Goal: Information Seeking & Learning: Check status

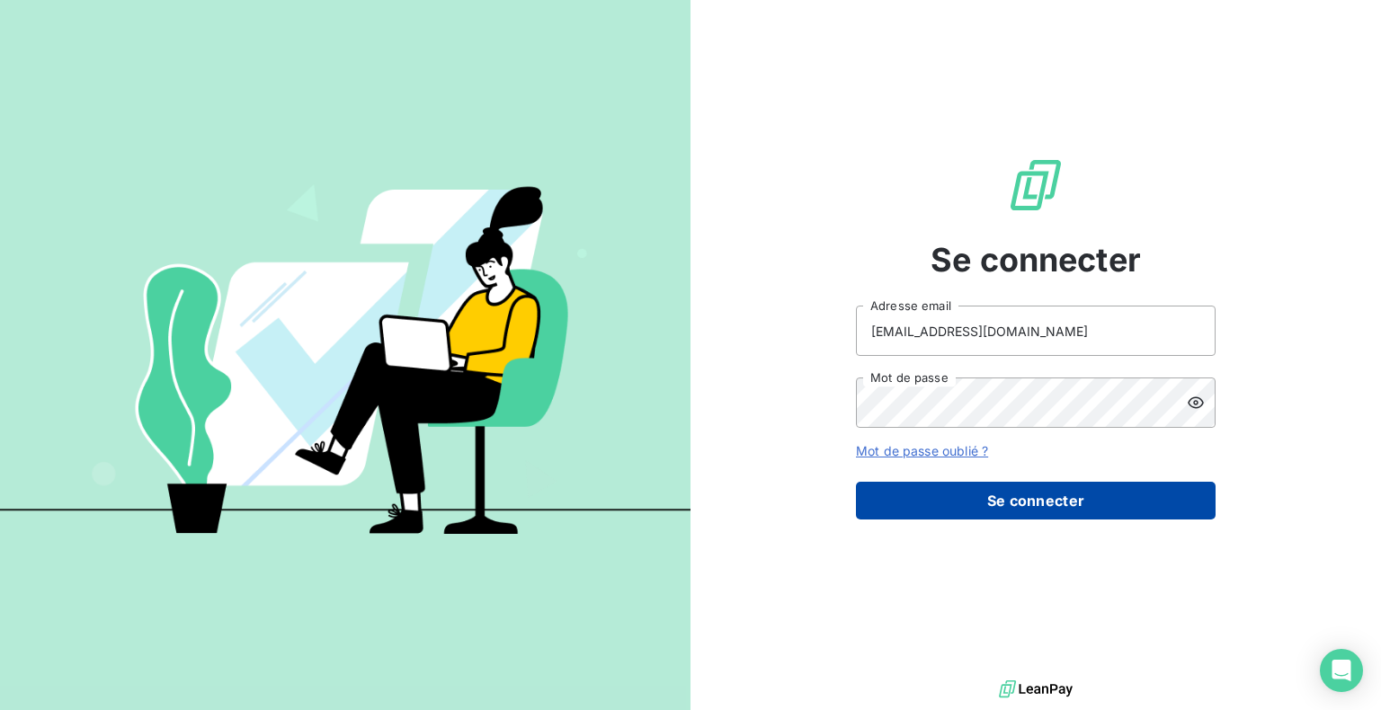
click at [1015, 502] on button "Se connecter" at bounding box center [1036, 501] width 360 height 38
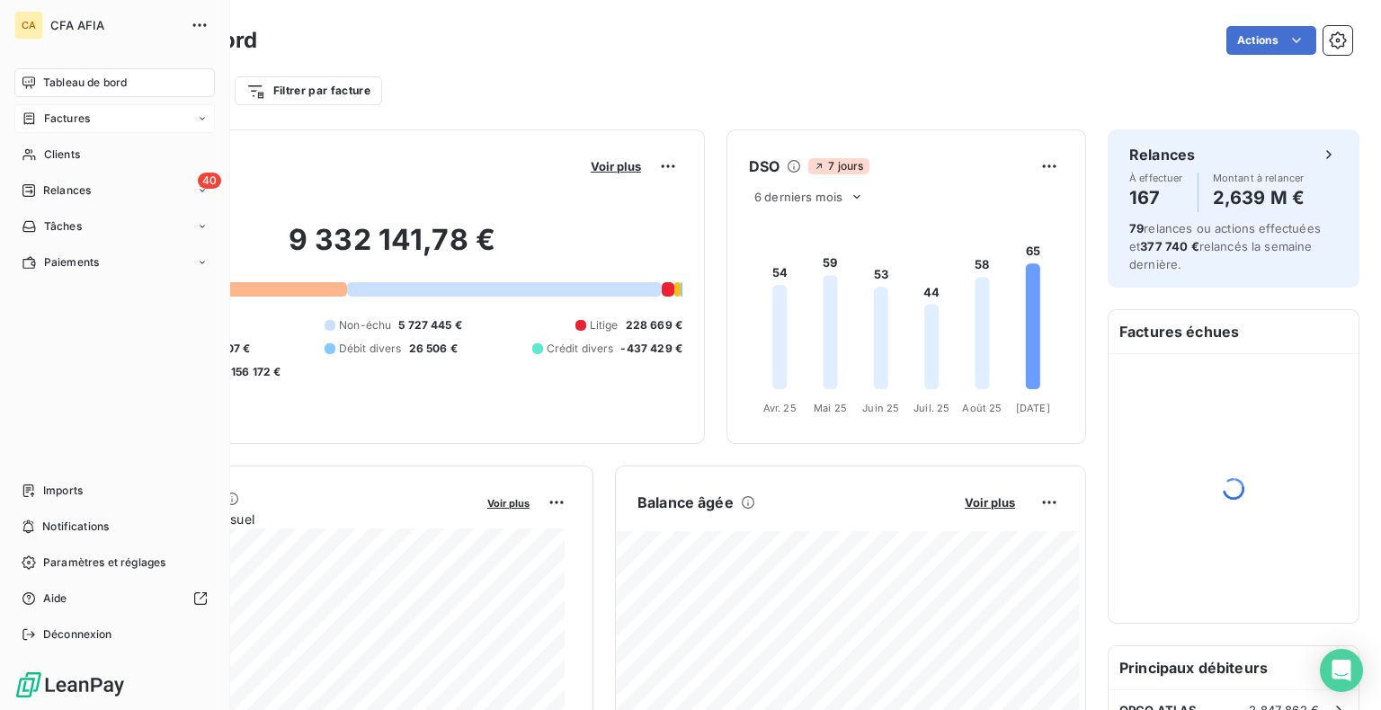
click at [71, 122] on span "Factures" at bounding box center [67, 119] width 46 height 16
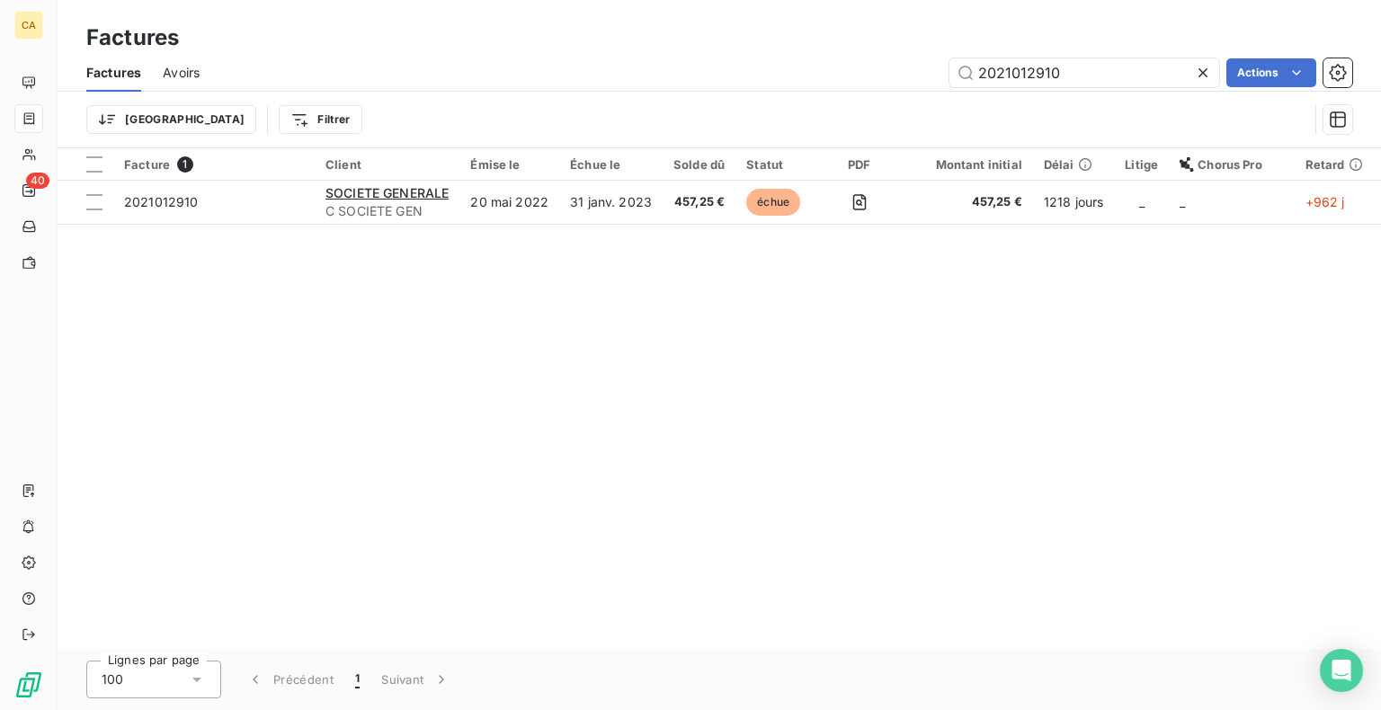
click at [1204, 72] on icon at bounding box center [1203, 73] width 18 height 18
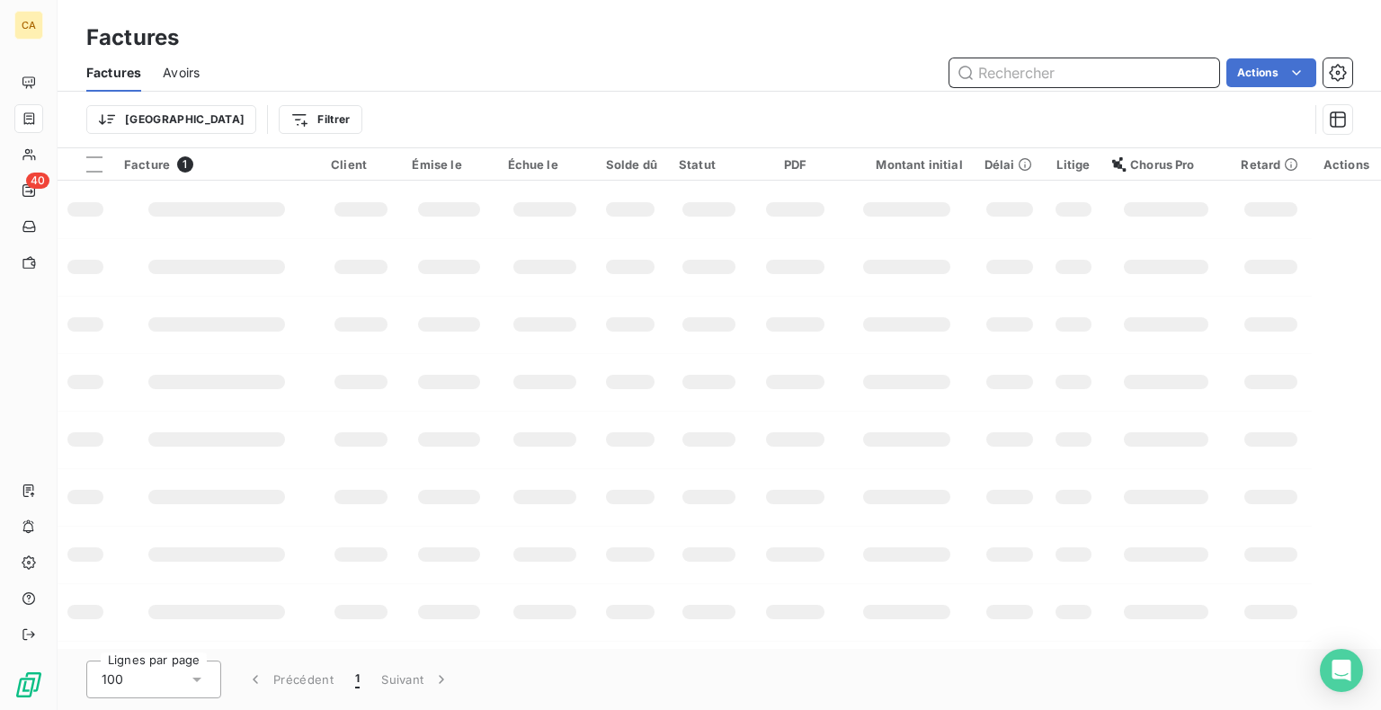
click at [1074, 71] on input "text" at bounding box center [1084, 72] width 270 height 29
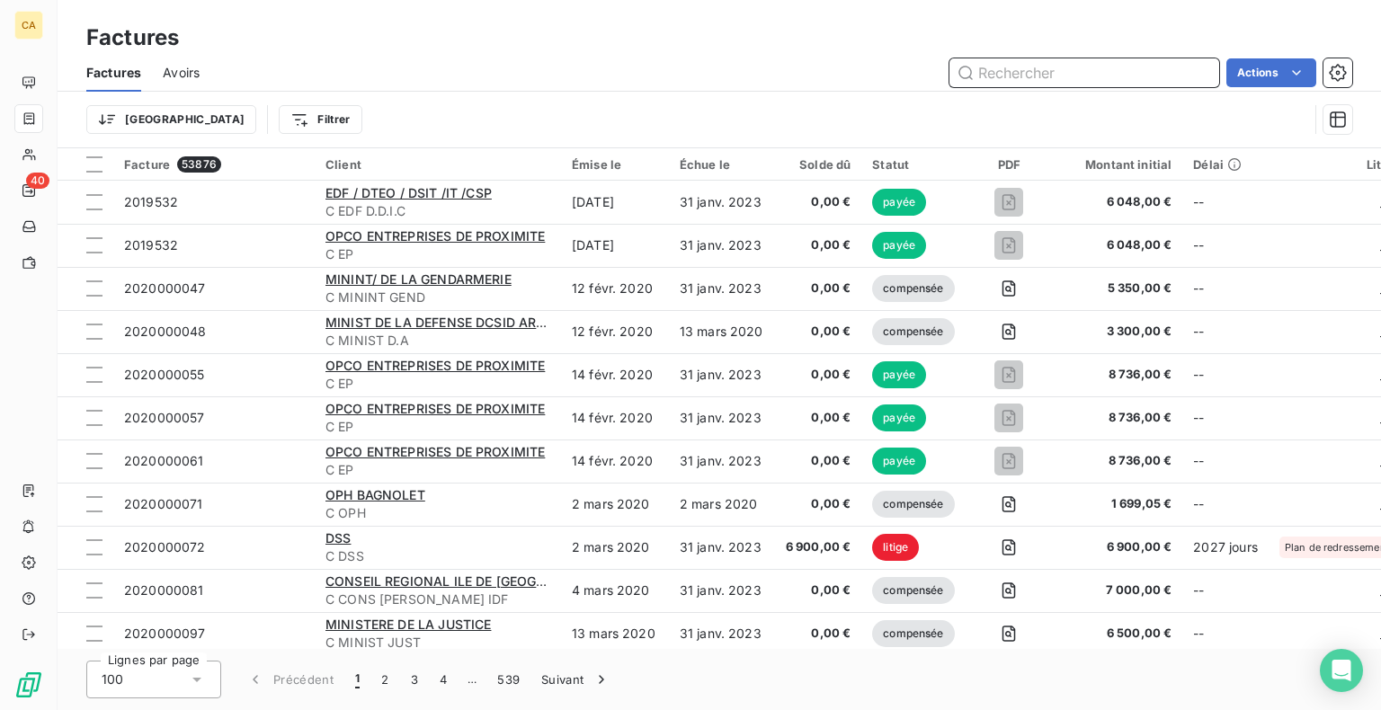
paste input "F_2024_1494"
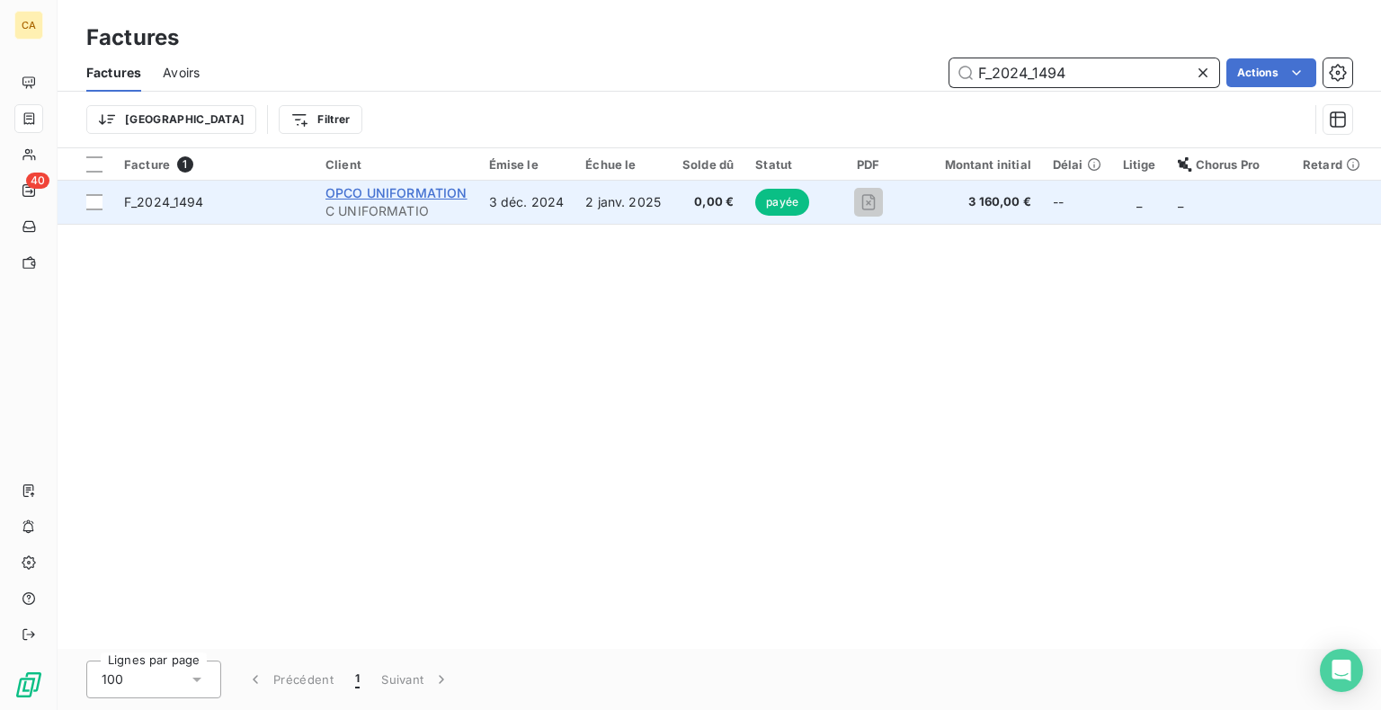
type input "F_2024_1494"
click at [423, 200] on span "OPCO UNIFORMATION" at bounding box center [396, 192] width 142 height 15
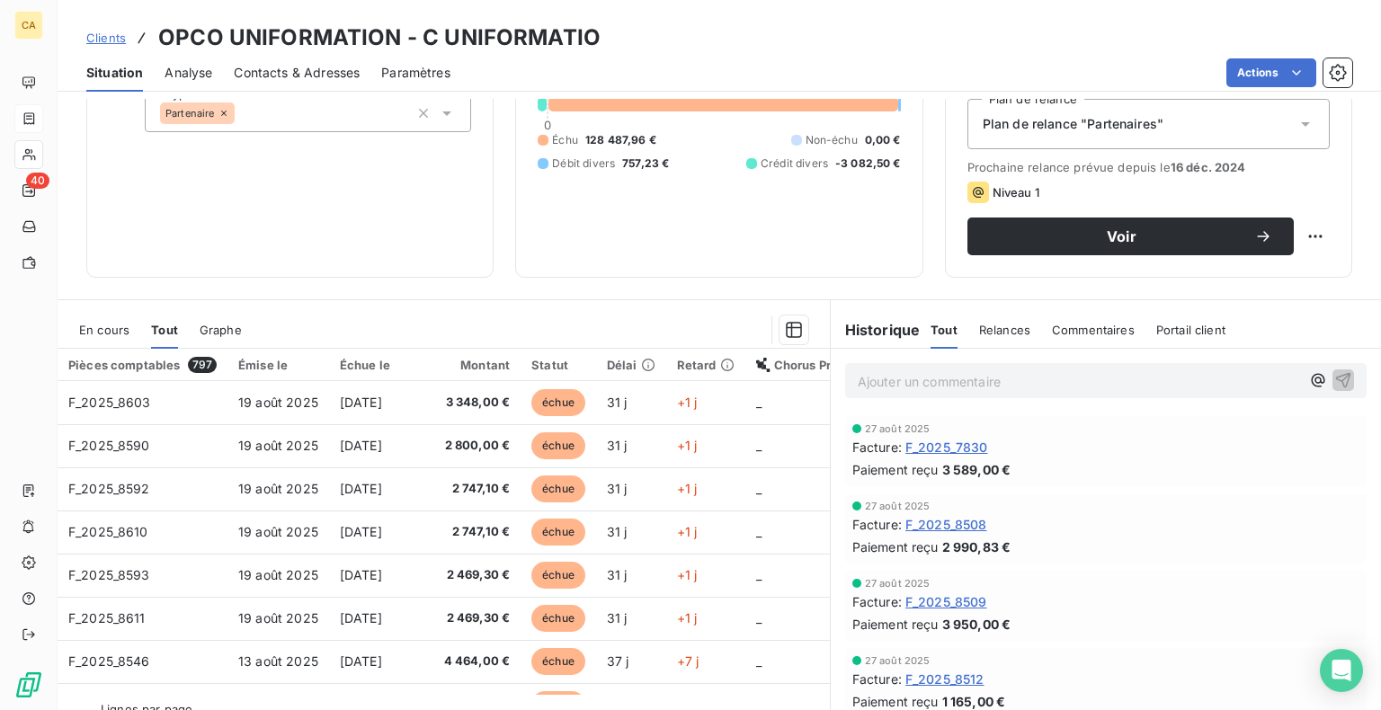
scroll to position [237, 0]
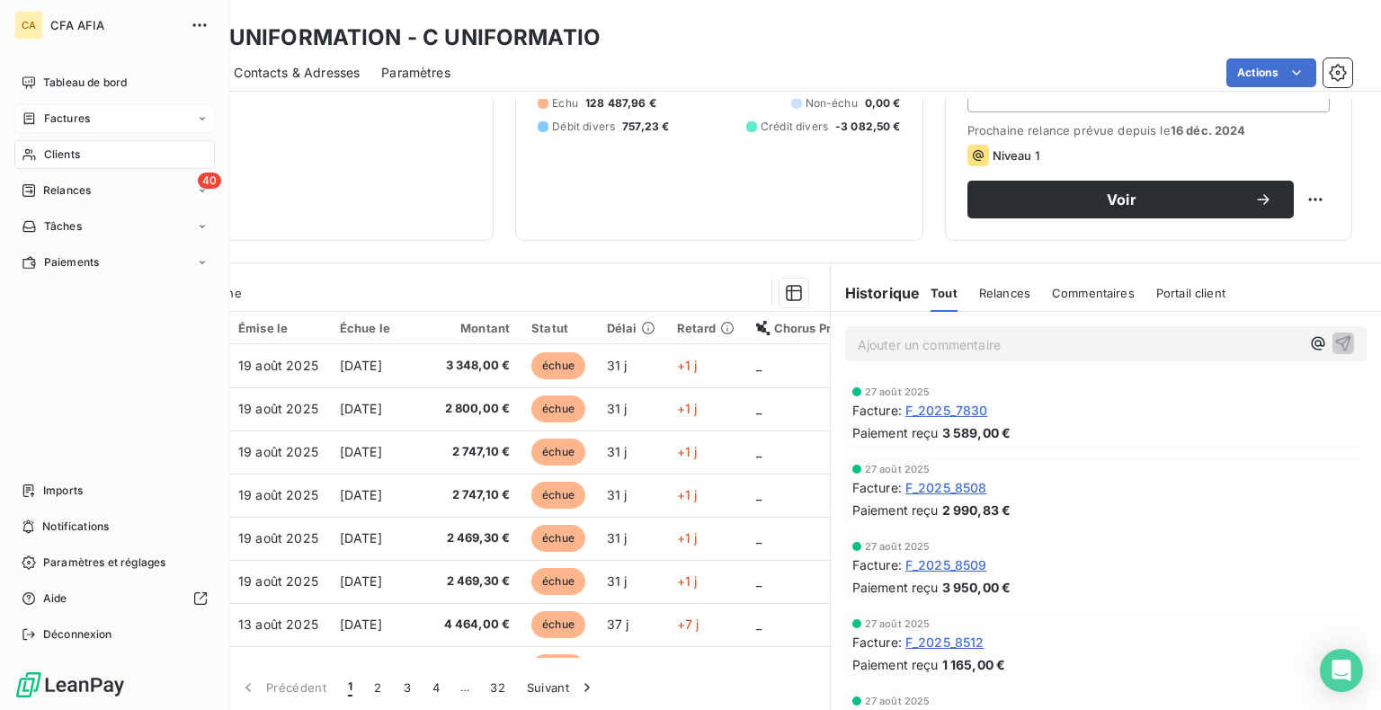
click at [64, 151] on span "Clients" at bounding box center [62, 155] width 36 height 16
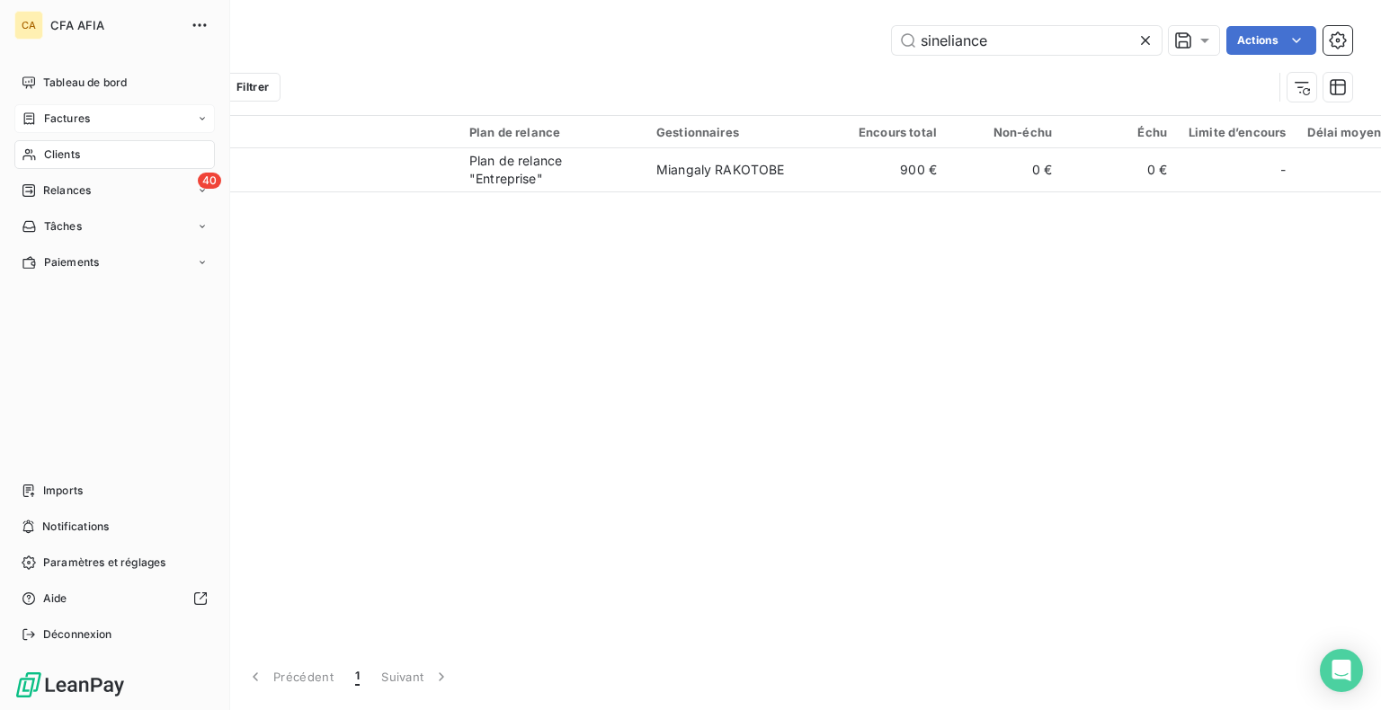
click at [68, 120] on span "Factures" at bounding box center [67, 119] width 46 height 16
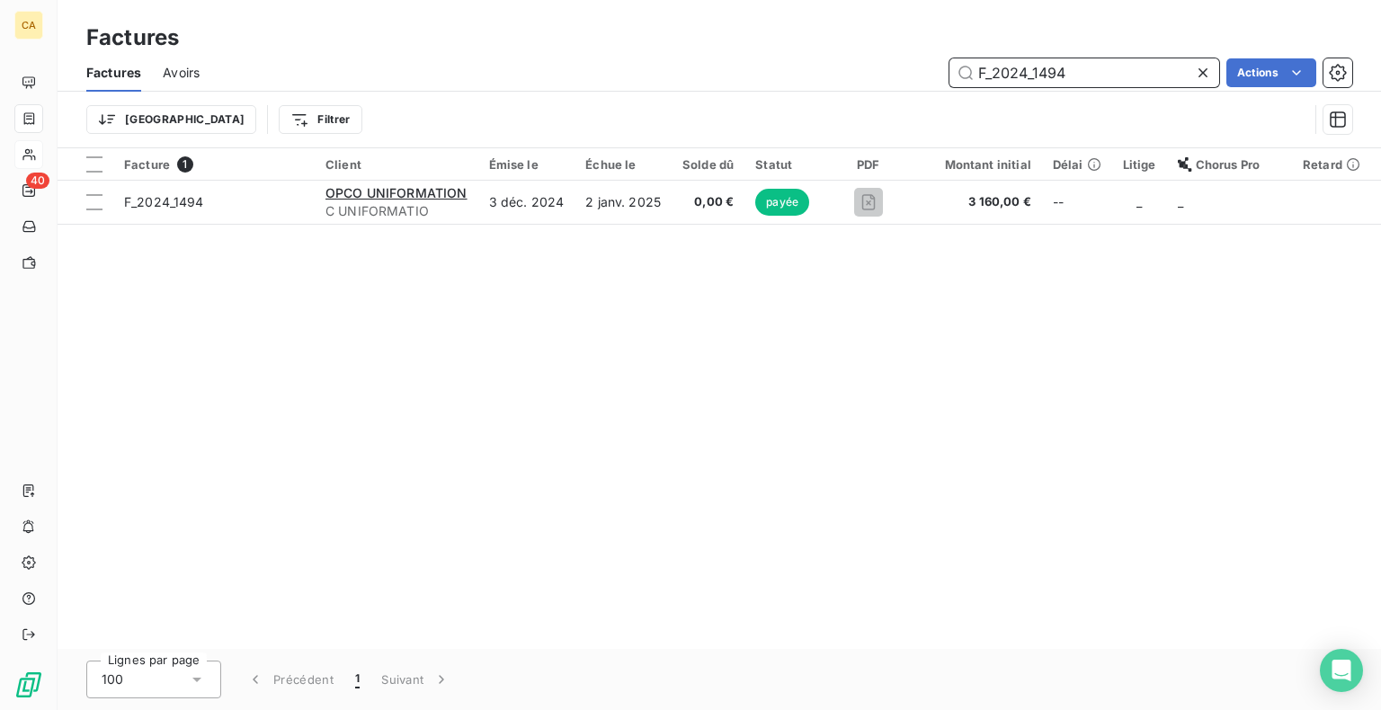
drag, startPoint x: 830, startPoint y: 52, endPoint x: 715, endPoint y: 47, distance: 114.3
click at [729, 49] on div "Factures Factures Avoirs F_2024_1494 Actions Trier Filtrer" at bounding box center [719, 74] width 1323 height 148
paste input "516"
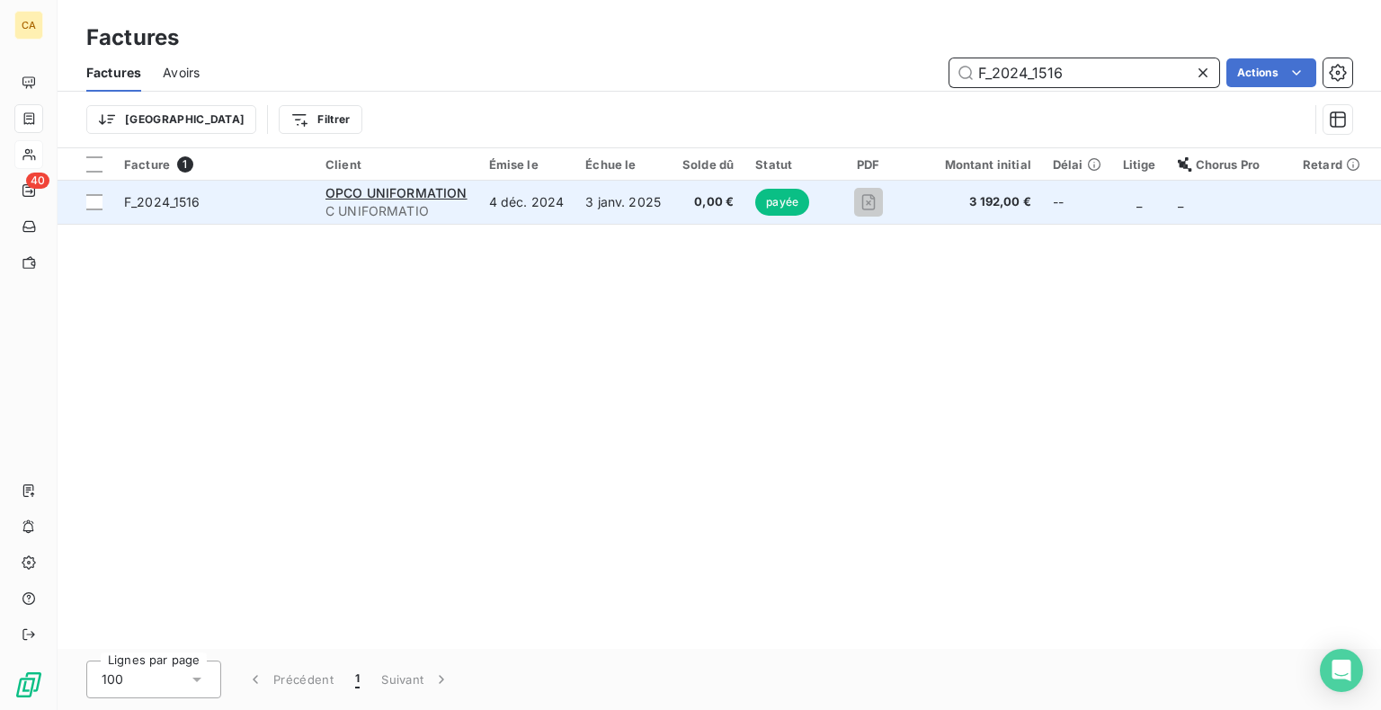
type input "F_2024_1516"
click at [585, 203] on td "3 janv. 2025" at bounding box center [622, 202] width 97 height 43
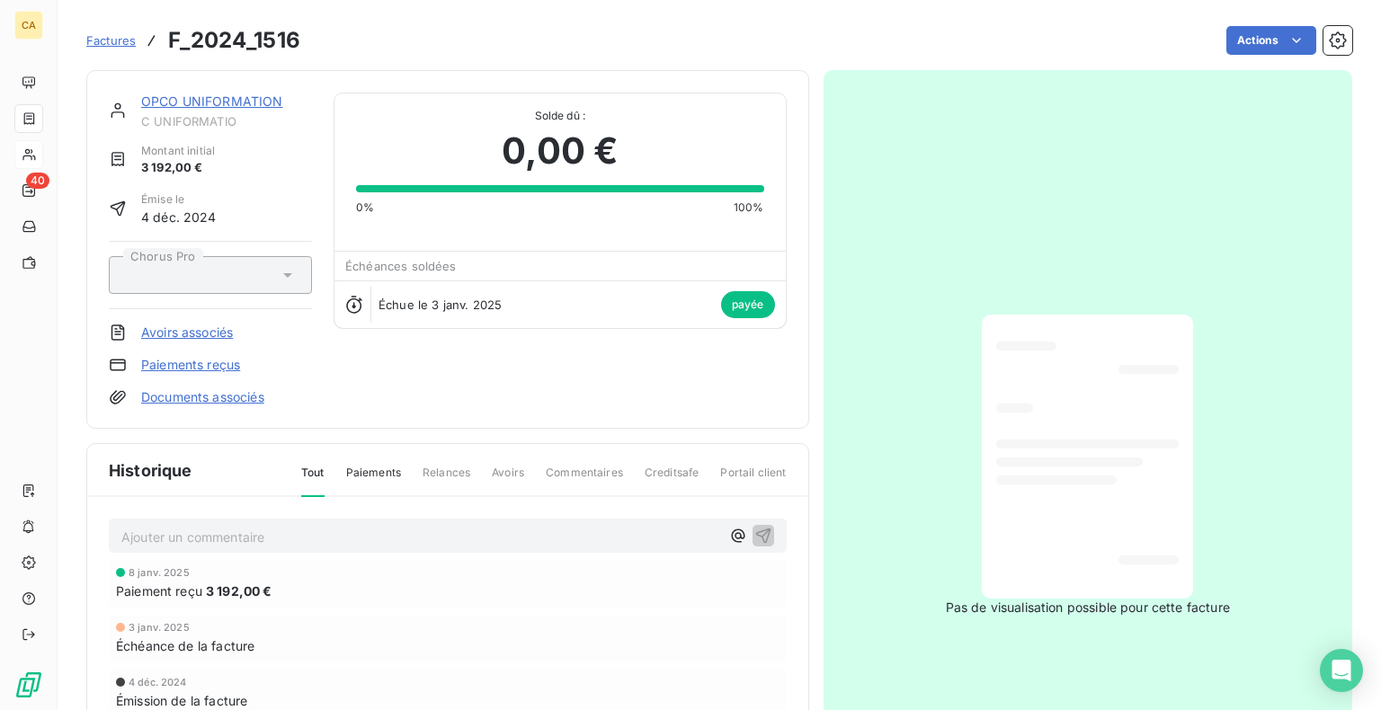
scroll to position [90, 0]
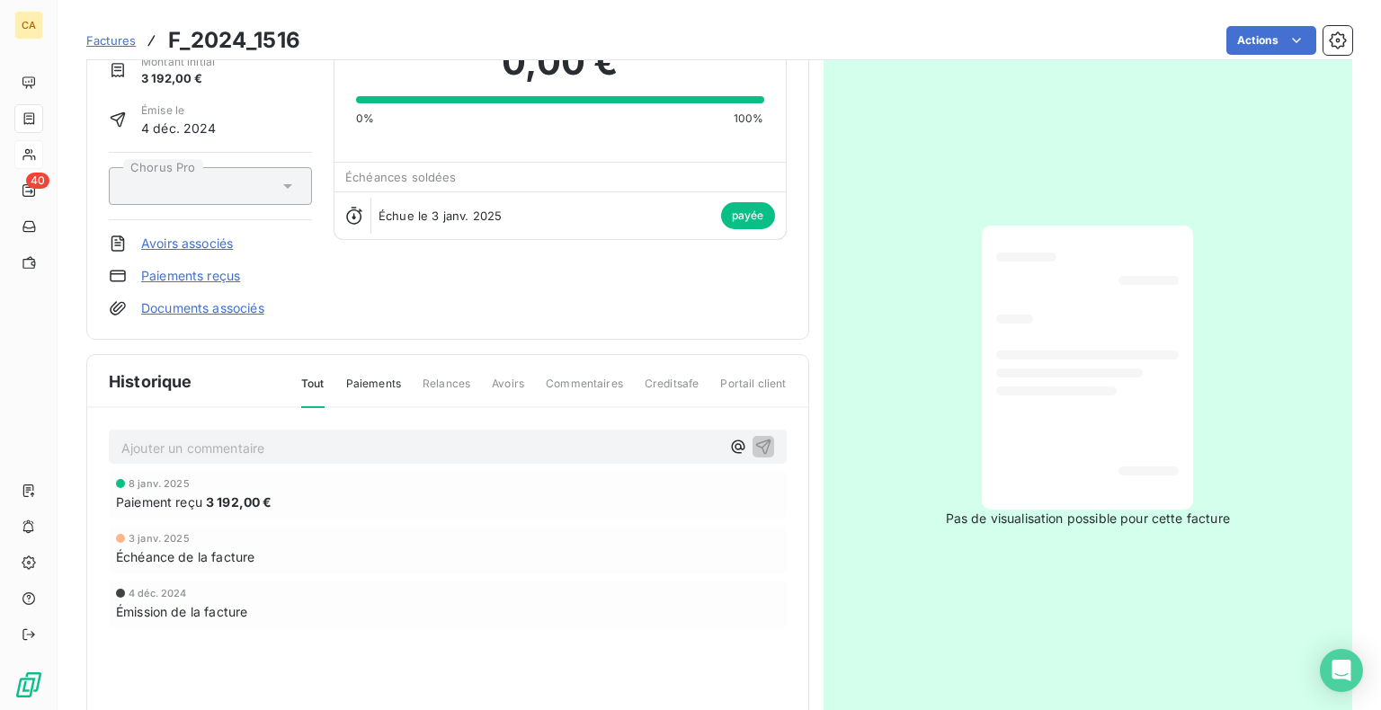
click at [223, 38] on h3 "F_2024_1516" at bounding box center [234, 40] width 132 height 32
click at [108, 41] on span "Factures" at bounding box center [110, 40] width 49 height 14
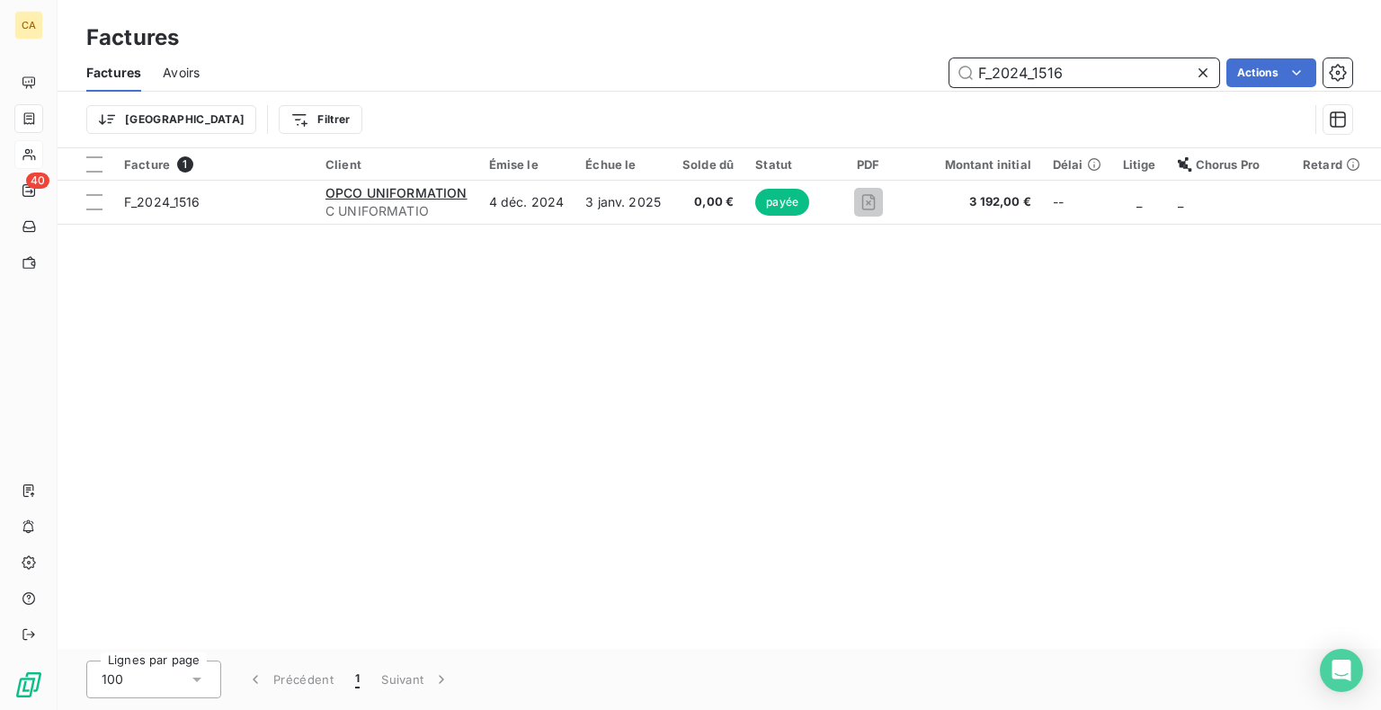
drag, startPoint x: 1131, startPoint y: 67, endPoint x: 758, endPoint y: 68, distance: 373.0
click at [759, 68] on div "F_2024_1516 Actions" at bounding box center [786, 72] width 1131 height 29
paste input "87"
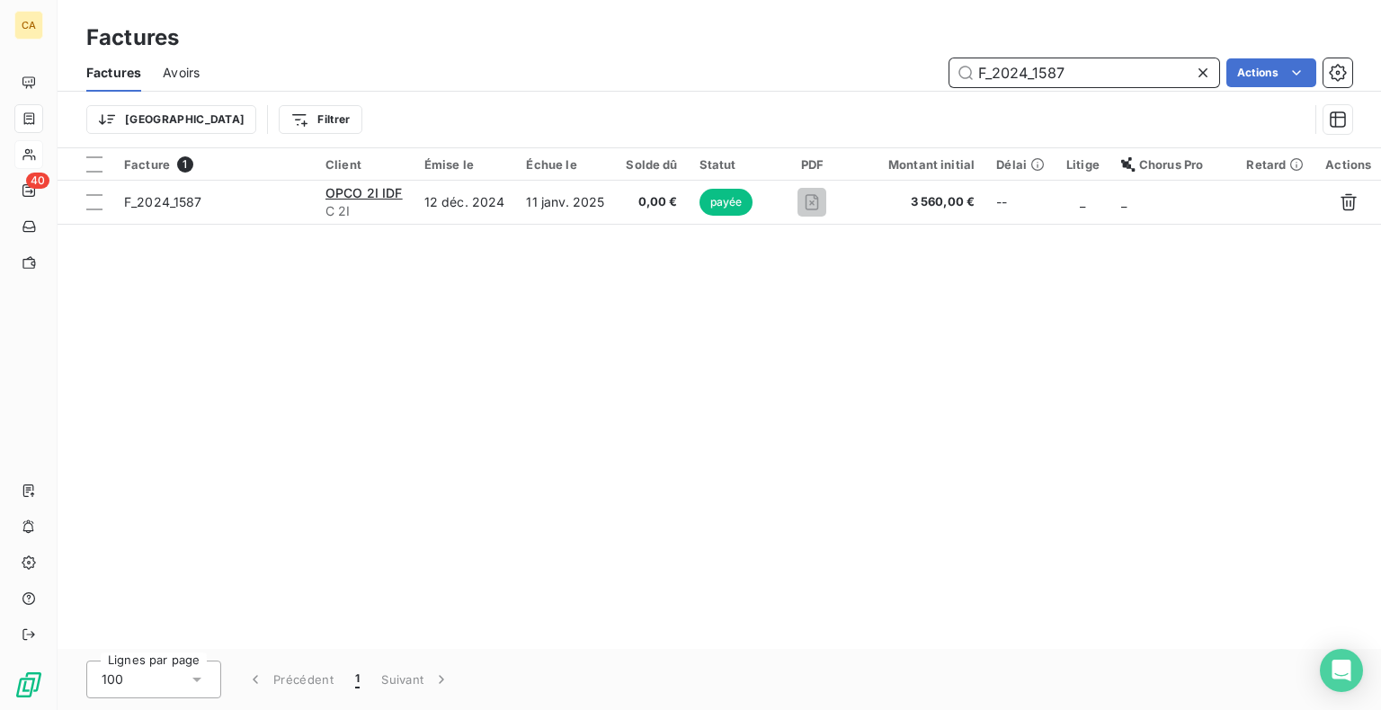
drag, startPoint x: 1110, startPoint y: 70, endPoint x: 667, endPoint y: 47, distance: 443.7
click at [668, 47] on div "Factures Factures Avoirs F_2024_1587 Actions Trier Filtrer" at bounding box center [719, 74] width 1323 height 148
paste input "2108"
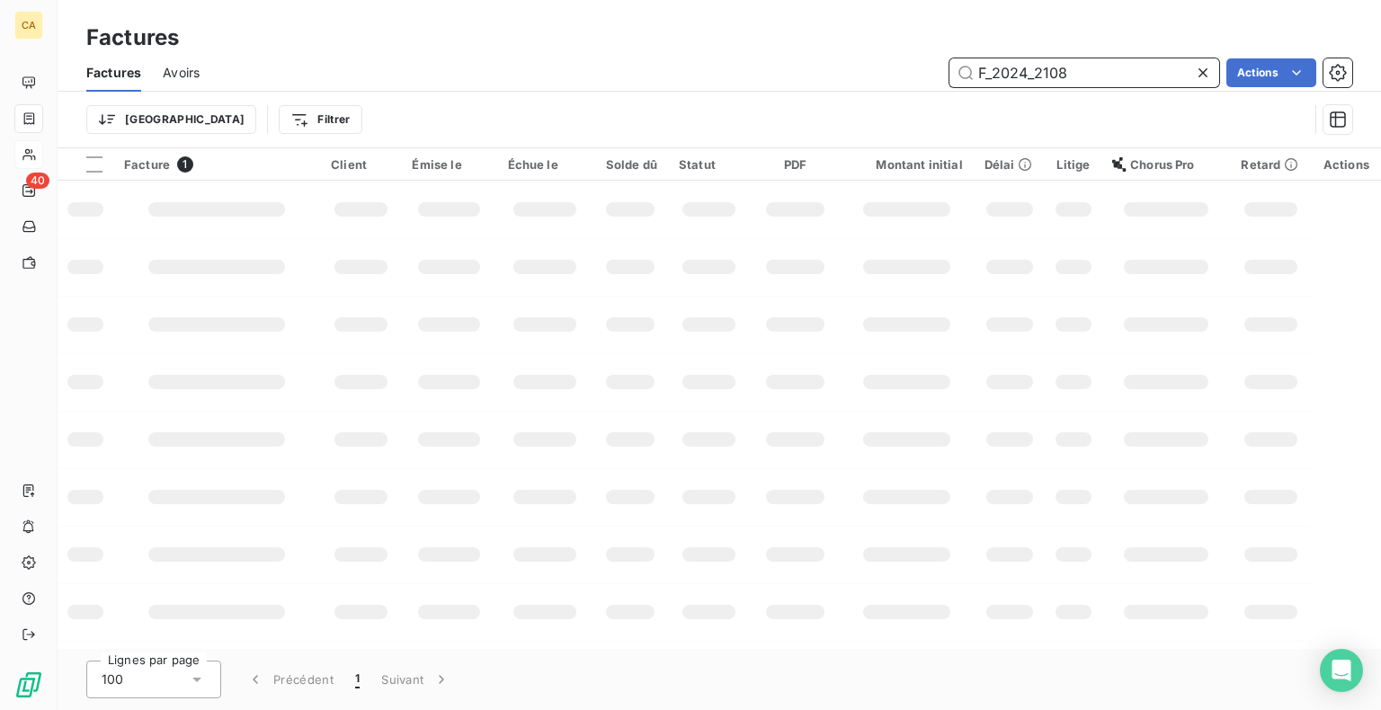
drag, startPoint x: 1111, startPoint y: 83, endPoint x: 792, endPoint y: 102, distance: 319.6
click at [802, 98] on div "Factures Avoirs F_2024_2108 Actions Trier Filtrer" at bounding box center [719, 100] width 1323 height 93
paste input "7"
type input "F_2024_2178"
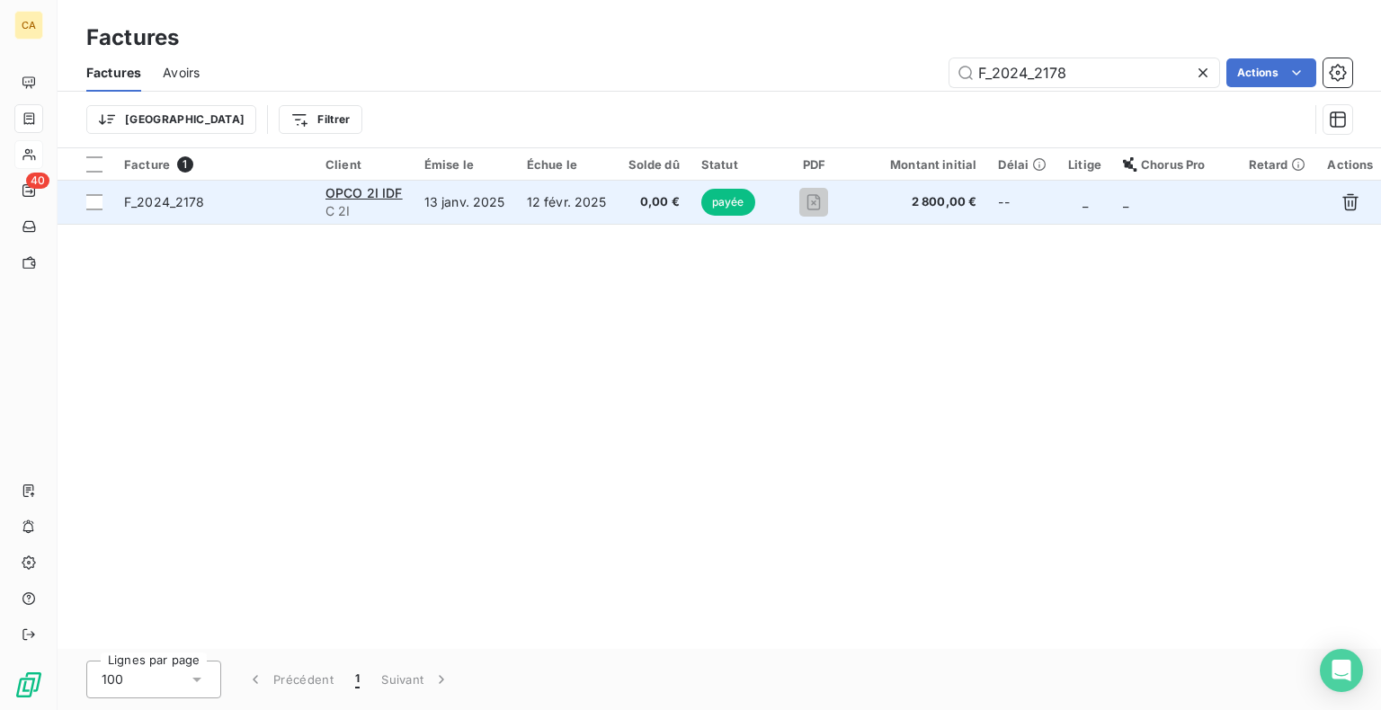
click at [447, 203] on td "13 janv. 2025" at bounding box center [464, 202] width 102 height 43
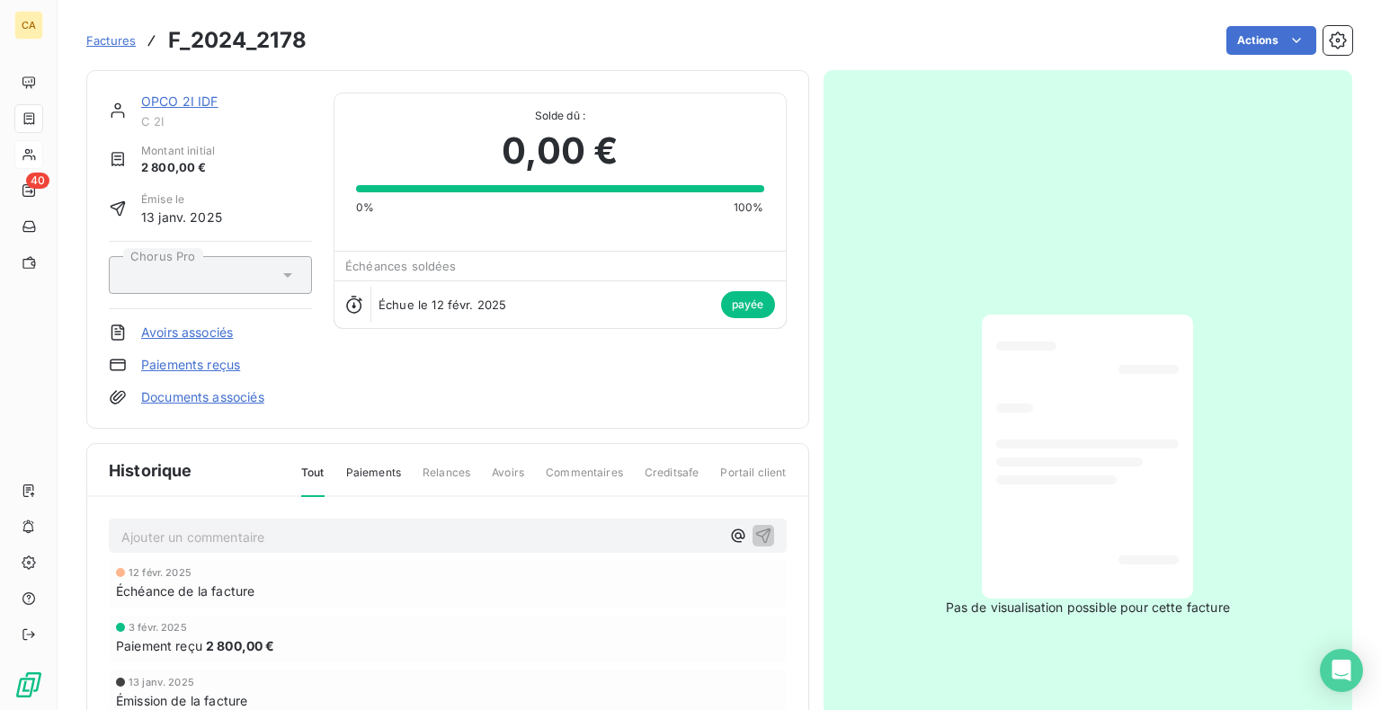
click at [175, 103] on link "OPCO 2I IDF" at bounding box center [179, 100] width 77 height 15
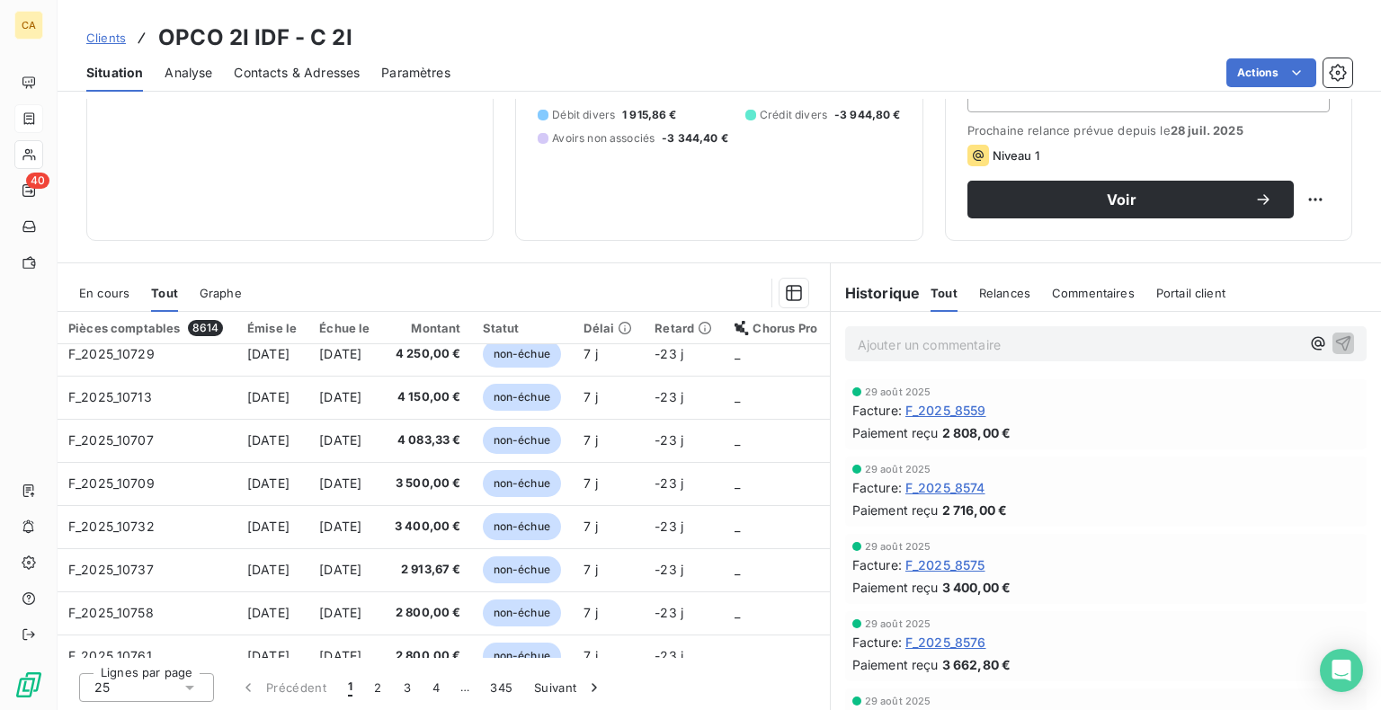
scroll to position [270, 0]
click at [426, 688] on button "4" at bounding box center [436, 688] width 29 height 38
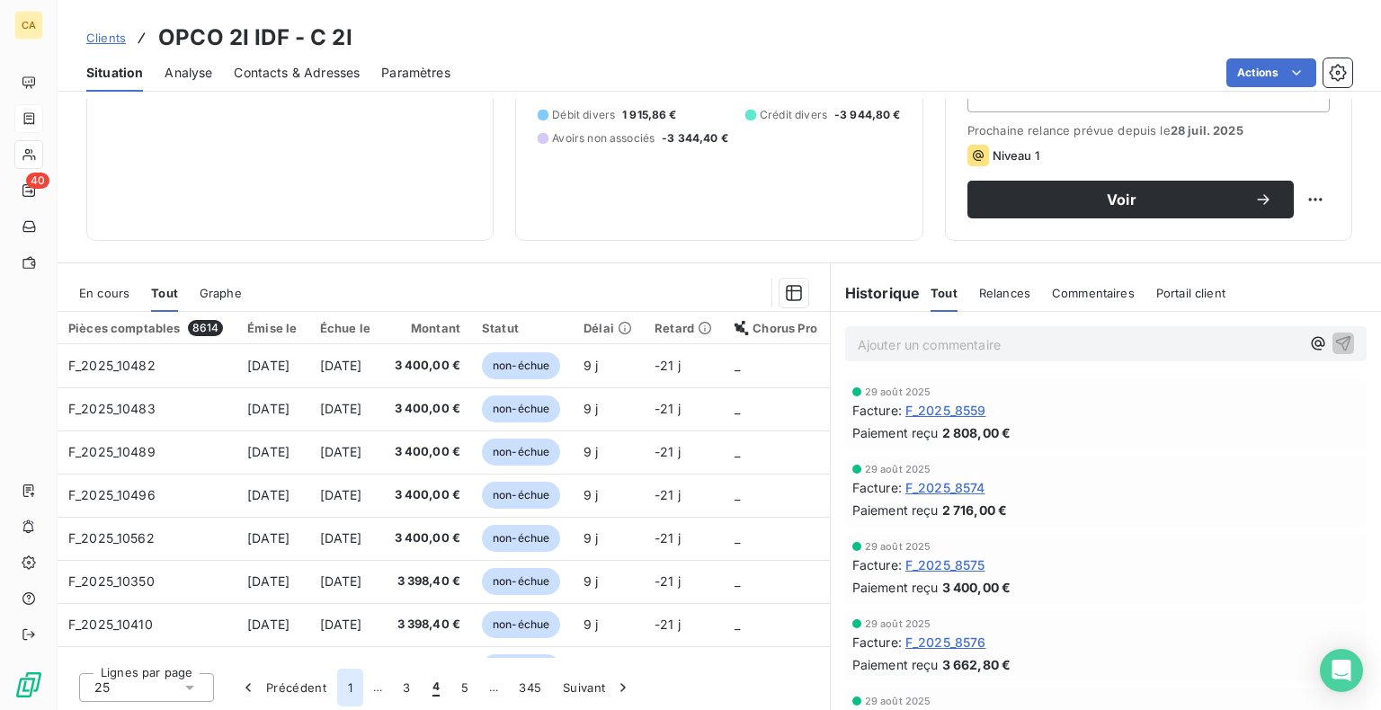
click at [346, 688] on button "1" at bounding box center [350, 688] width 26 height 38
click at [492, 688] on button "345" at bounding box center [501, 688] width 44 height 38
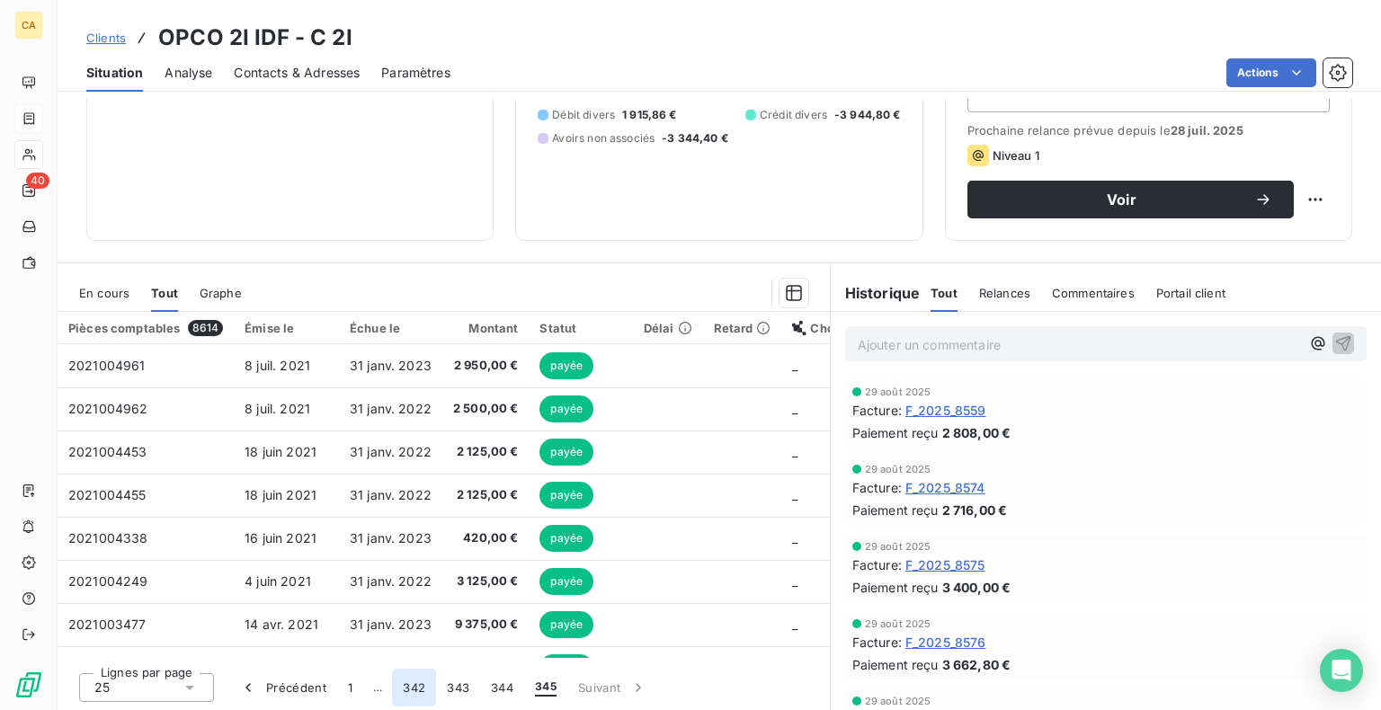
click at [408, 688] on button "342" at bounding box center [414, 688] width 44 height 38
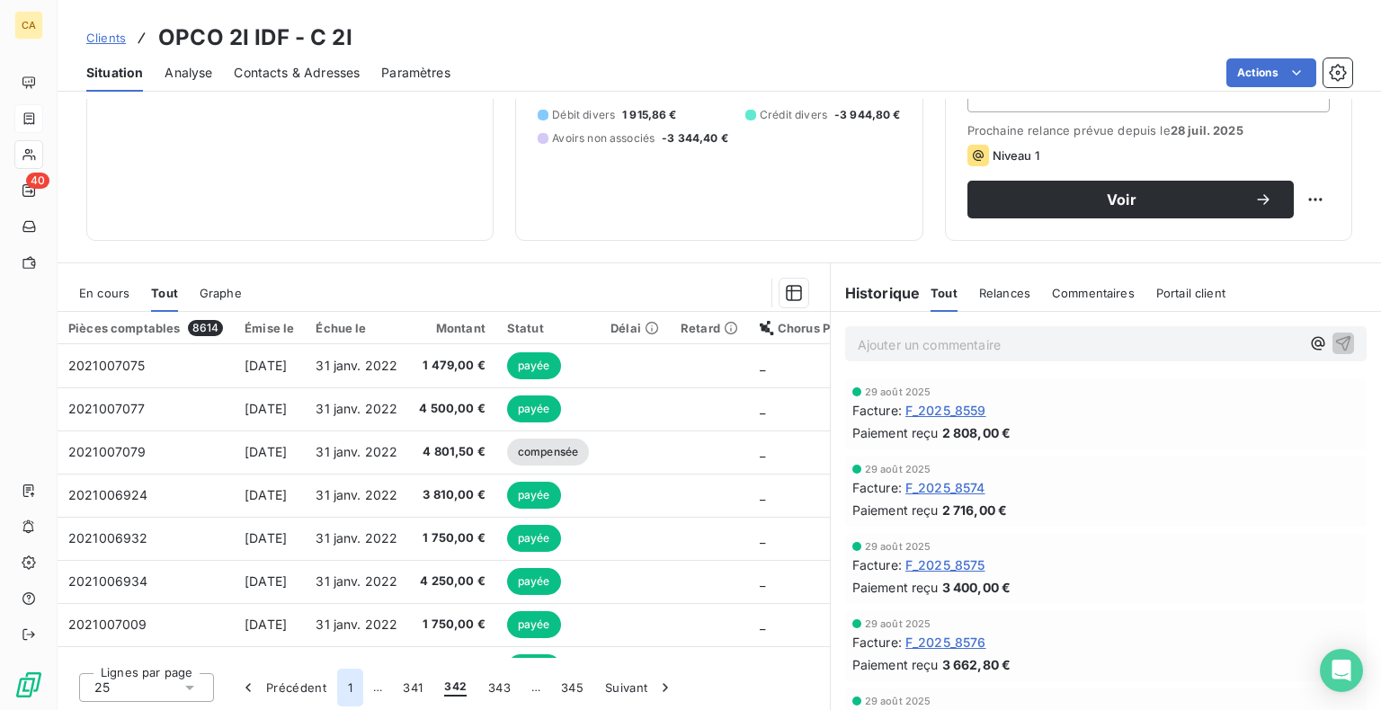
click at [348, 688] on button "1" at bounding box center [350, 688] width 26 height 38
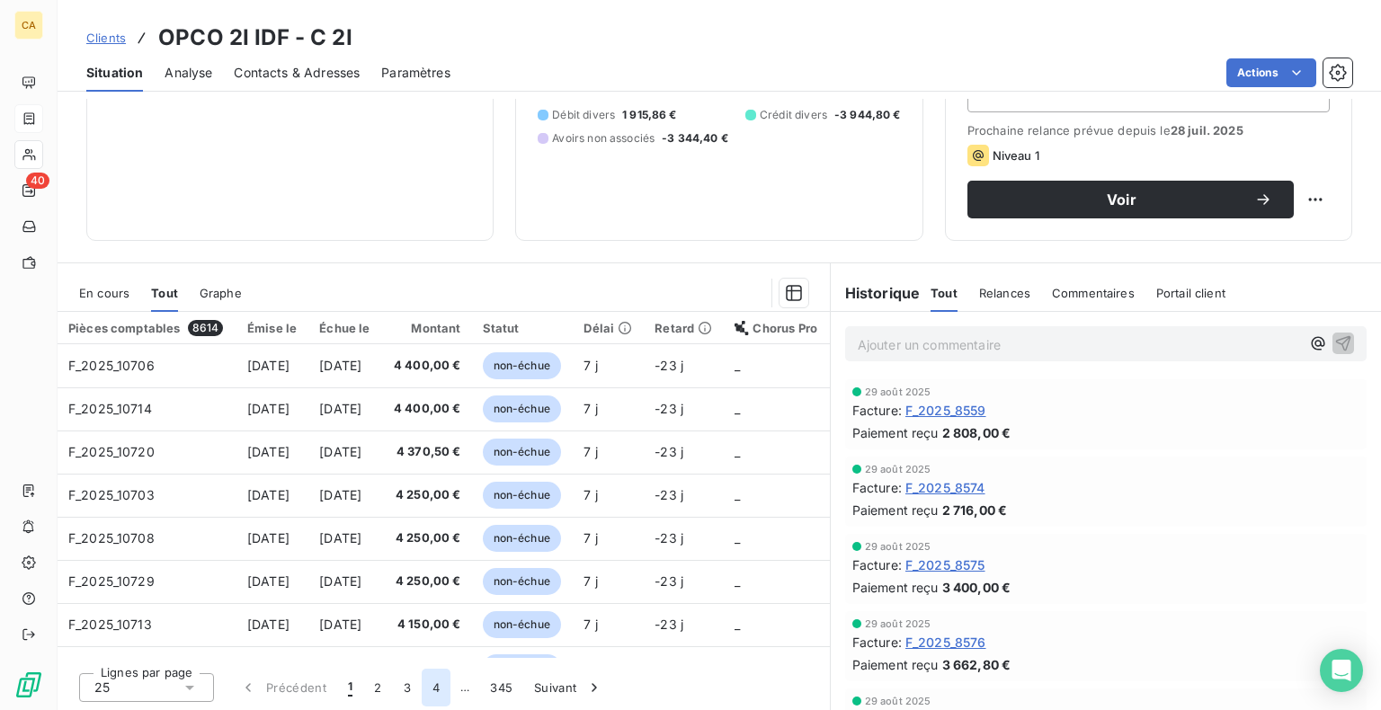
click at [434, 688] on button "4" at bounding box center [436, 688] width 29 height 38
click at [466, 686] on button "5" at bounding box center [464, 688] width 29 height 38
click at [464, 688] on button "6" at bounding box center [463, 688] width 29 height 38
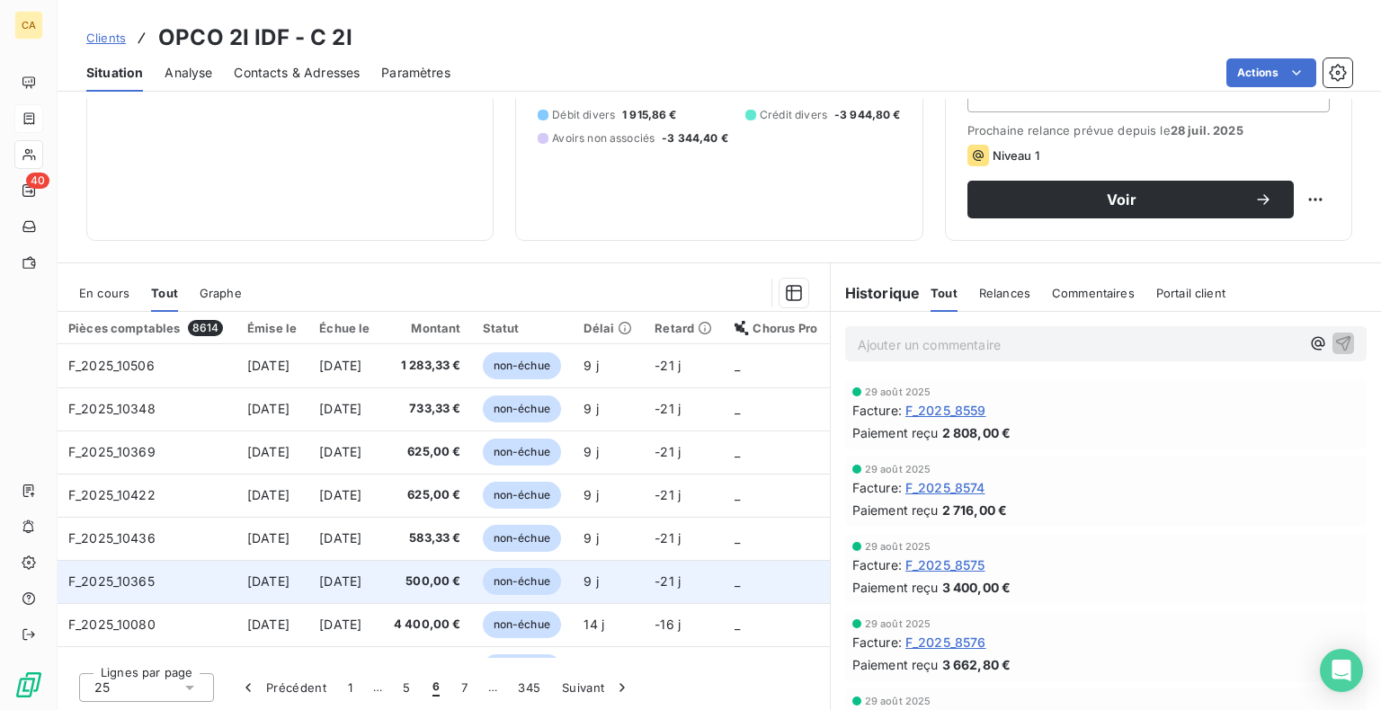
scroll to position [90, 0]
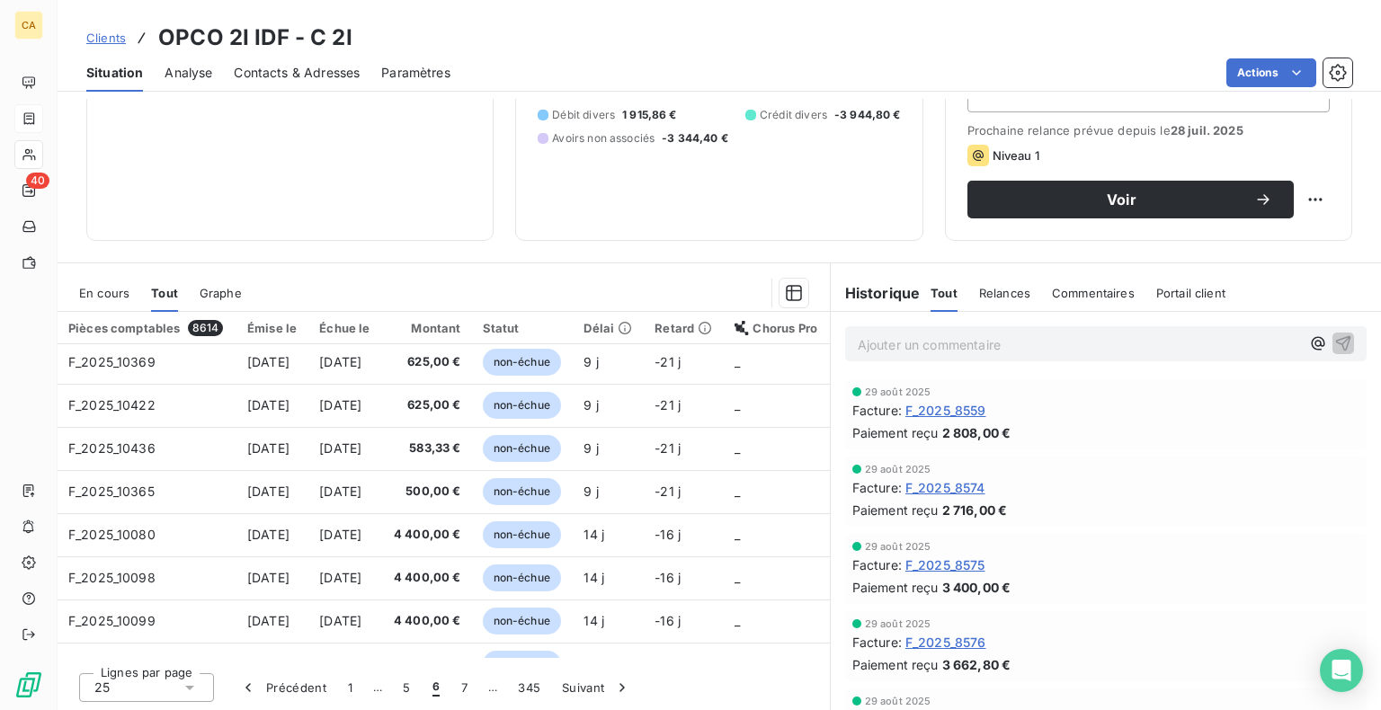
click at [489, 688] on span "…" at bounding box center [492, 687] width 29 height 29
click at [461, 685] on button "7" at bounding box center [464, 688] width 28 height 38
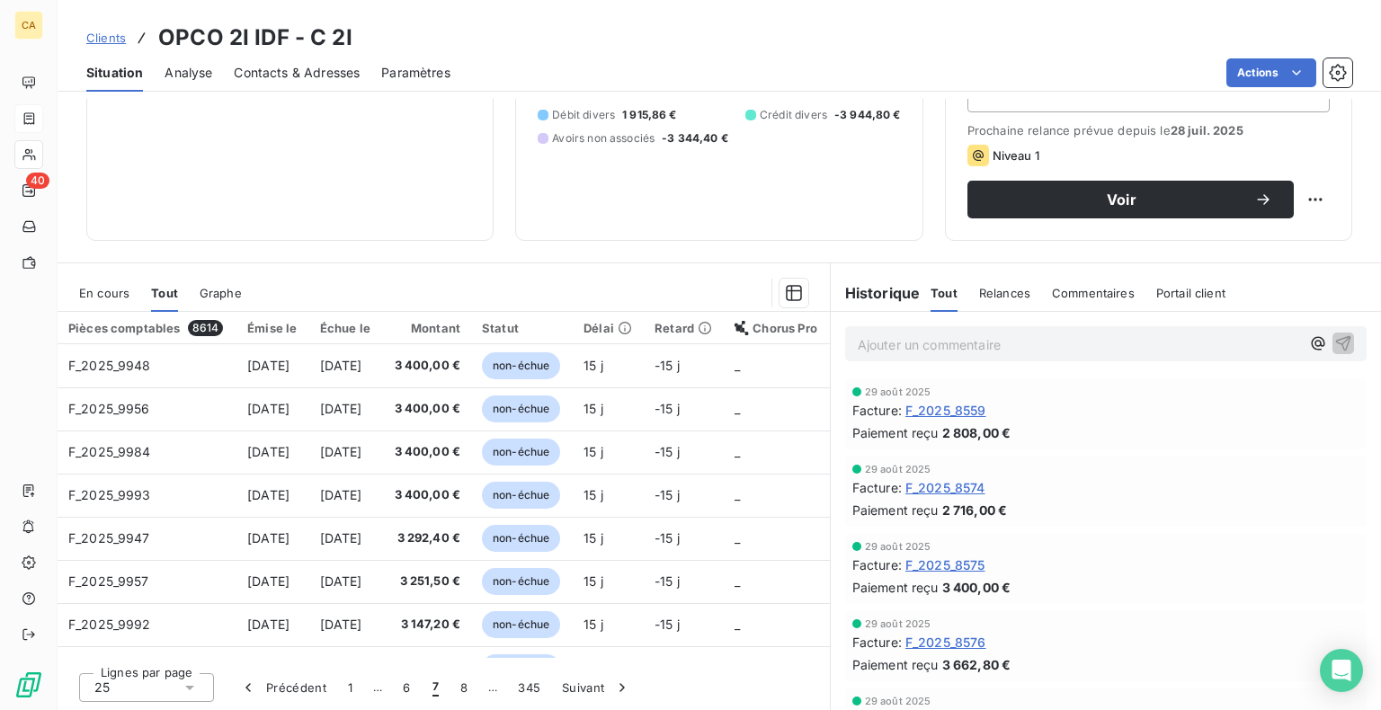
click at [461, 685] on button "8" at bounding box center [463, 688] width 29 height 38
click at [461, 685] on button "9" at bounding box center [463, 688] width 29 height 38
click at [461, 685] on button "10" at bounding box center [467, 688] width 34 height 38
click at [473, 690] on button "11" at bounding box center [470, 688] width 31 height 38
click at [473, 690] on button "12" at bounding box center [474, 688] width 34 height 38
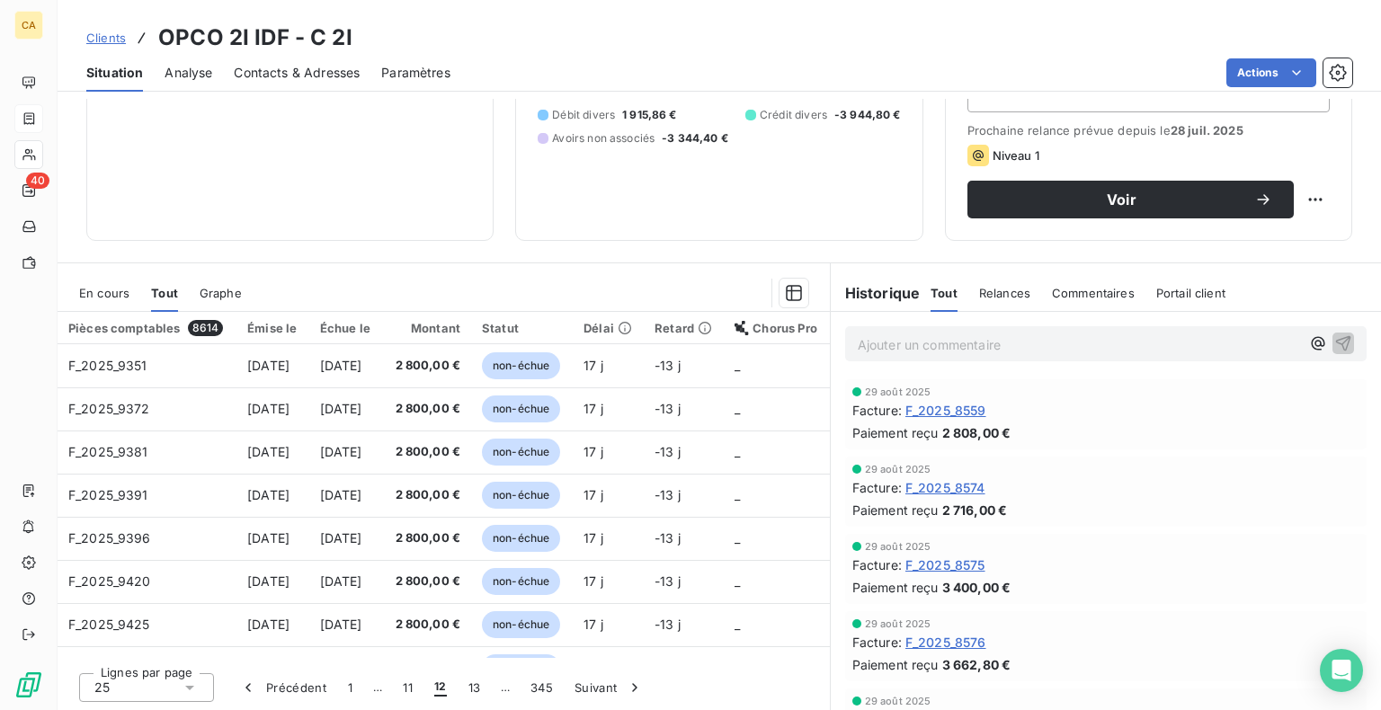
click at [473, 690] on button "13" at bounding box center [474, 688] width 34 height 38
click at [473, 690] on button "14" at bounding box center [477, 688] width 34 height 38
click at [473, 690] on button "15" at bounding box center [477, 688] width 34 height 38
click at [473, 690] on button "16" at bounding box center [476, 688] width 34 height 38
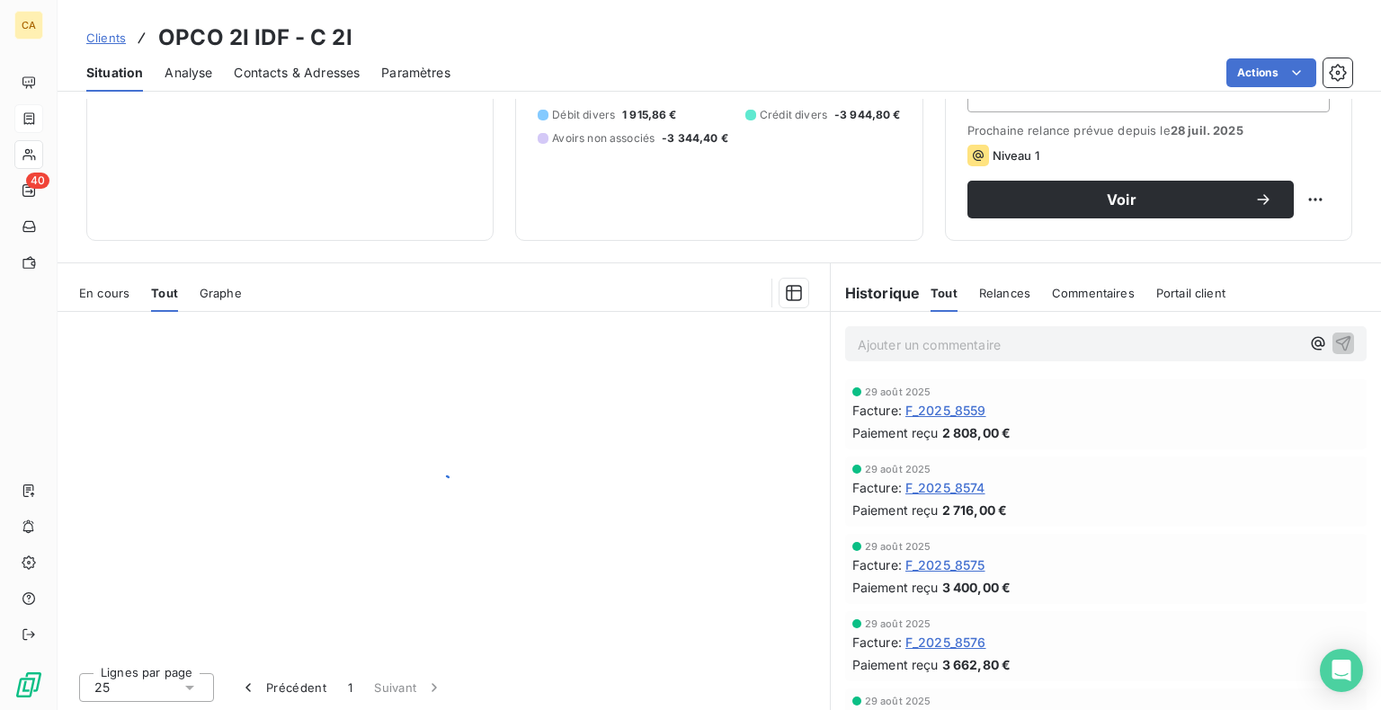
click at [473, 690] on div "Lignes par page 25 Précédent 1 Suivant" at bounding box center [444, 685] width 772 height 54
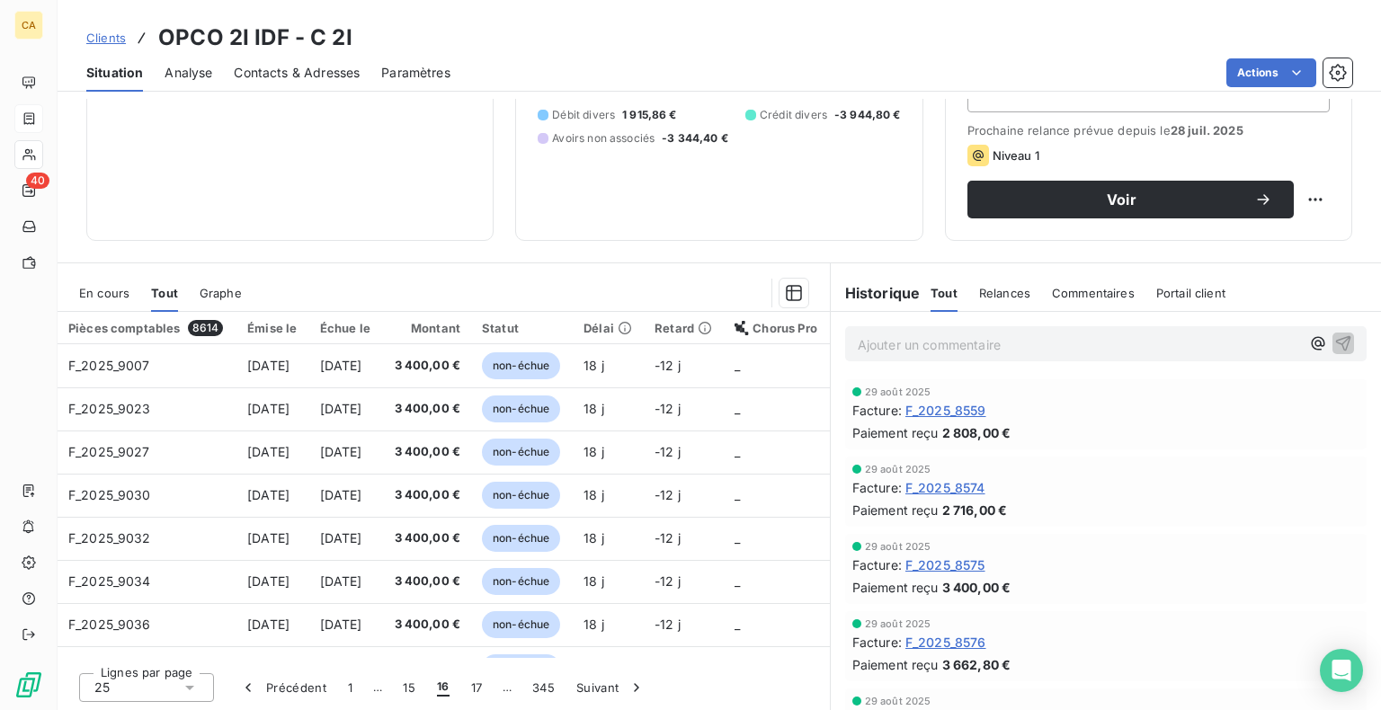
click at [473, 690] on button "17" at bounding box center [476, 688] width 33 height 38
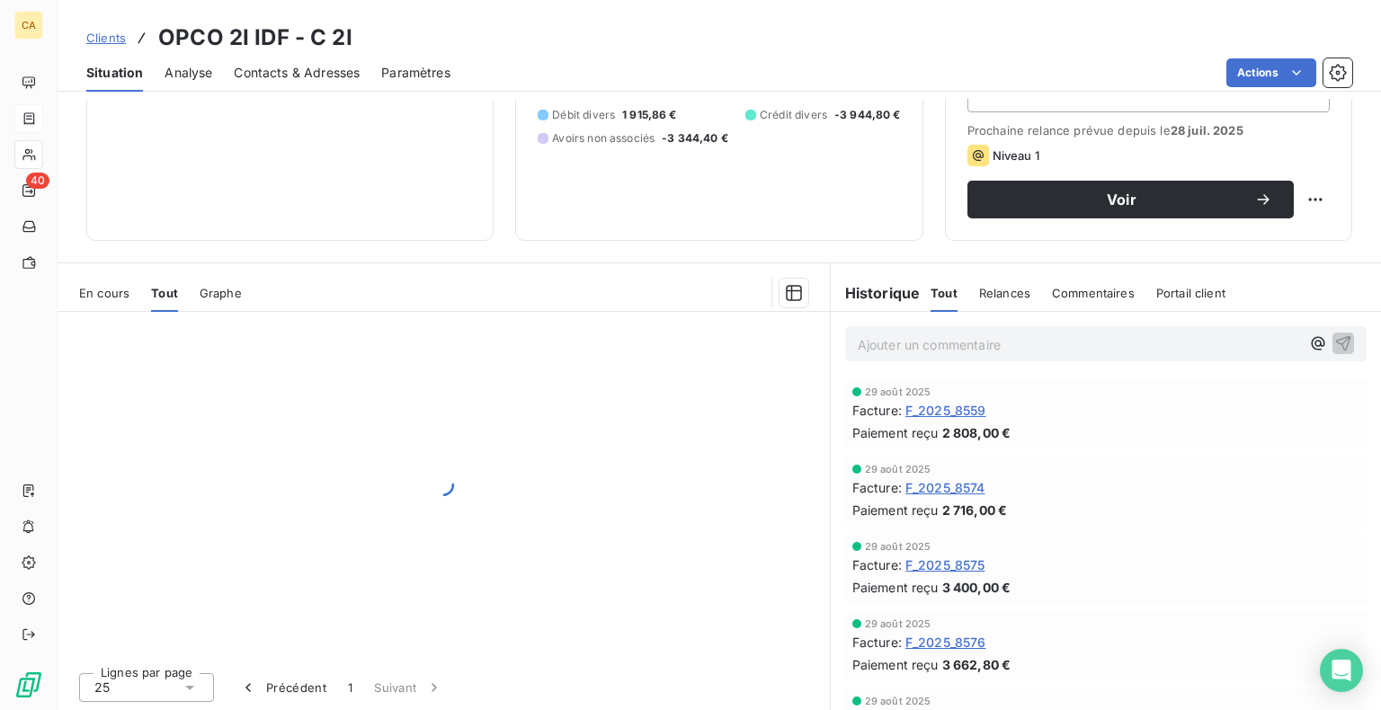
click at [473, 690] on div "Lignes par page 25 Précédent 1 Suivant" at bounding box center [444, 685] width 772 height 54
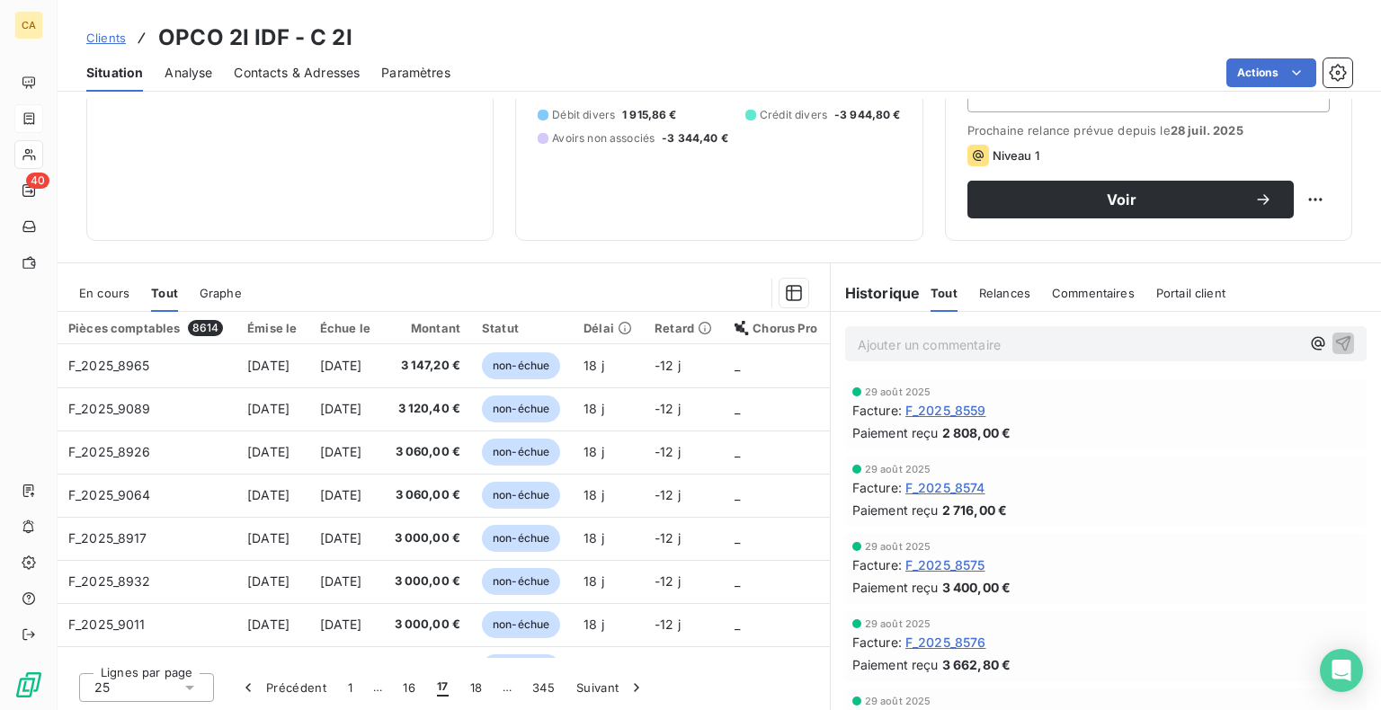
click at [473, 690] on button "18" at bounding box center [476, 688] width 34 height 38
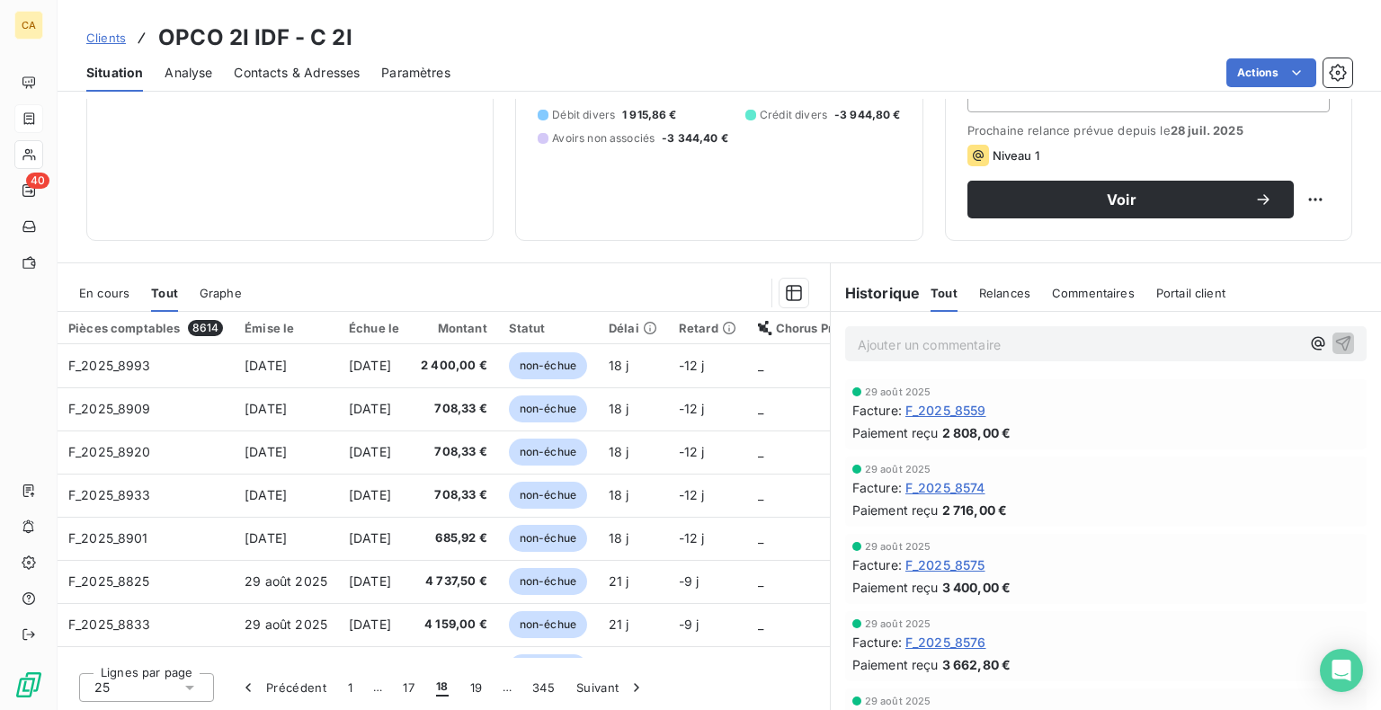
click at [473, 690] on button "19" at bounding box center [476, 688] width 34 height 38
click at [473, 690] on button "20" at bounding box center [478, 688] width 37 height 38
click at [473, 690] on button "21" at bounding box center [480, 688] width 34 height 38
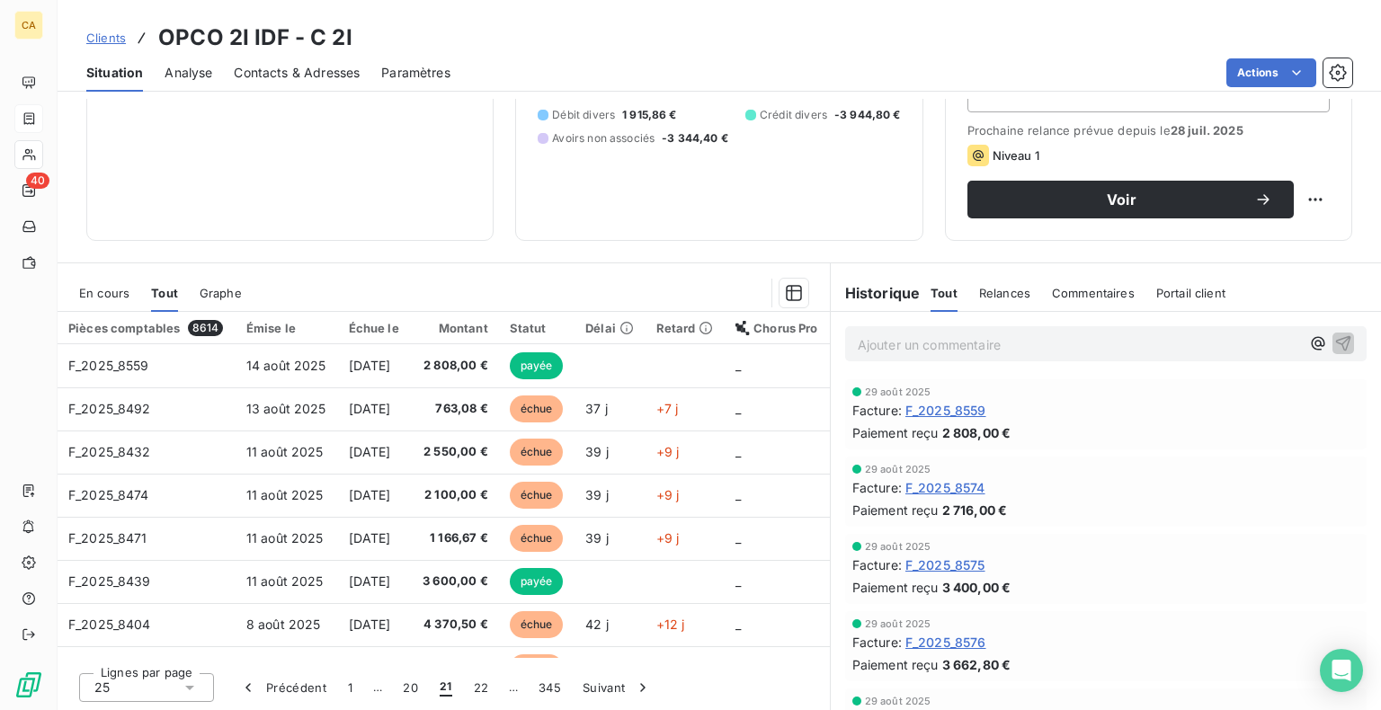
click at [473, 690] on button "22" at bounding box center [481, 688] width 37 height 38
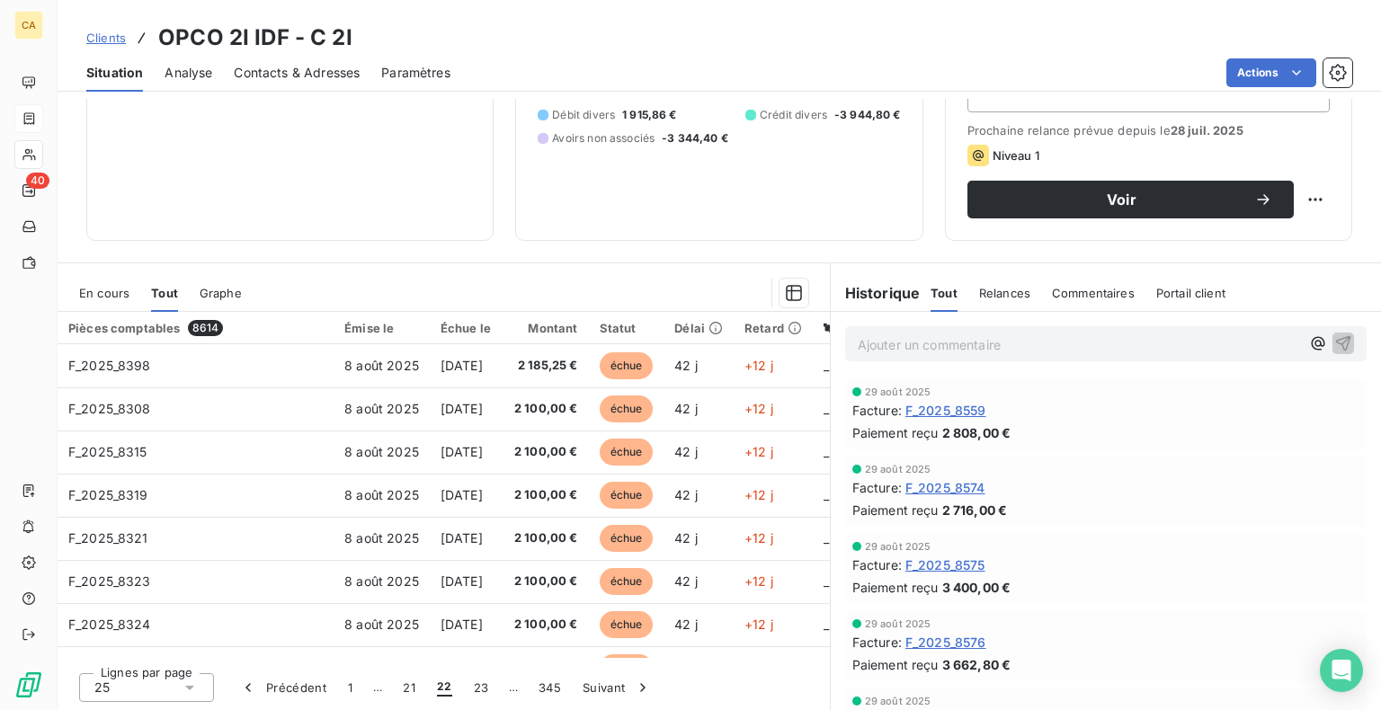
click at [473, 690] on button "23" at bounding box center [481, 688] width 37 height 38
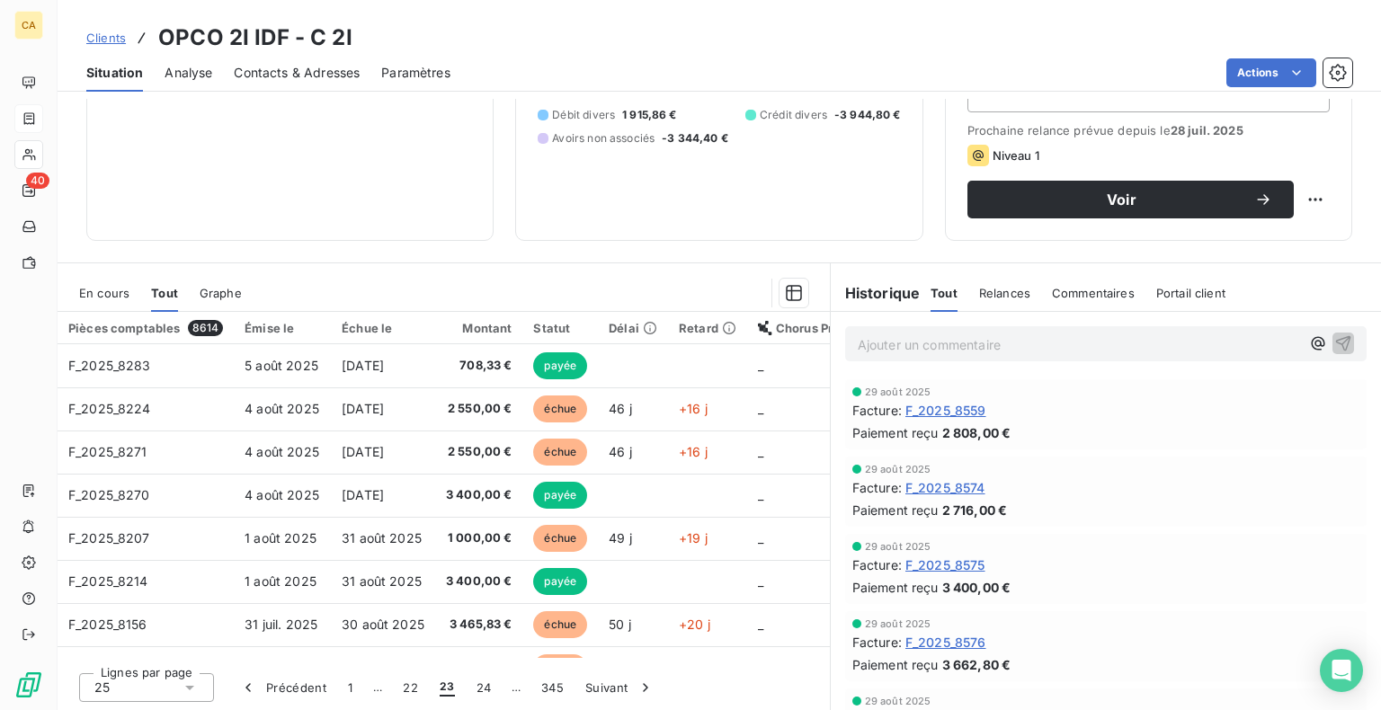
click at [473, 690] on button "24" at bounding box center [484, 688] width 37 height 38
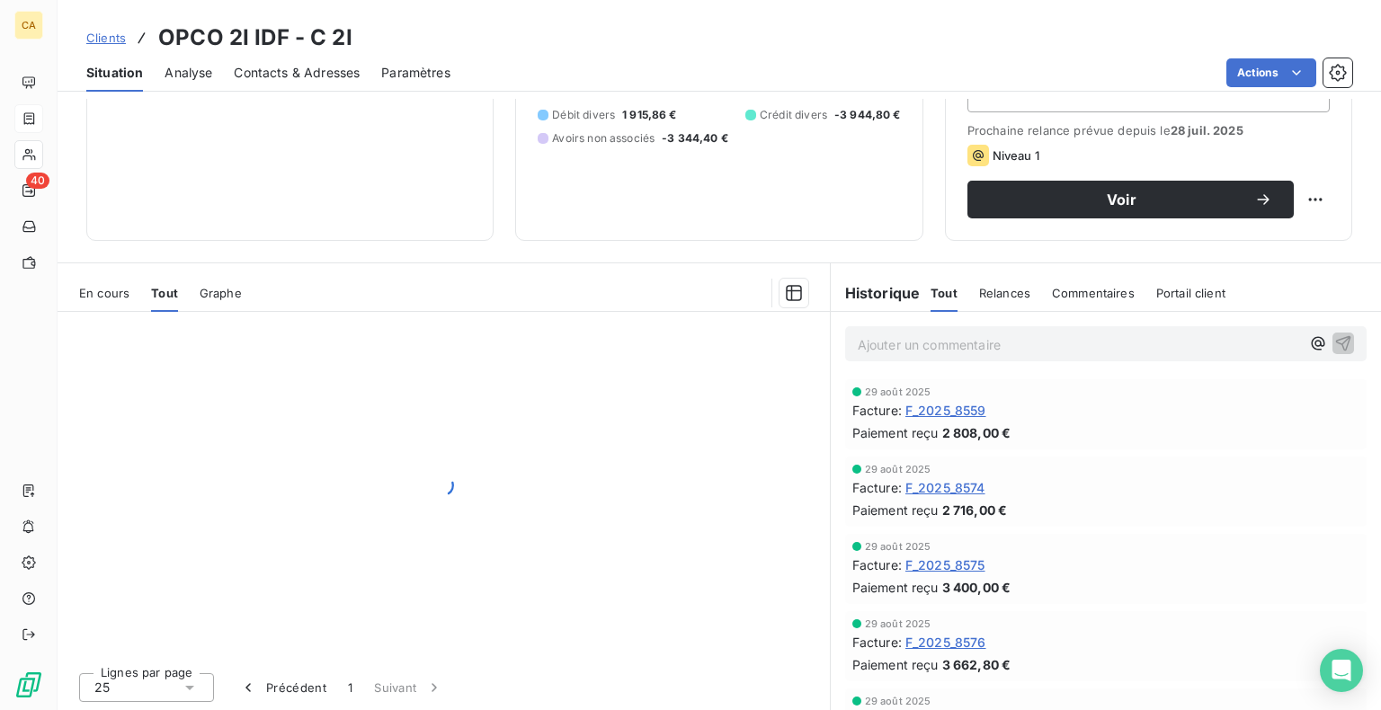
click at [473, 690] on div "Lignes par page 25 Précédent 1 Suivant" at bounding box center [444, 685] width 772 height 54
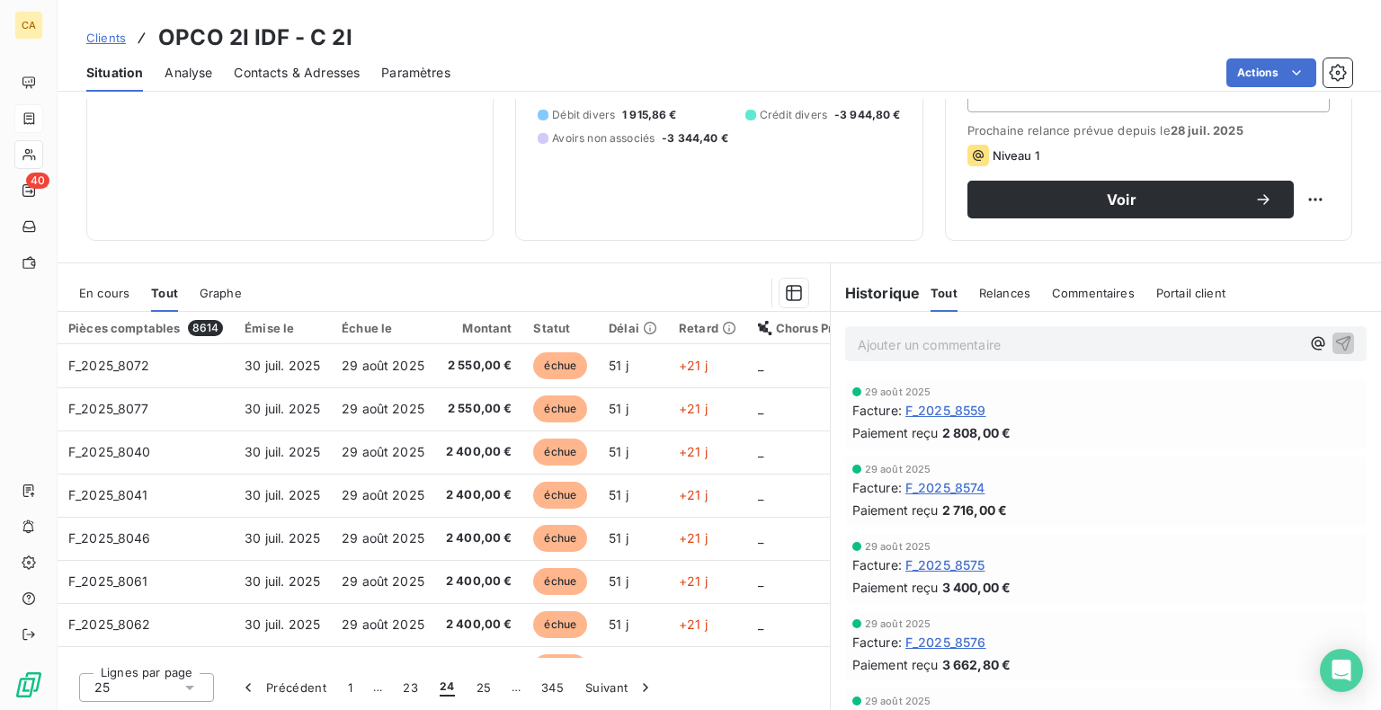
click at [473, 690] on button "25" at bounding box center [484, 688] width 37 height 38
click at [473, 690] on button "26" at bounding box center [483, 688] width 37 height 38
click at [473, 690] on button "27" at bounding box center [484, 688] width 36 height 38
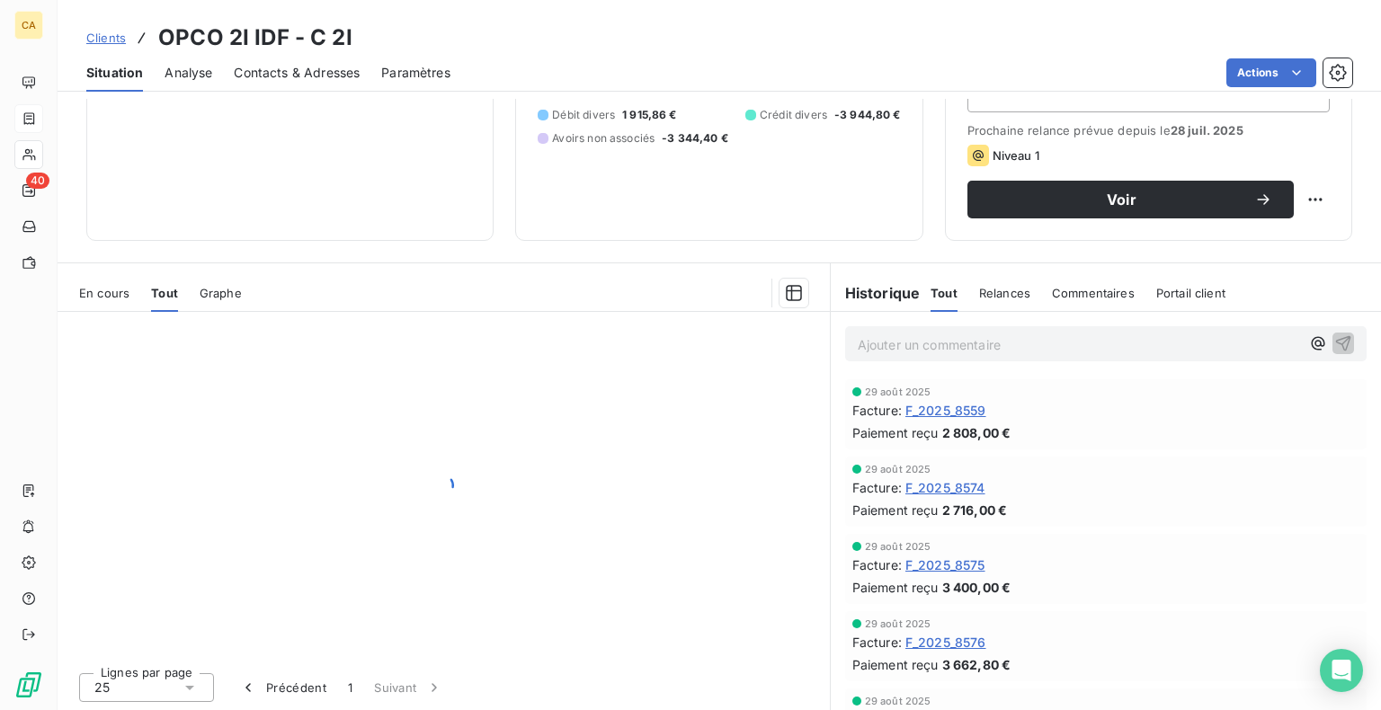
click at [473, 690] on div "Lignes par page 25 Précédent 1 Suivant" at bounding box center [444, 685] width 772 height 54
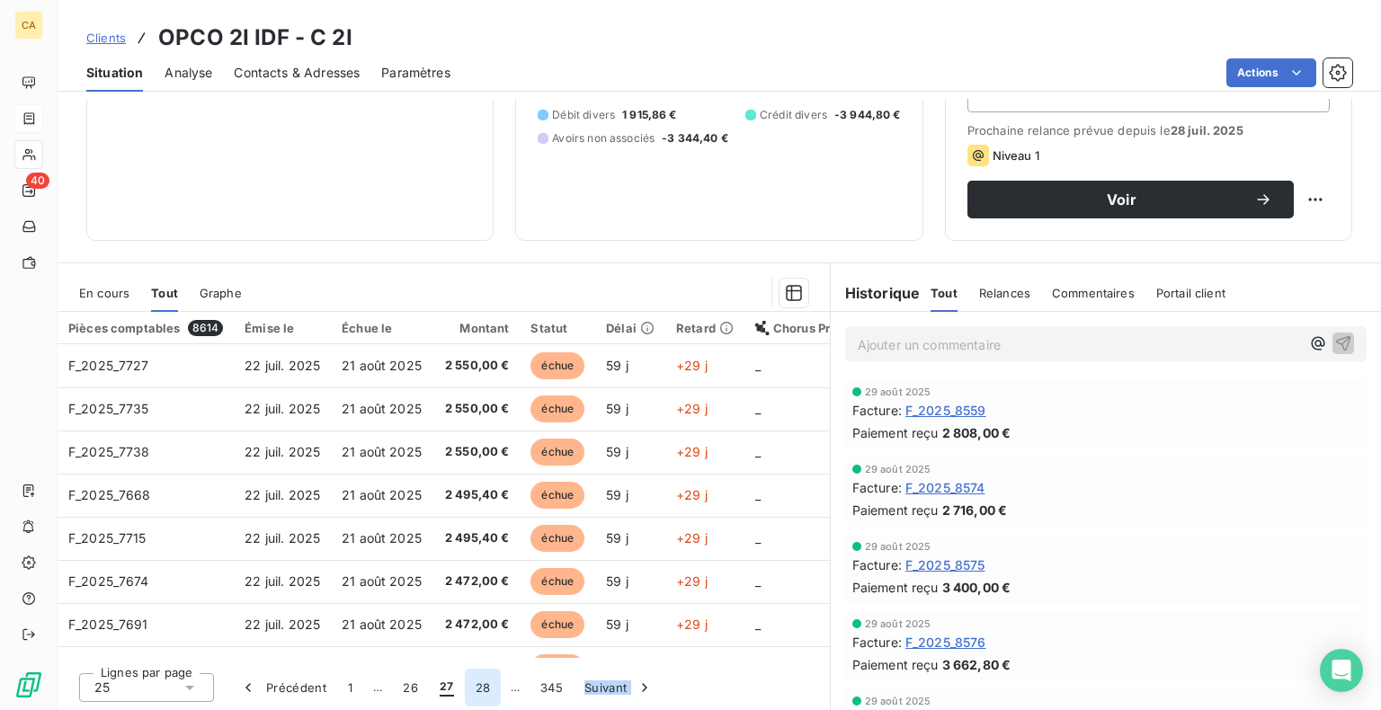
click at [478, 689] on button "28" at bounding box center [483, 688] width 37 height 38
click at [478, 689] on button "29" at bounding box center [483, 688] width 37 height 38
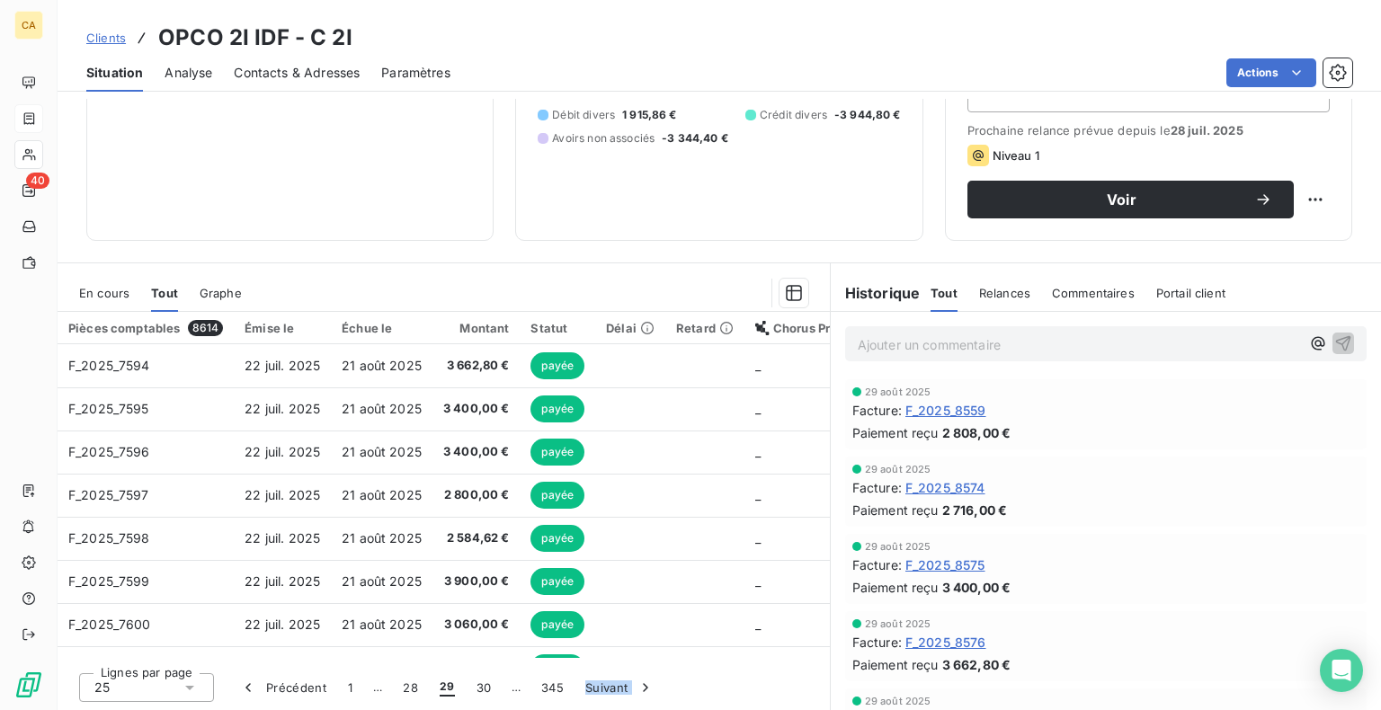
click at [478, 689] on button "30" at bounding box center [484, 688] width 37 height 38
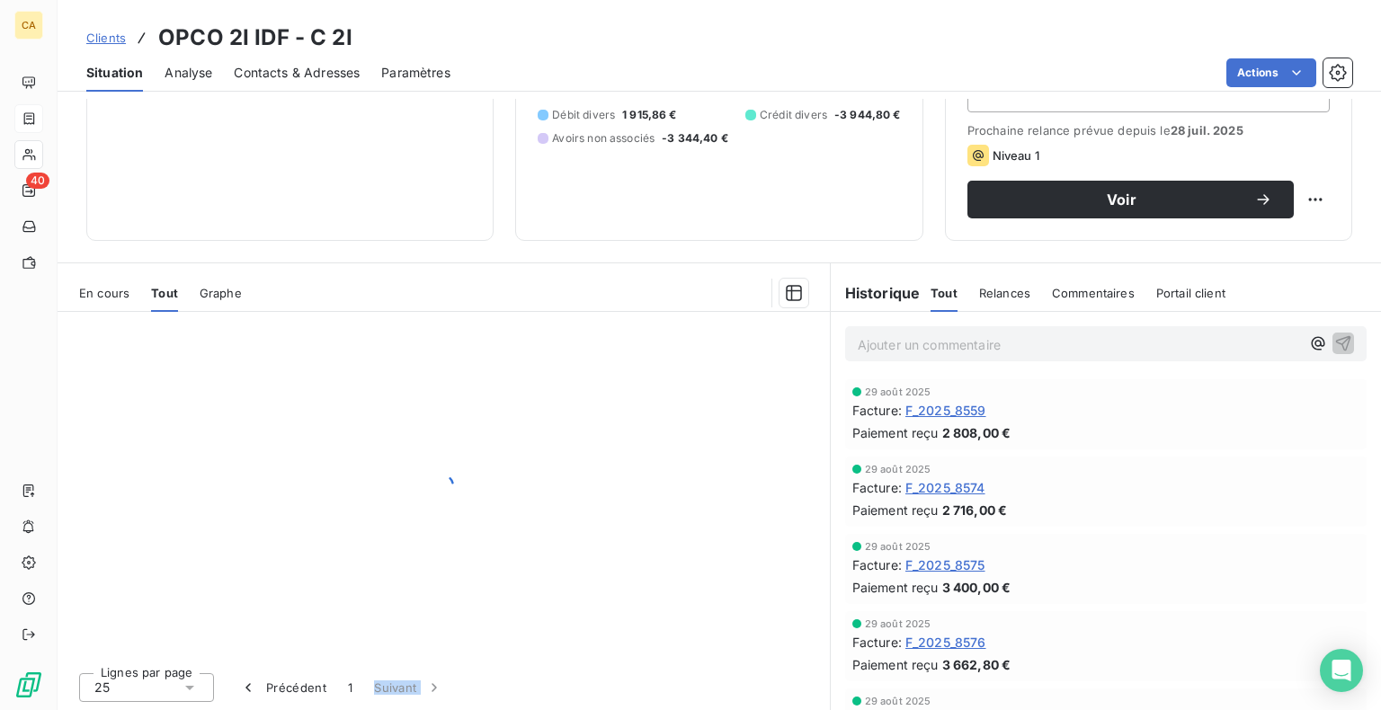
click at [478, 689] on div "Lignes par page 25 Précédent 1 Suivant" at bounding box center [444, 685] width 772 height 54
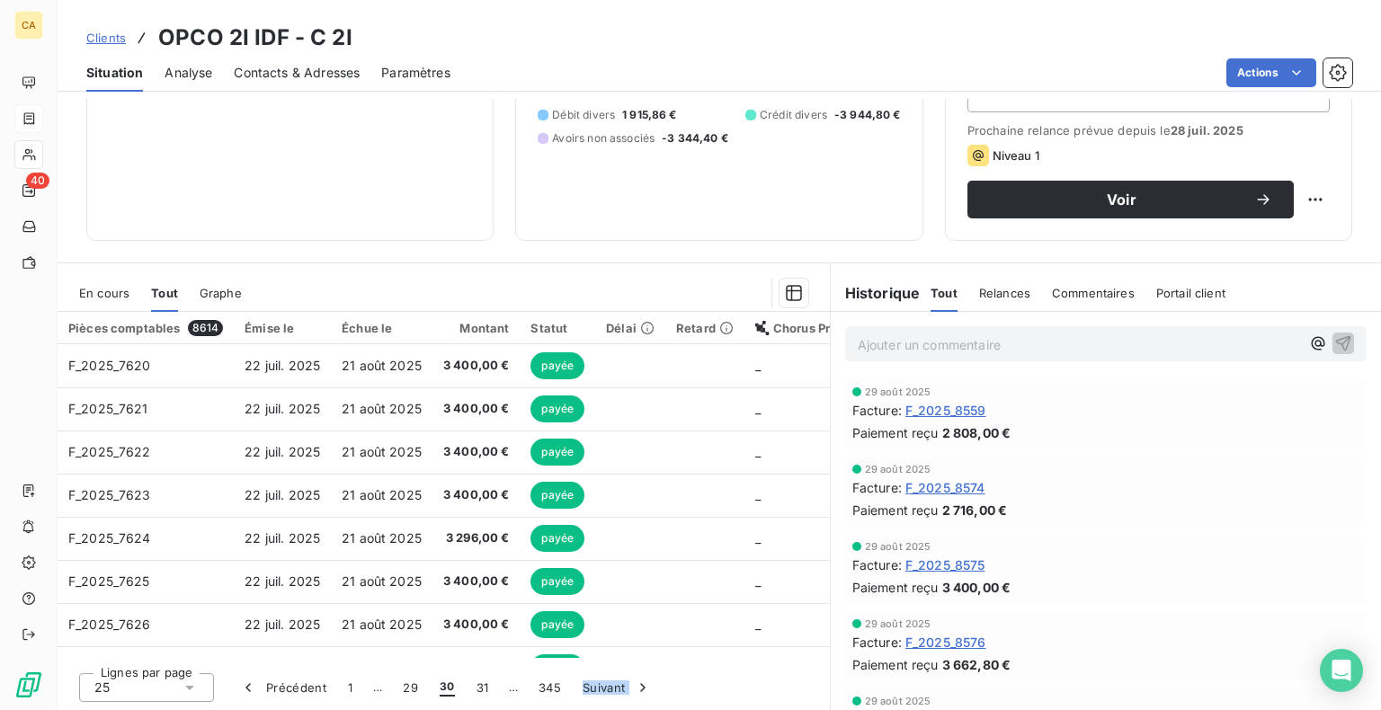
click at [478, 689] on button "31" at bounding box center [483, 688] width 34 height 38
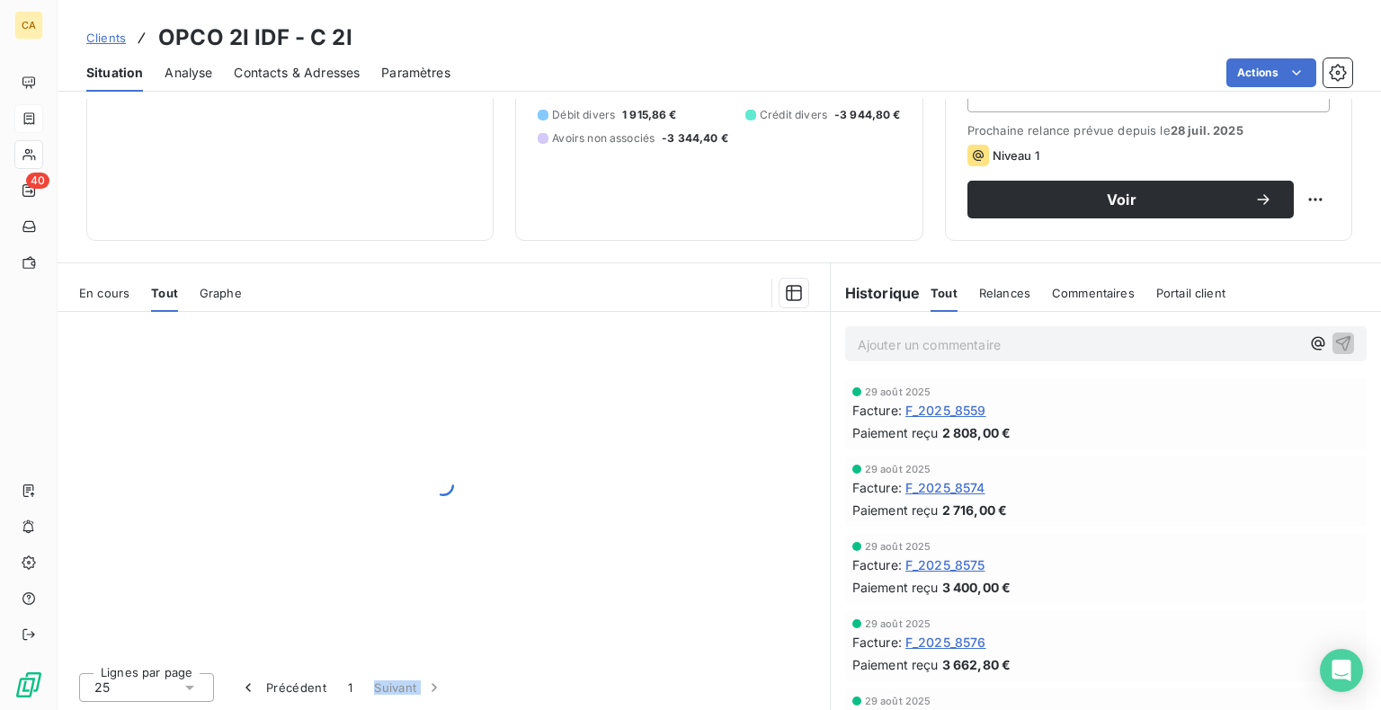
click at [478, 689] on div "Lignes par page 25 Précédent 1 Suivant" at bounding box center [444, 685] width 772 height 54
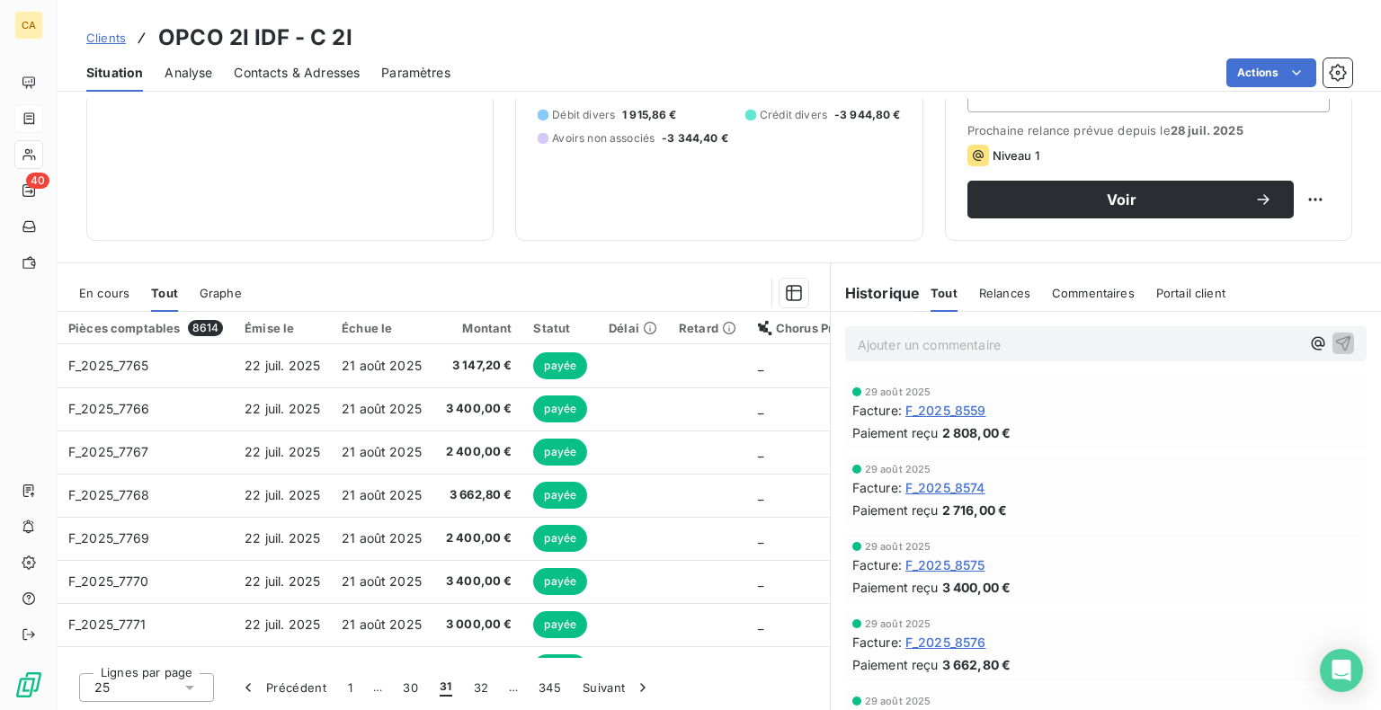
click at [478, 689] on button "32" at bounding box center [481, 688] width 37 height 38
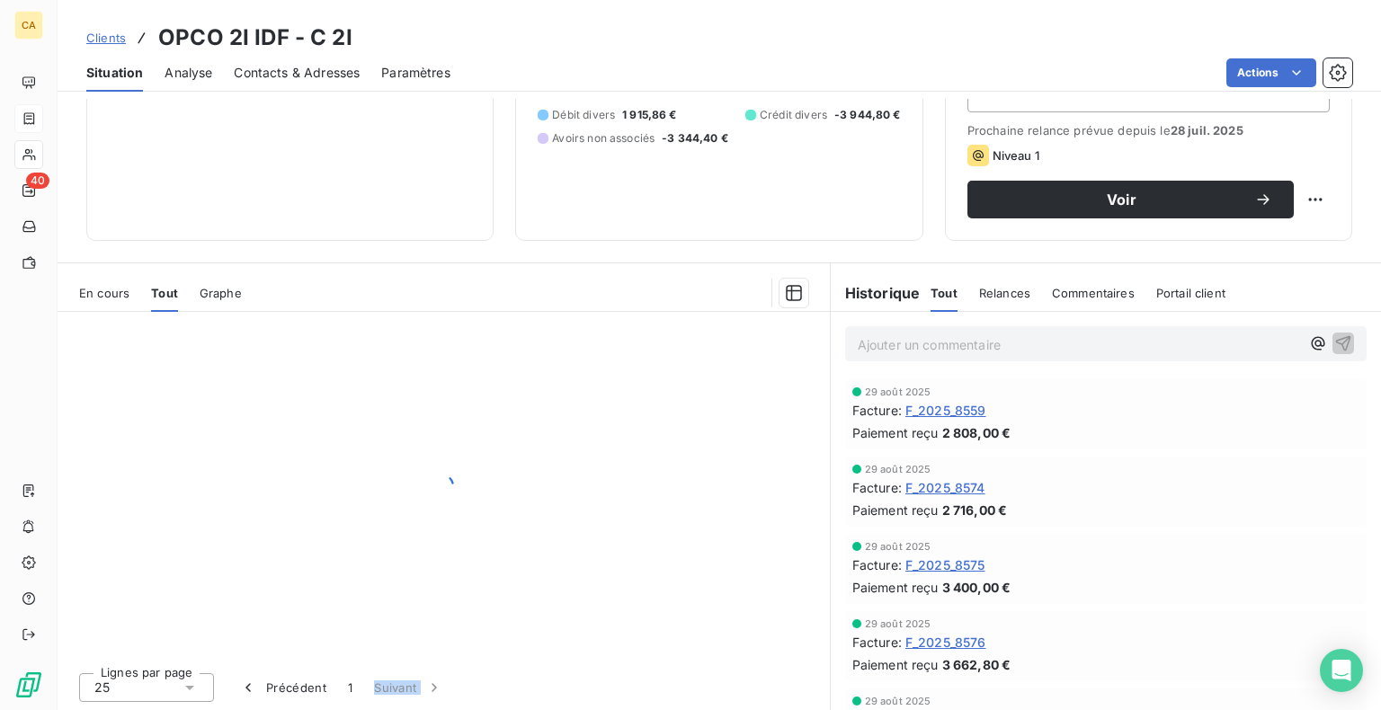
click at [478, 689] on div "Lignes par page 25 Précédent 1 Suivant" at bounding box center [444, 685] width 772 height 54
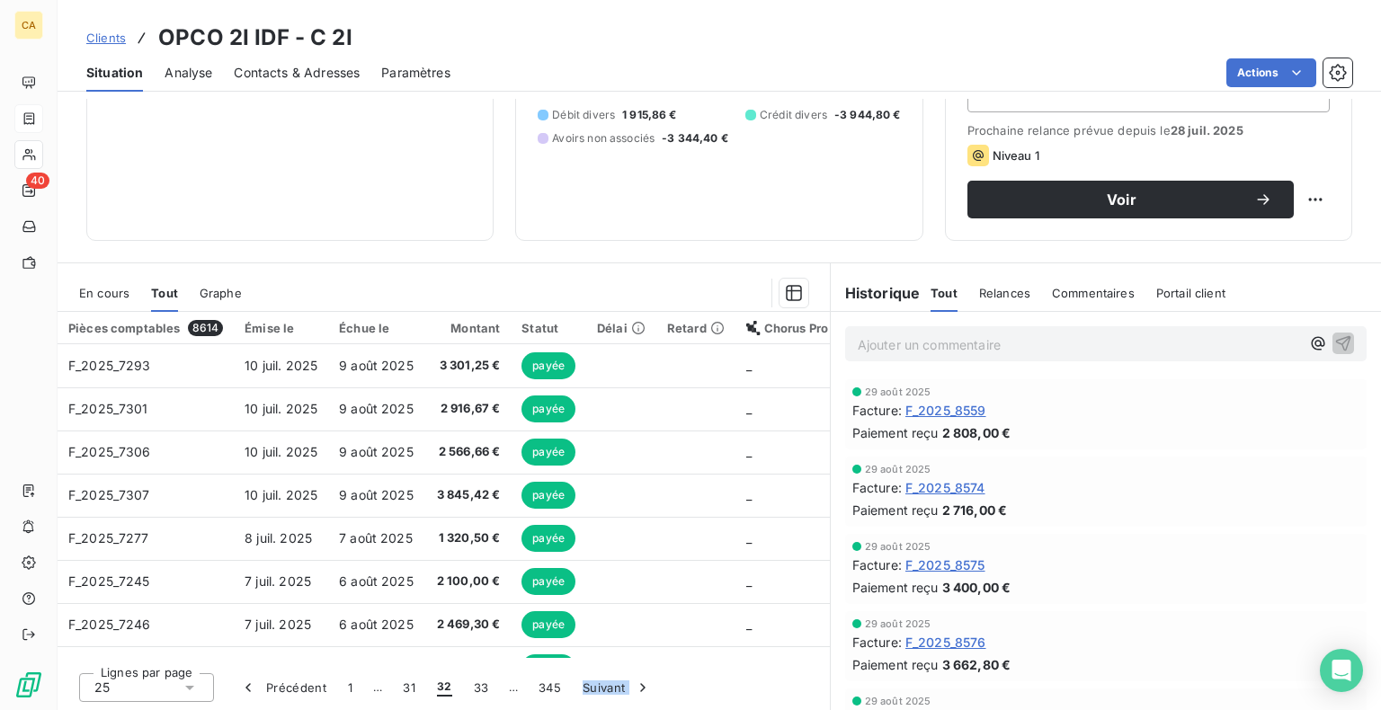
click at [478, 689] on button "33" at bounding box center [481, 688] width 37 height 38
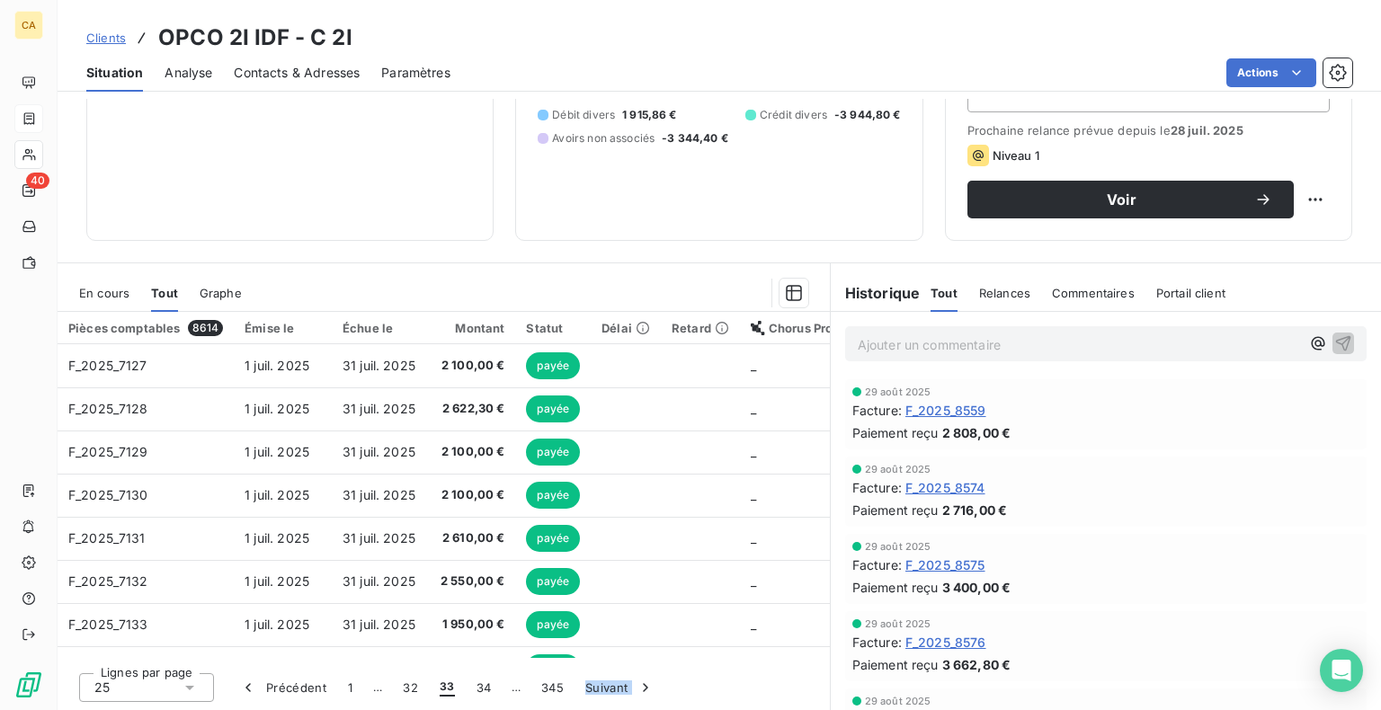
click at [478, 689] on div "Lignes par page 25 Précédent 1 … 32 33 34 … 345 Suivant" at bounding box center [444, 685] width 772 height 54
click at [478, 689] on button "34" at bounding box center [484, 688] width 37 height 38
click at [478, 684] on button "35" at bounding box center [484, 688] width 37 height 38
click at [484, 688] on button "36" at bounding box center [483, 688] width 37 height 38
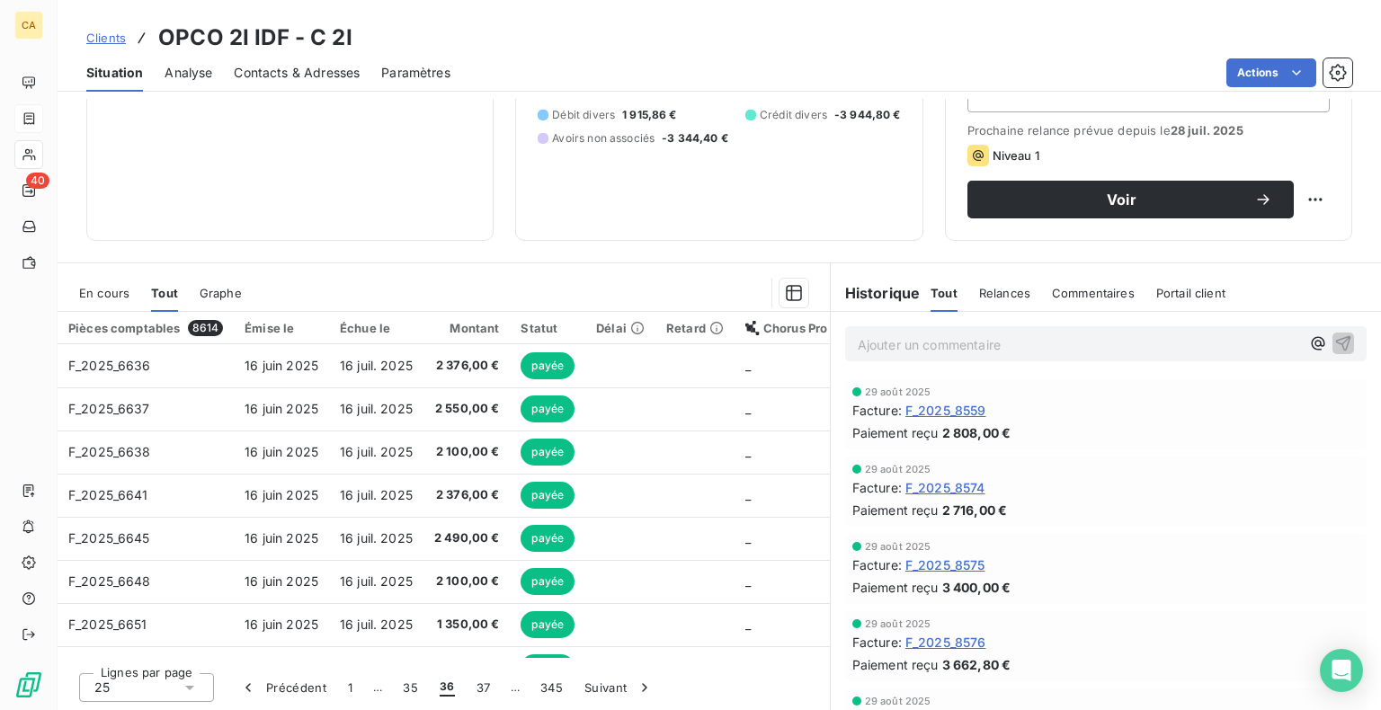
click at [484, 688] on button "37" at bounding box center [484, 688] width 36 height 38
click at [484, 688] on button "38" at bounding box center [483, 688] width 37 height 38
click at [484, 688] on button "39" at bounding box center [483, 688] width 37 height 38
click at [484, 688] on button "40" at bounding box center [484, 688] width 37 height 38
click at [484, 688] on button "41" at bounding box center [483, 688] width 34 height 38
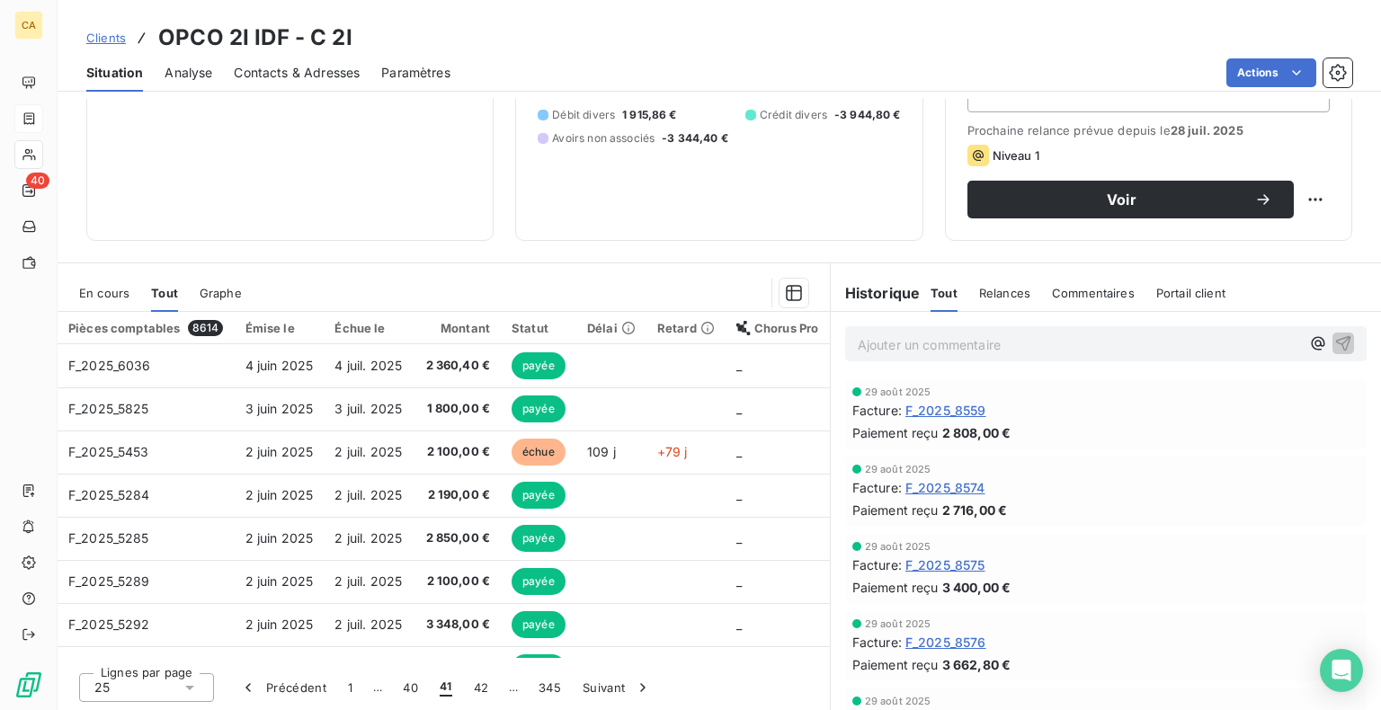
click at [484, 688] on button "42" at bounding box center [481, 688] width 37 height 38
click at [484, 688] on button "43" at bounding box center [481, 688] width 37 height 38
click at [484, 688] on button "44" at bounding box center [484, 688] width 37 height 38
click at [484, 688] on div "Lignes par page 25 Précédent 1 … 43 44 45 … 345 Suivant" at bounding box center [444, 685] width 772 height 54
click at [484, 688] on button "45" at bounding box center [484, 688] width 37 height 38
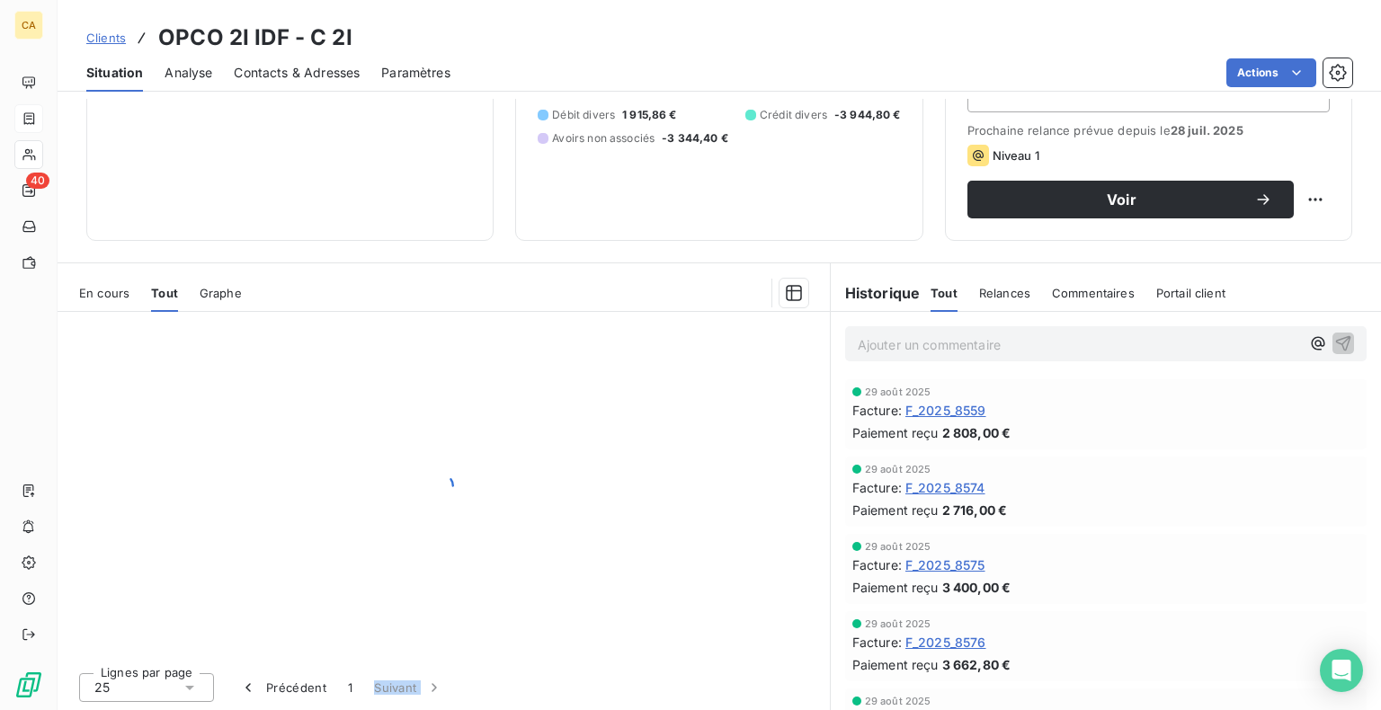
click at [484, 688] on div "Lignes par page 25 Précédent 1 Suivant" at bounding box center [444, 685] width 772 height 54
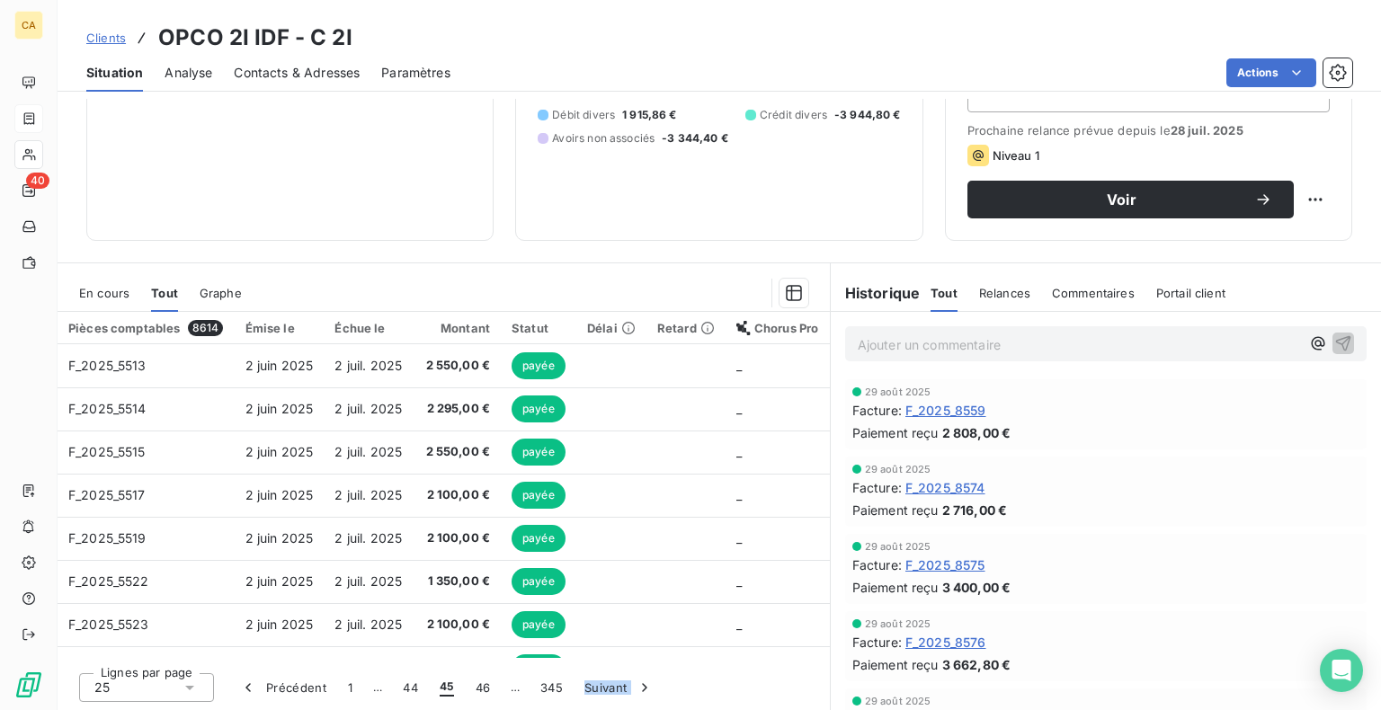
click at [484, 688] on div "Lignes par page 25 Précédent 1 … 44 45 46 … 345 Suivant" at bounding box center [444, 685] width 772 height 54
click at [484, 688] on button "46" at bounding box center [483, 688] width 37 height 38
click at [484, 688] on button "47" at bounding box center [484, 688] width 36 height 38
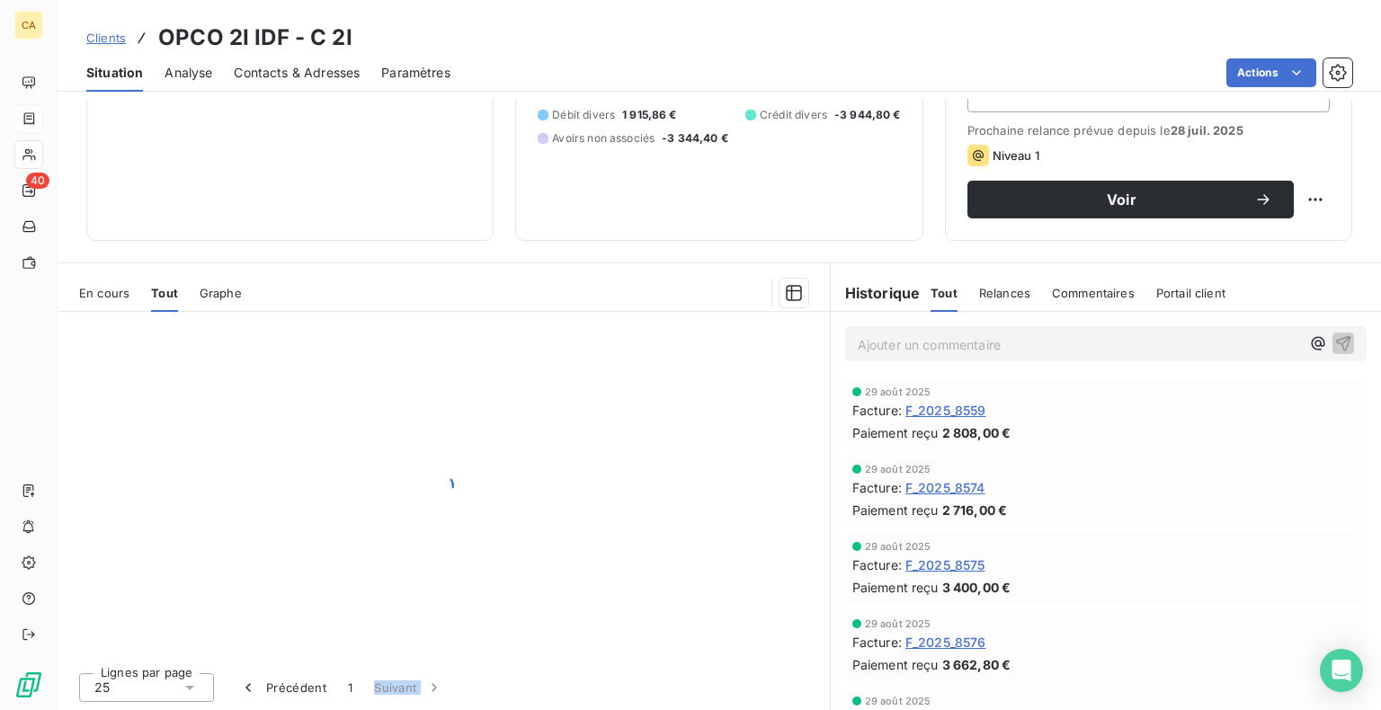
click at [484, 688] on div "Lignes par page 25 Précédent 1 Suivant" at bounding box center [444, 685] width 772 height 54
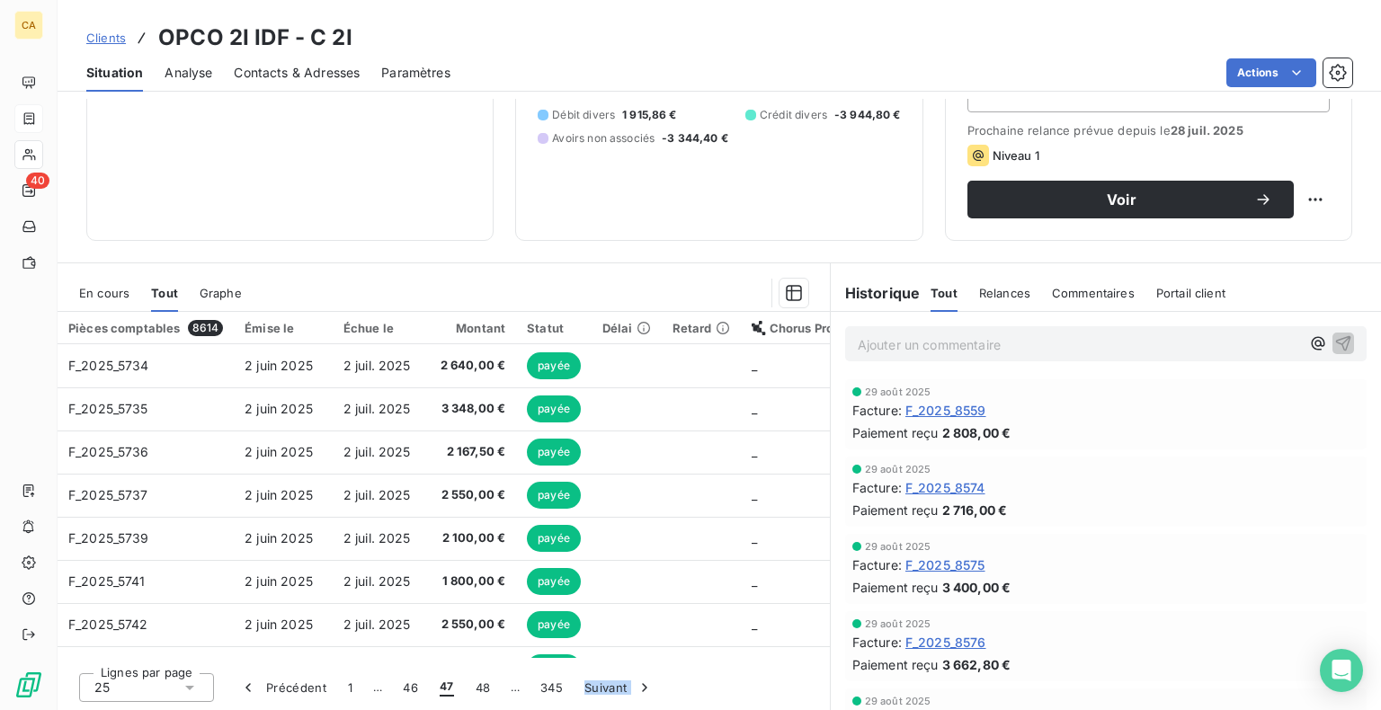
click at [484, 688] on button "48" at bounding box center [483, 688] width 37 height 38
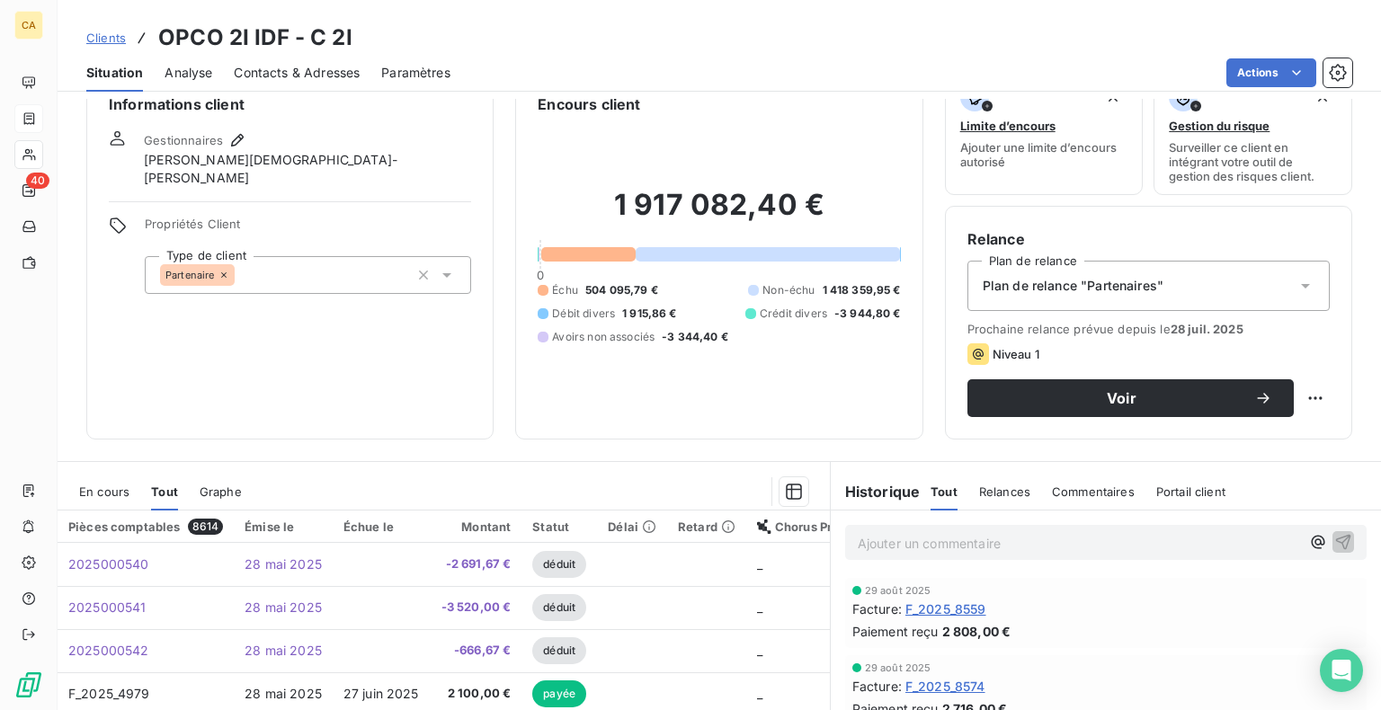
scroll to position [0, 0]
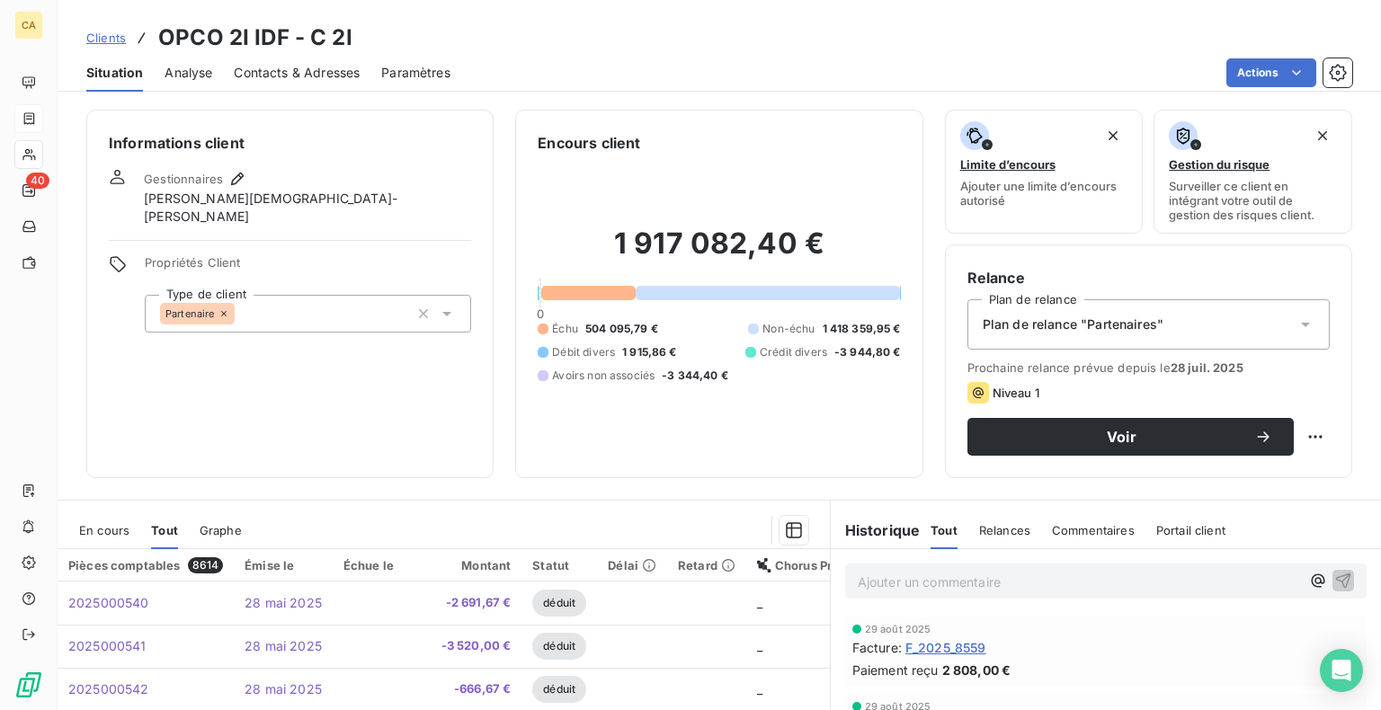
click at [446, 312] on icon at bounding box center [446, 314] width 9 height 4
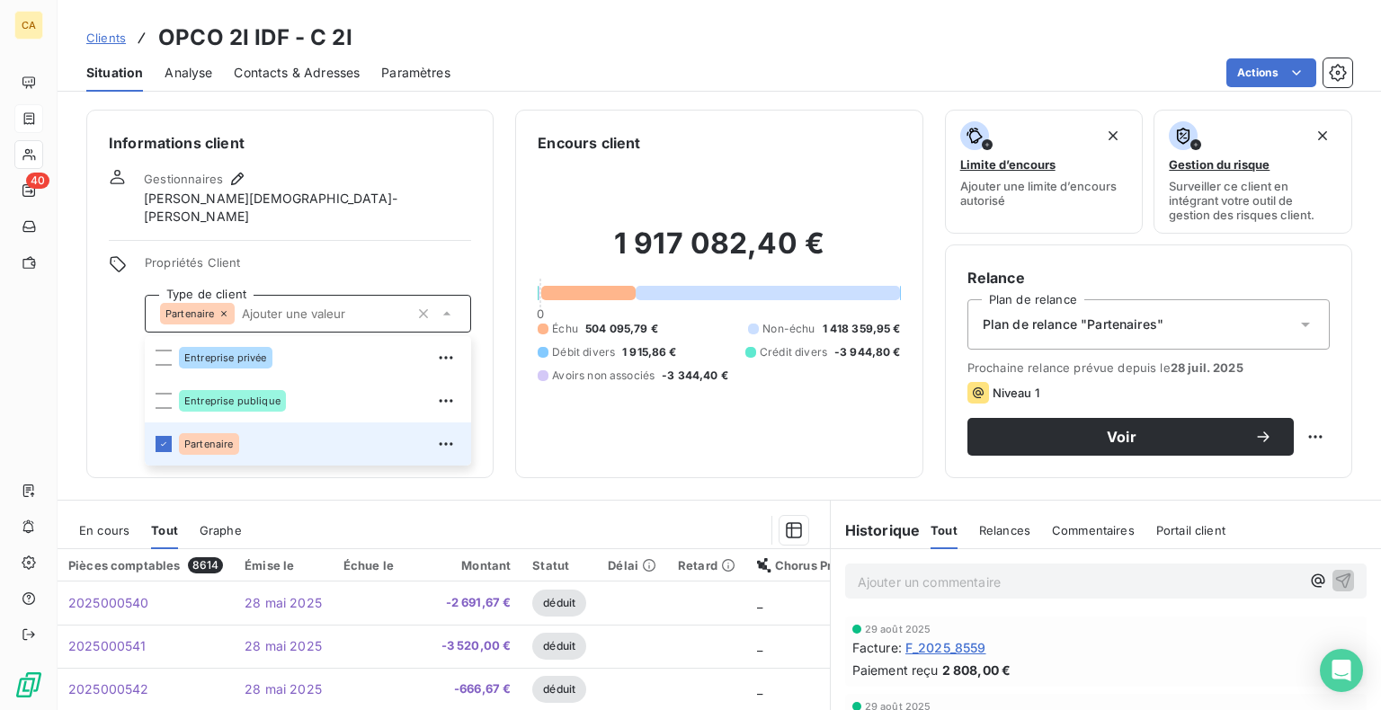
click at [446, 305] on icon at bounding box center [447, 314] width 18 height 18
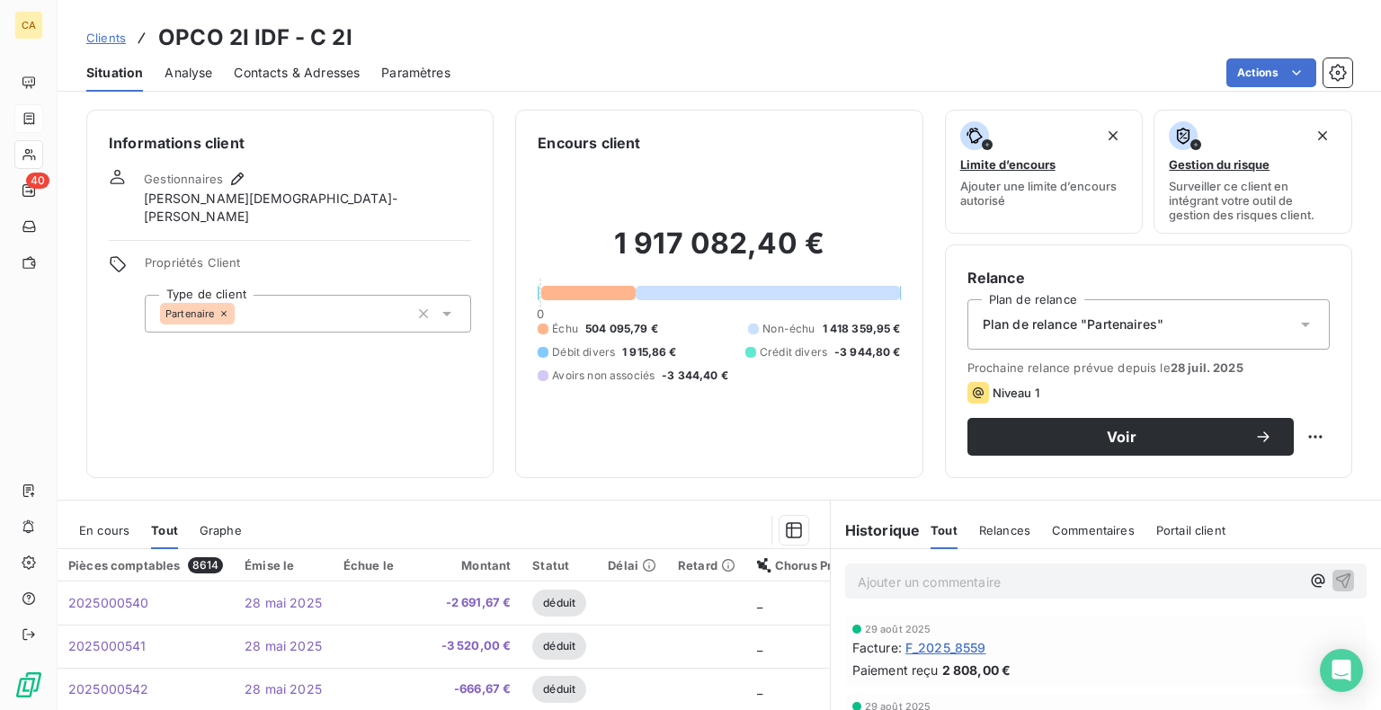
click at [550, 565] on div "Statut" at bounding box center [559, 565] width 54 height 14
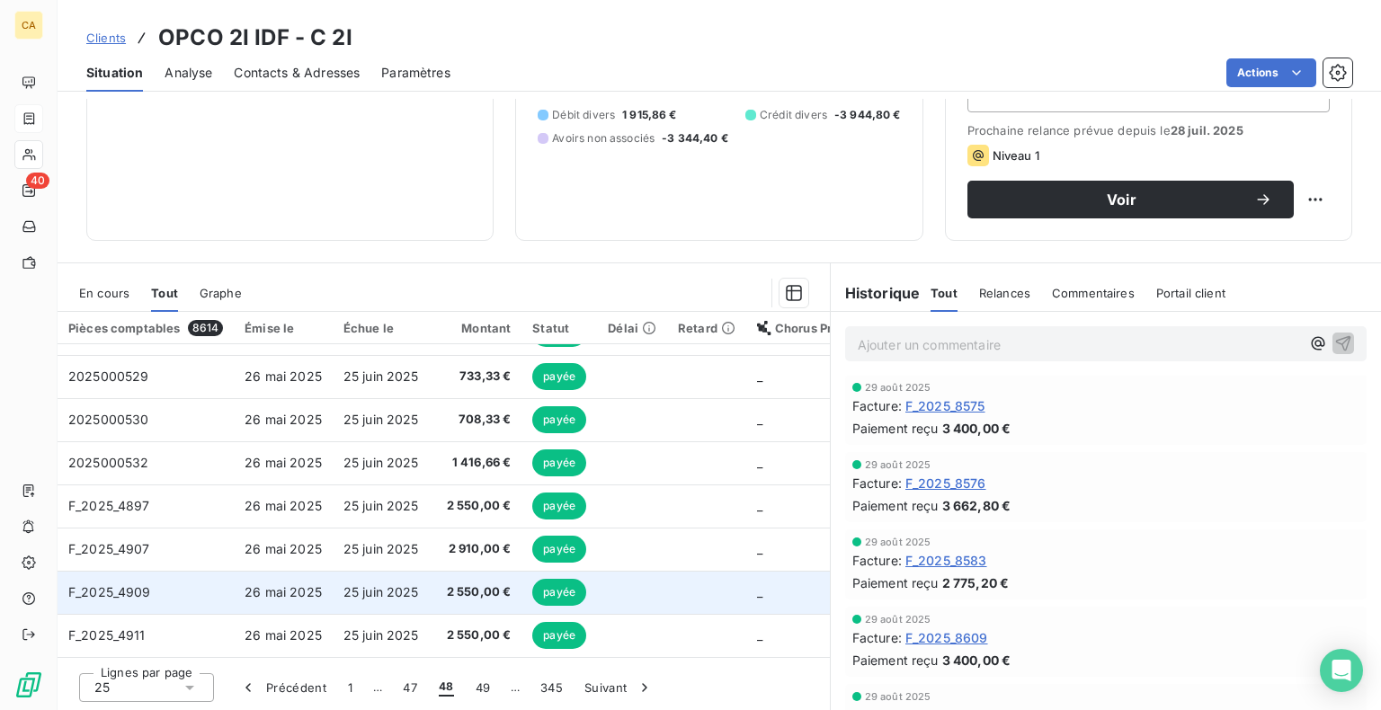
scroll to position [449, 0]
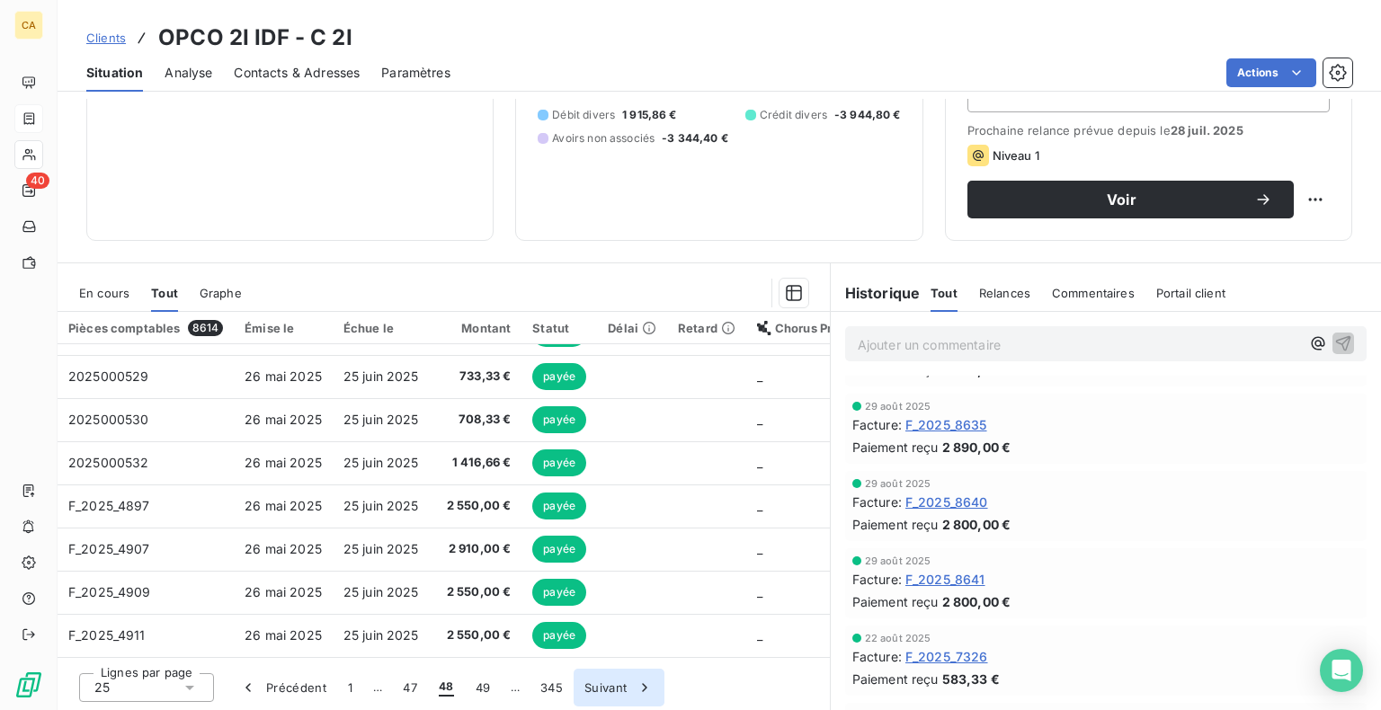
click at [608, 688] on button "Suivant" at bounding box center [618, 688] width 91 height 38
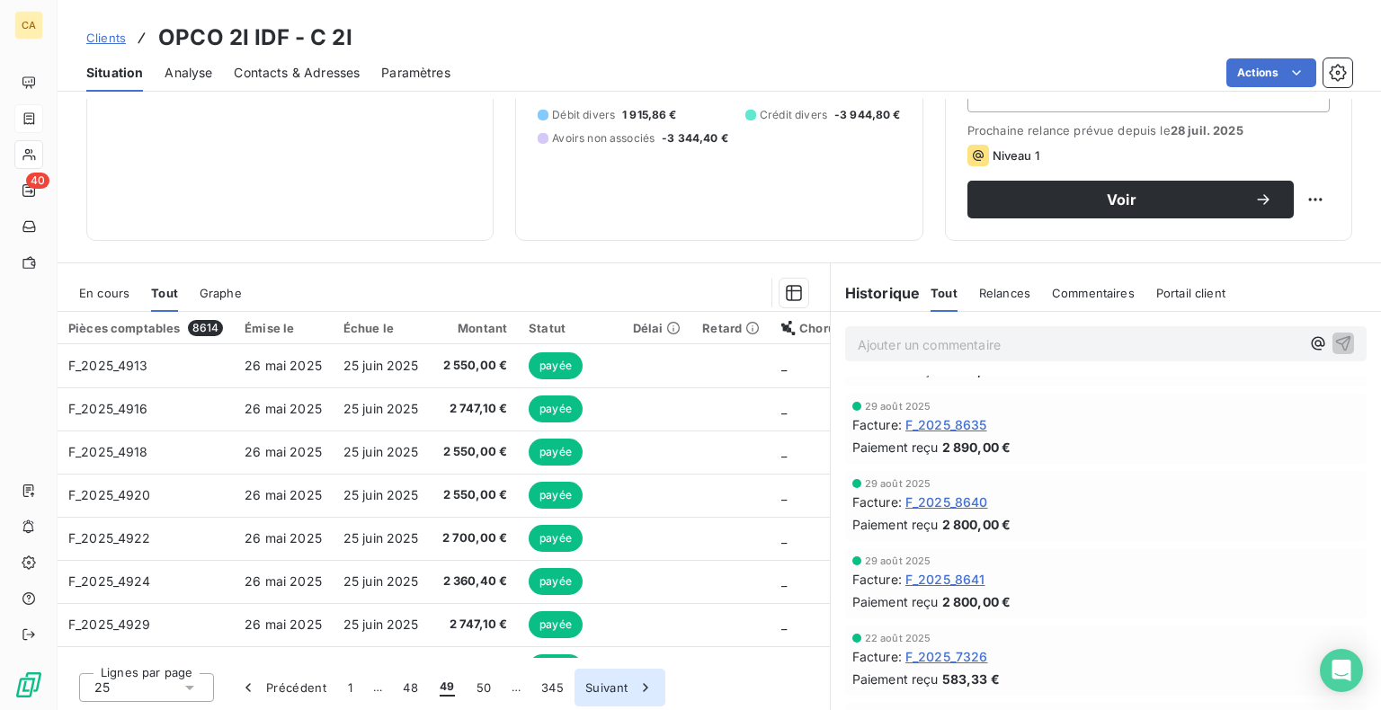
click at [608, 688] on button "Suivant" at bounding box center [619, 688] width 91 height 38
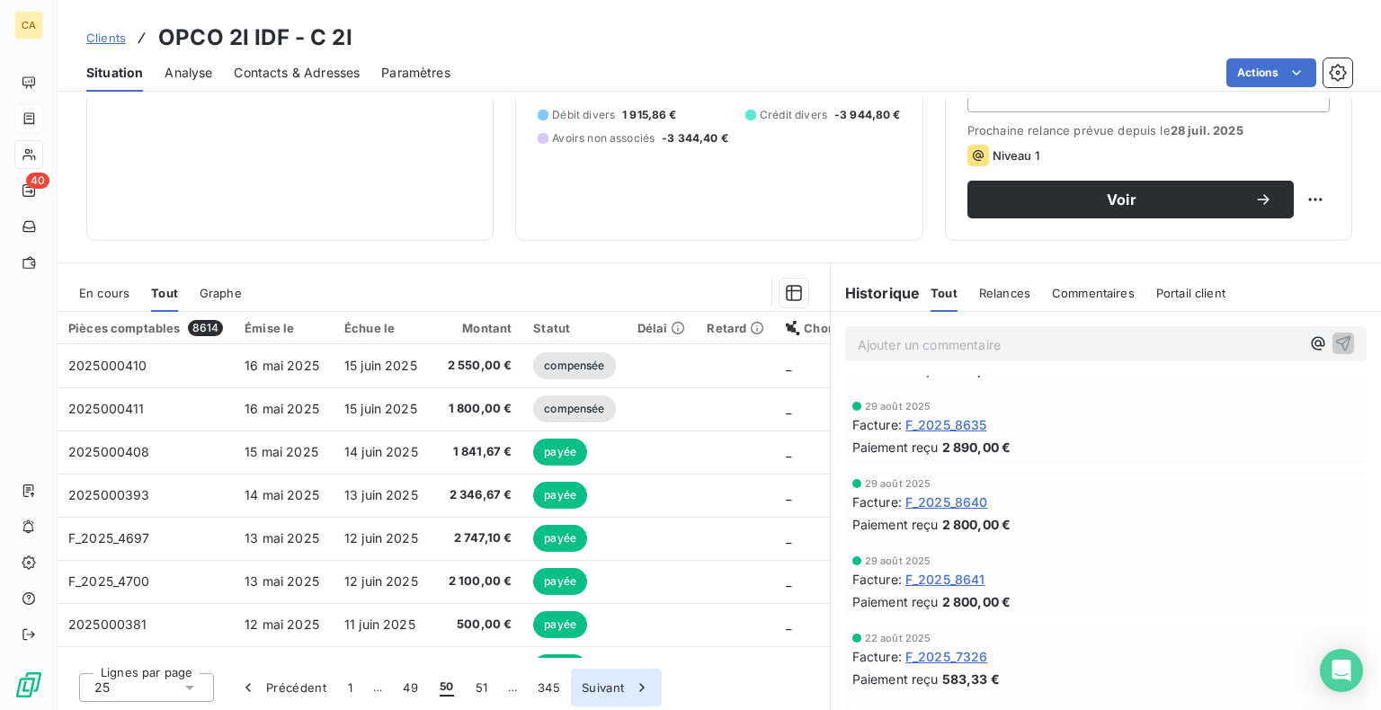
click at [608, 688] on button "Suivant" at bounding box center [616, 688] width 91 height 38
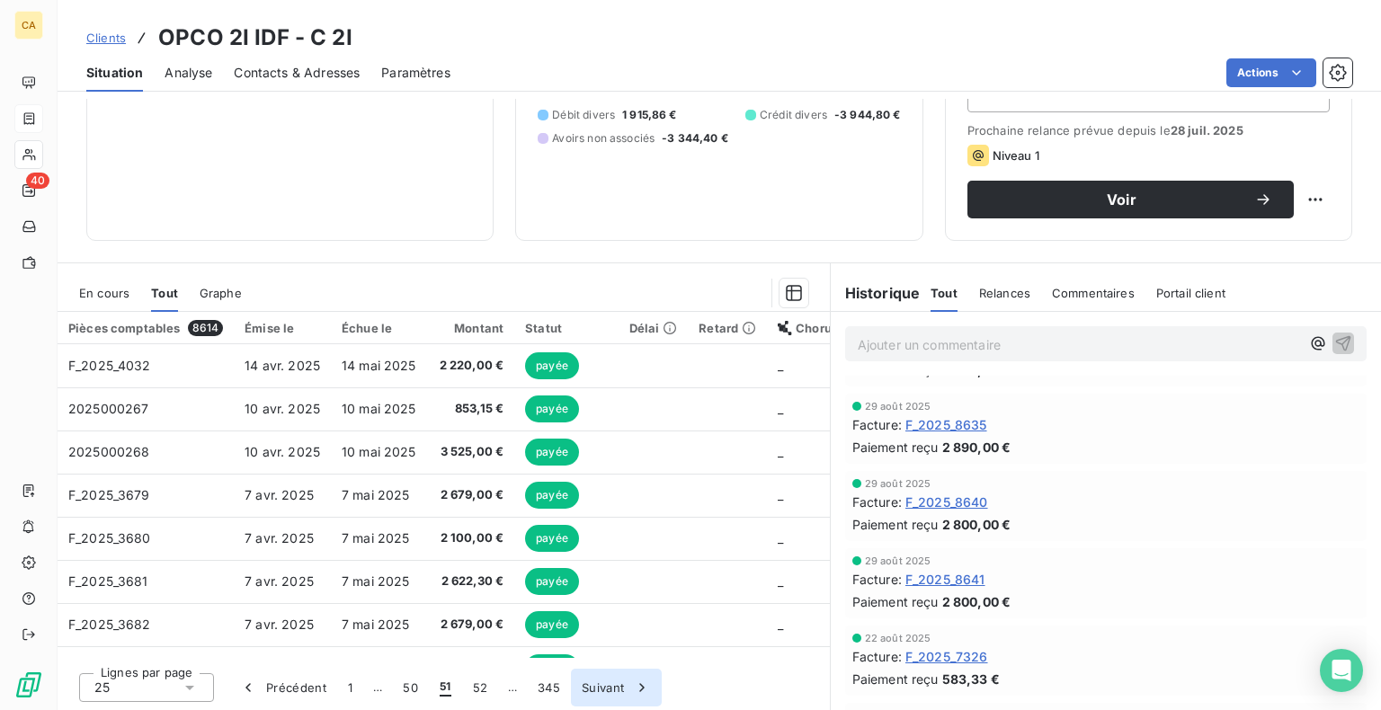
click at [608, 688] on button "Suivant" at bounding box center [616, 688] width 91 height 38
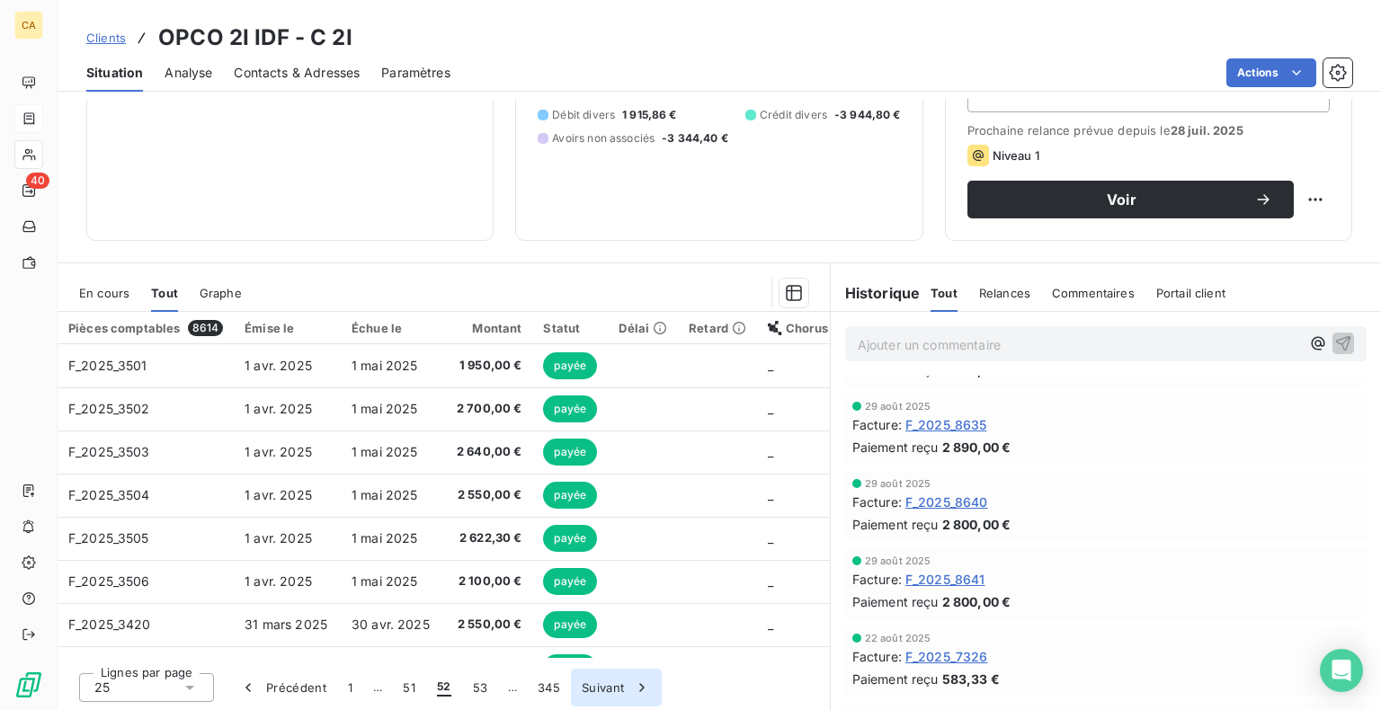
click at [608, 688] on button "Suivant" at bounding box center [616, 688] width 91 height 38
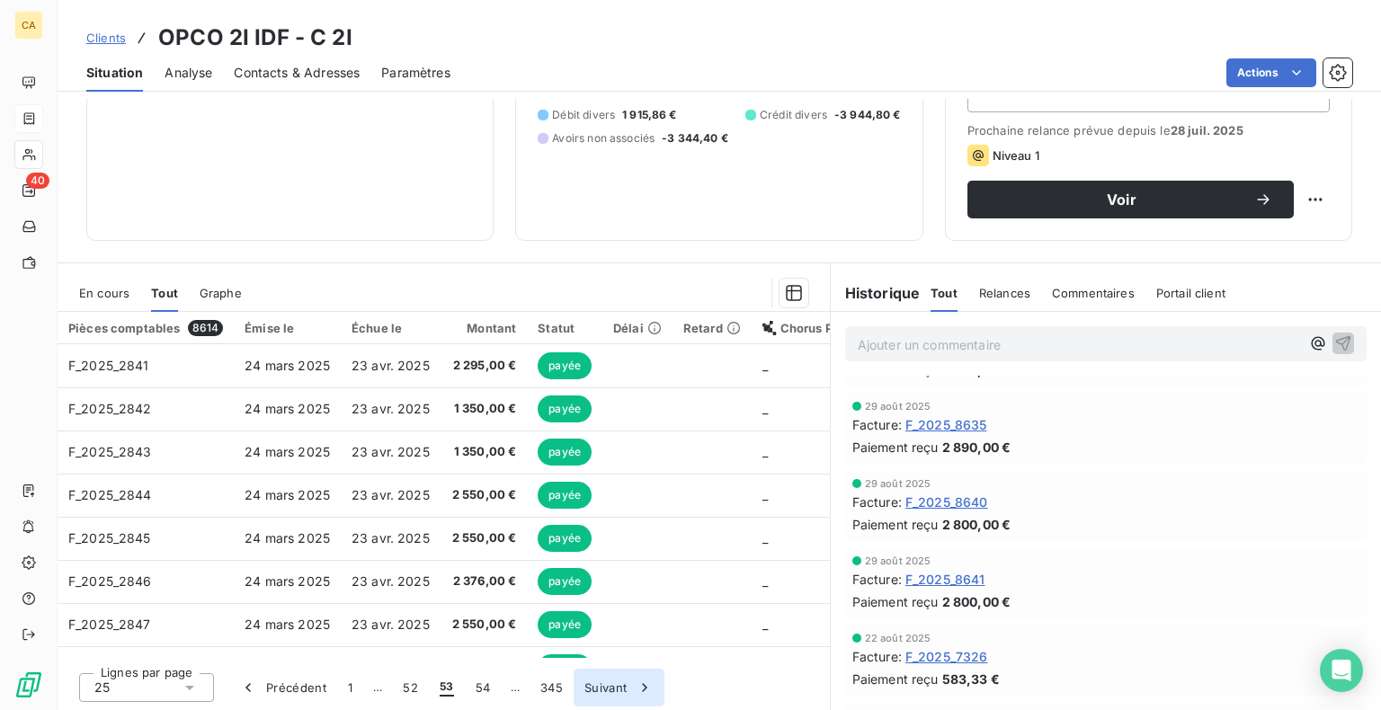
click at [608, 688] on button "Suivant" at bounding box center [618, 688] width 91 height 38
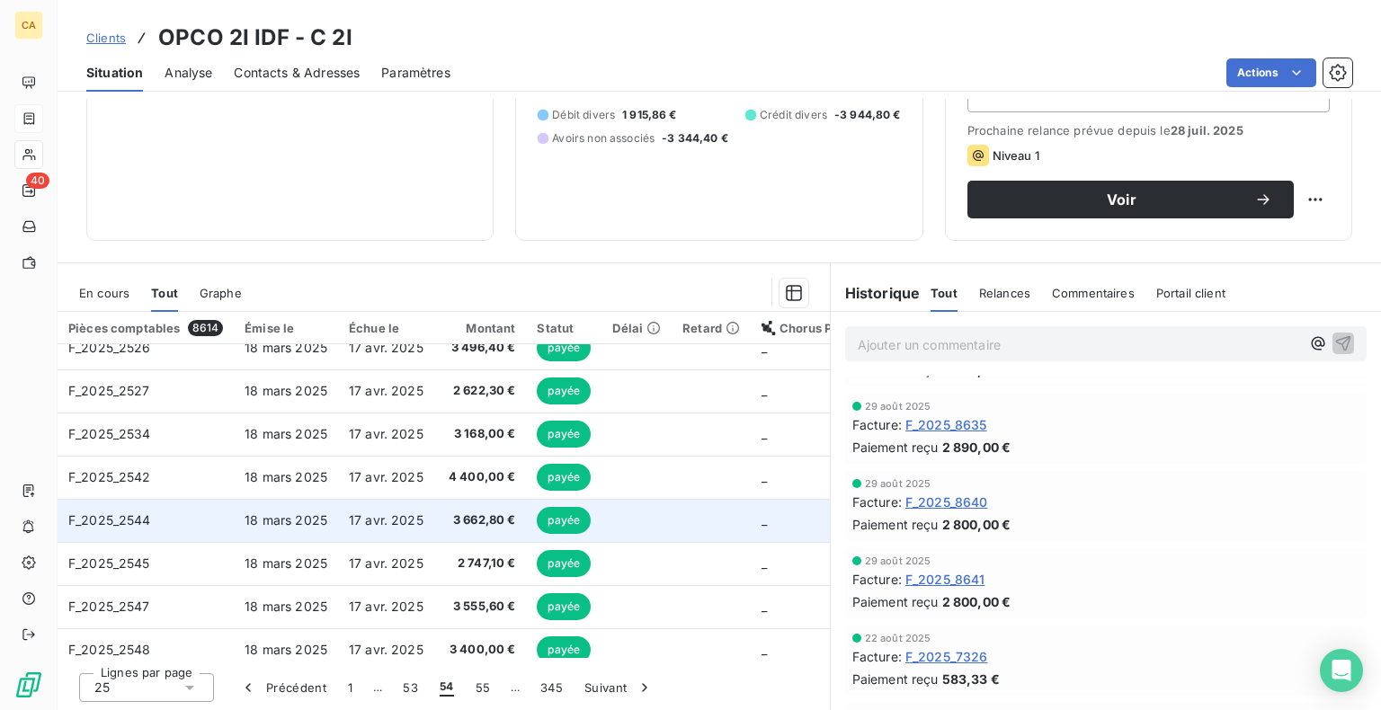
scroll to position [772, 0]
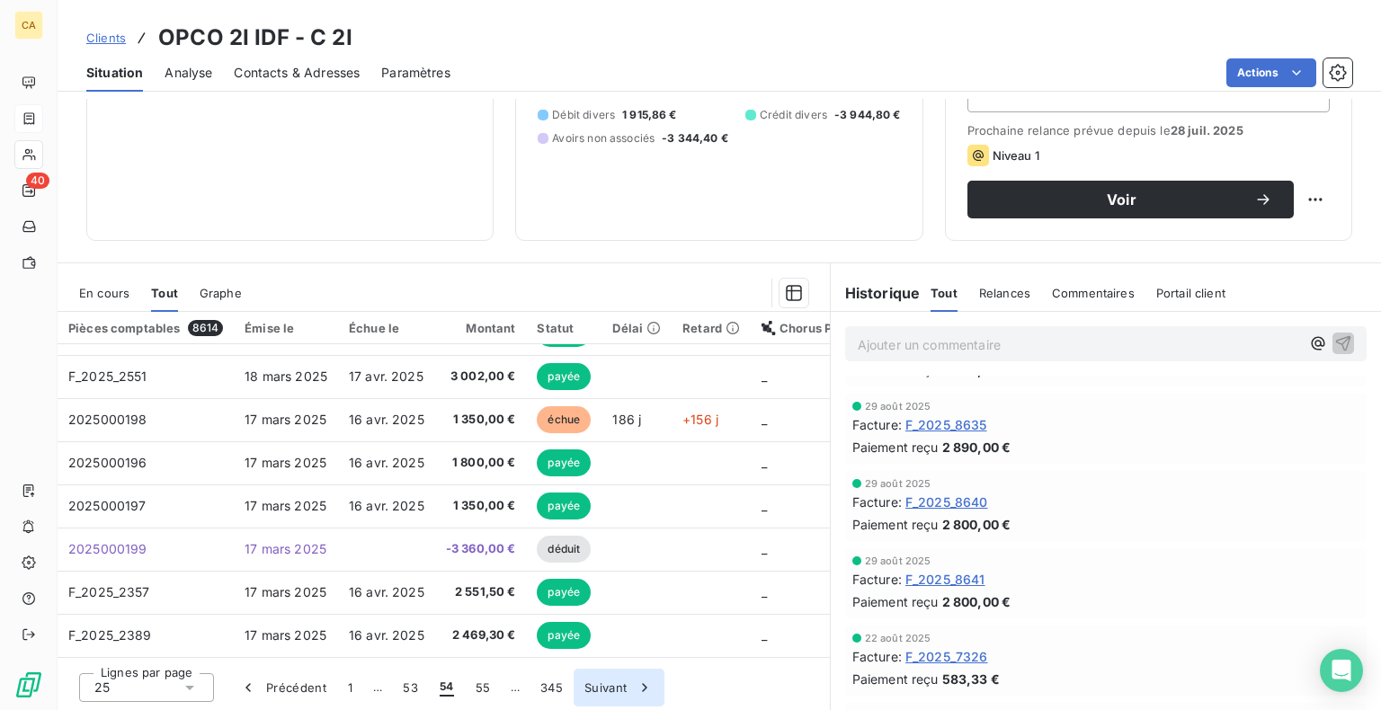
click at [611, 686] on button "Suivant" at bounding box center [618, 688] width 91 height 38
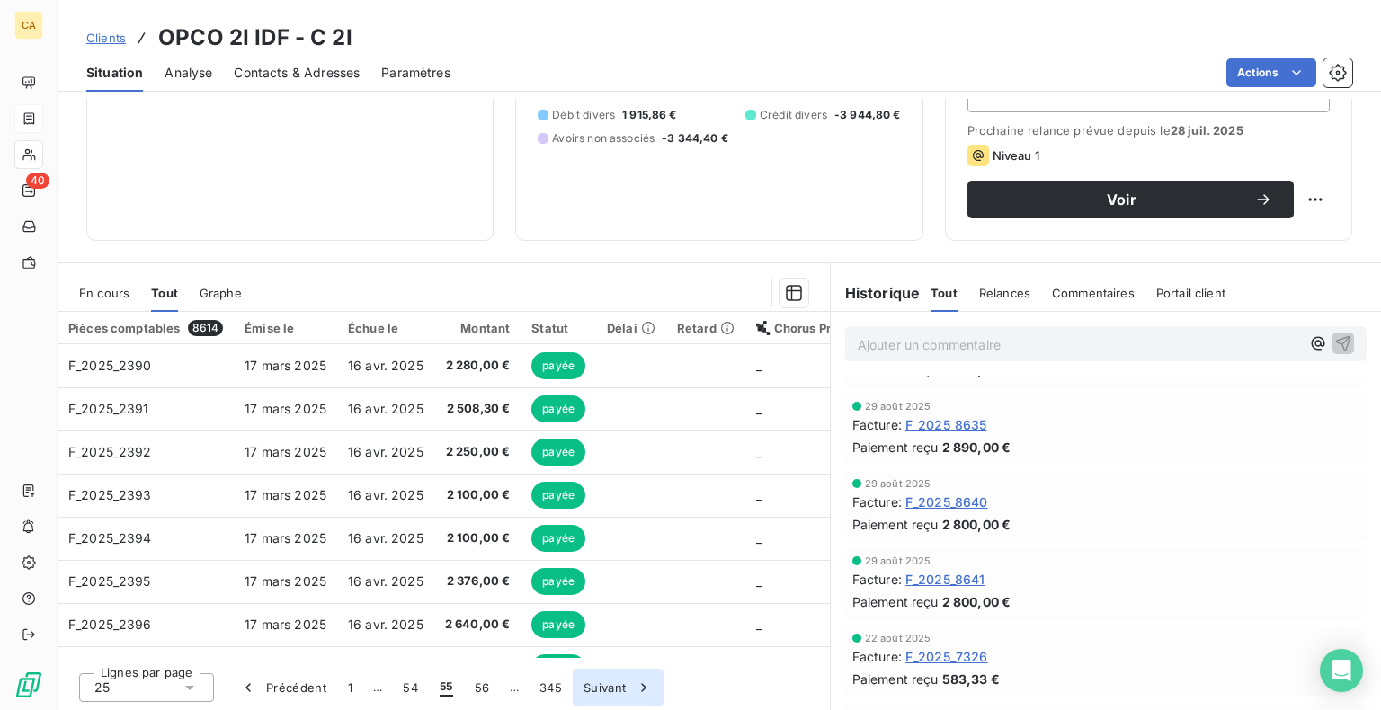
click at [611, 686] on button "Suivant" at bounding box center [618, 688] width 91 height 38
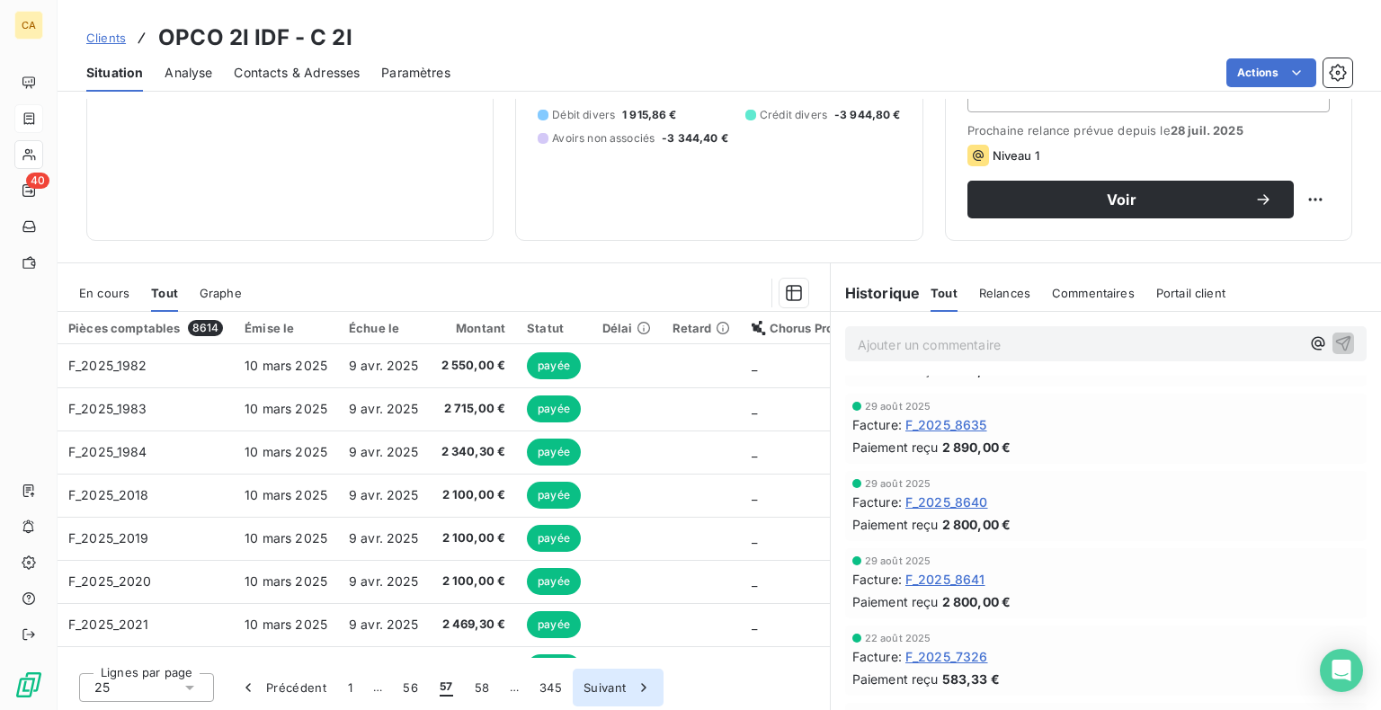
click at [611, 686] on button "Suivant" at bounding box center [618, 688] width 91 height 38
click at [611, 686] on div "Lignes par page 25 Précédent 1 … 57 58 59 … 345 Suivant" at bounding box center [444, 685] width 772 height 54
click at [611, 686] on button "Suivant" at bounding box center [618, 688] width 91 height 38
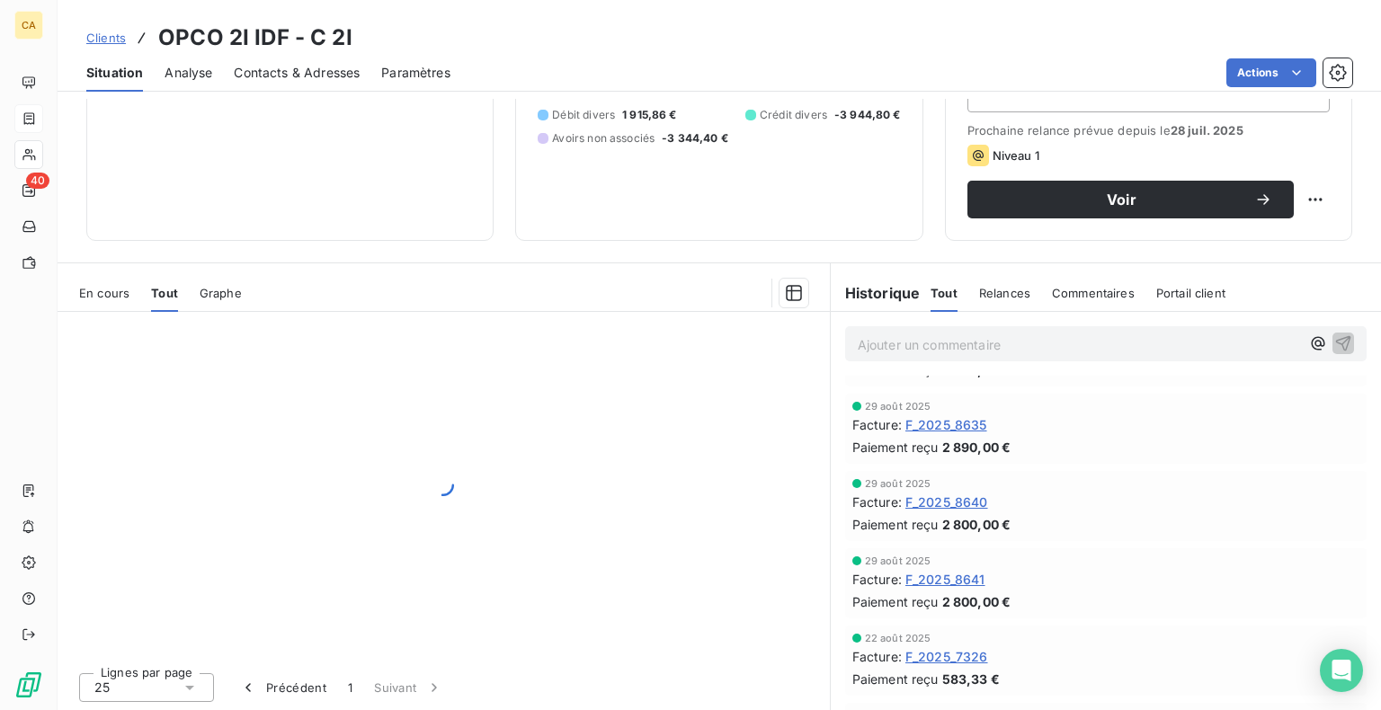
click at [611, 686] on div "Lignes par page 25 Précédent 1 Suivant" at bounding box center [444, 685] width 772 height 54
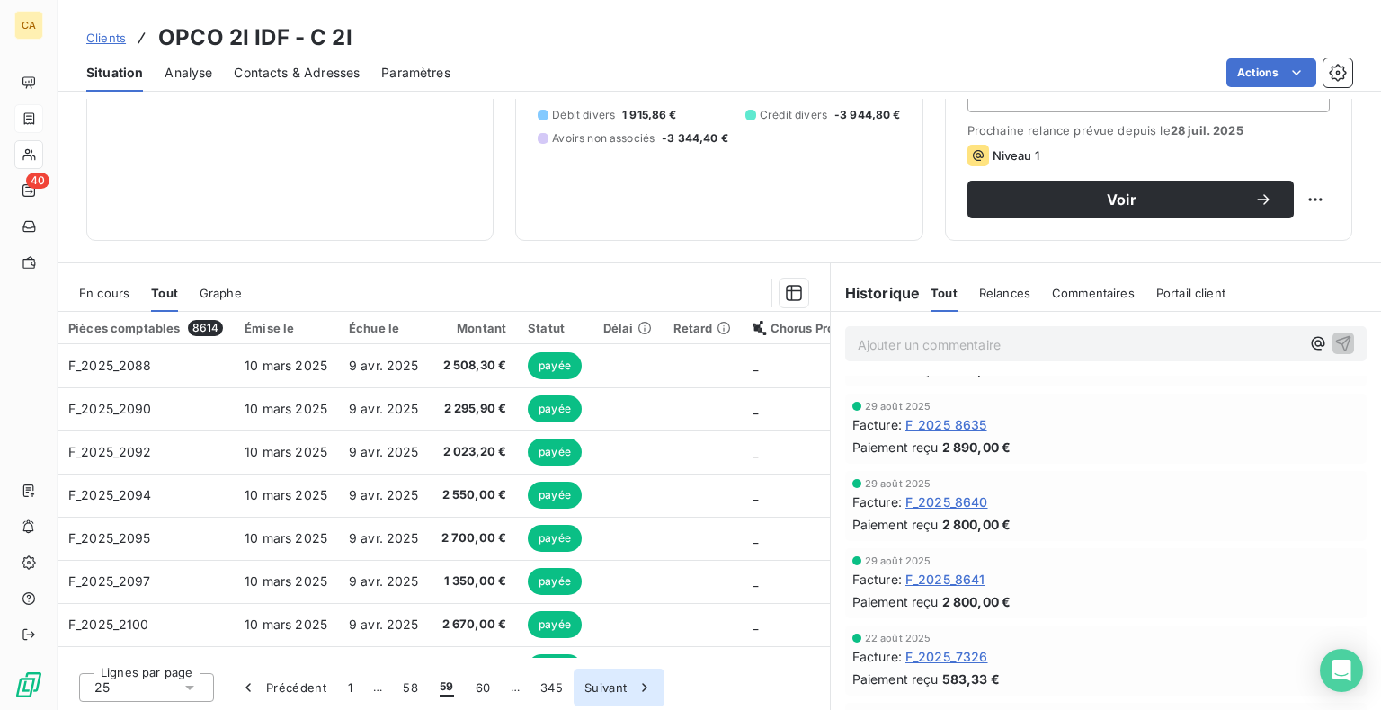
click at [611, 686] on button "Suivant" at bounding box center [618, 688] width 91 height 38
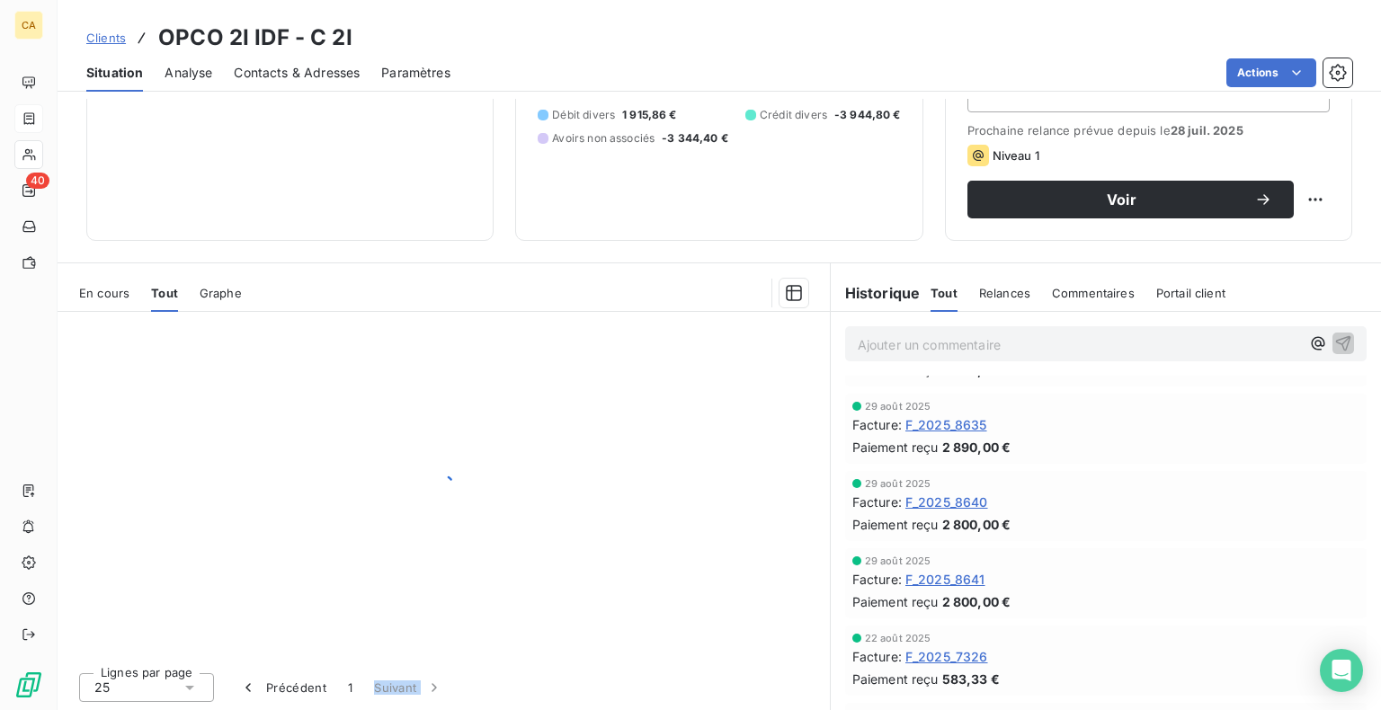
click at [611, 686] on div "Lignes par page 25 Précédent 1 Suivant" at bounding box center [444, 685] width 772 height 54
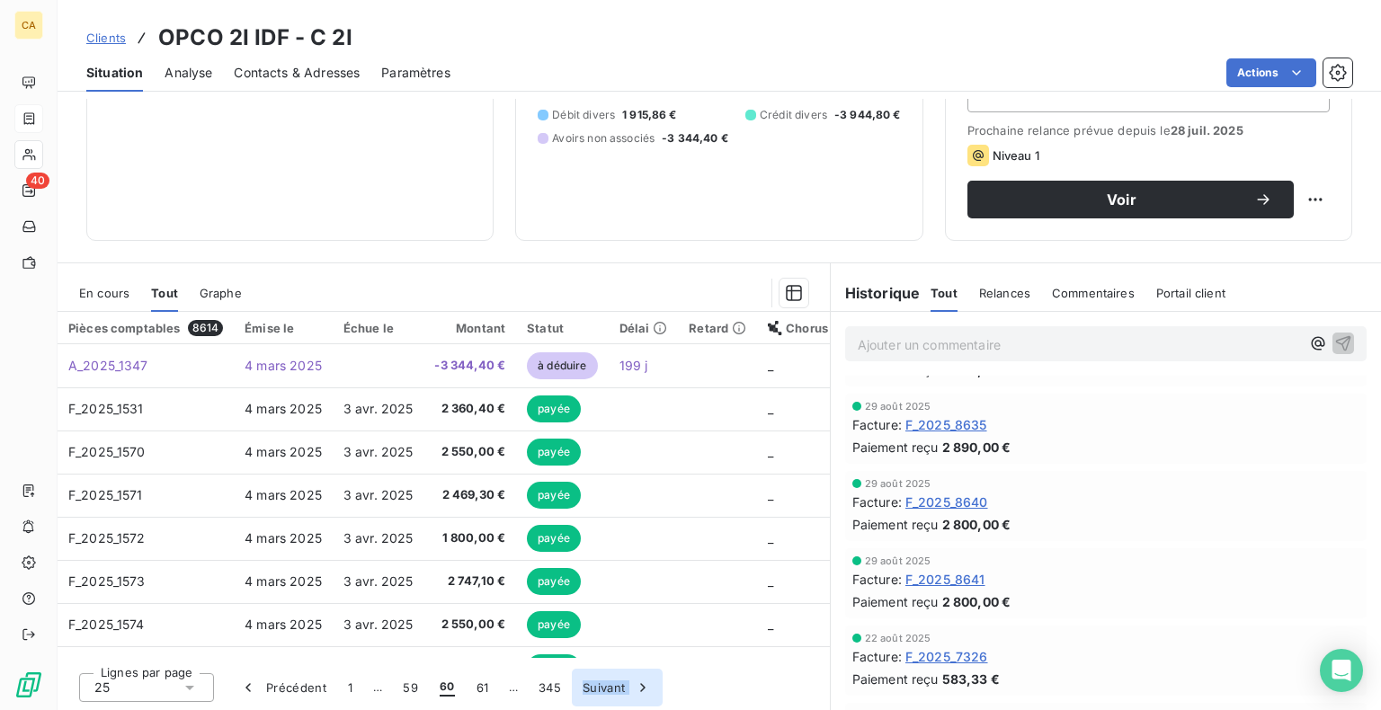
click at [611, 686] on button "Suivant" at bounding box center [617, 688] width 91 height 38
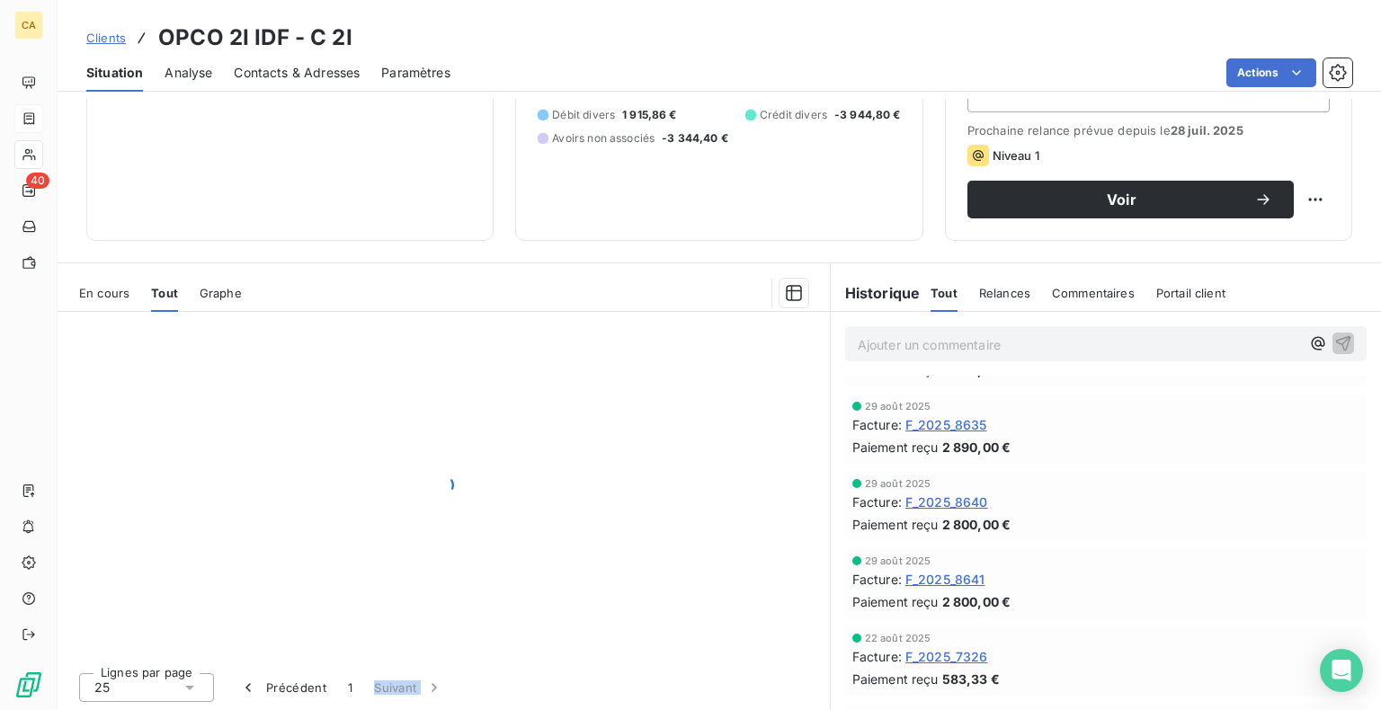
click at [611, 686] on div "Lignes par page 25 Précédent 1 Suivant" at bounding box center [444, 685] width 772 height 54
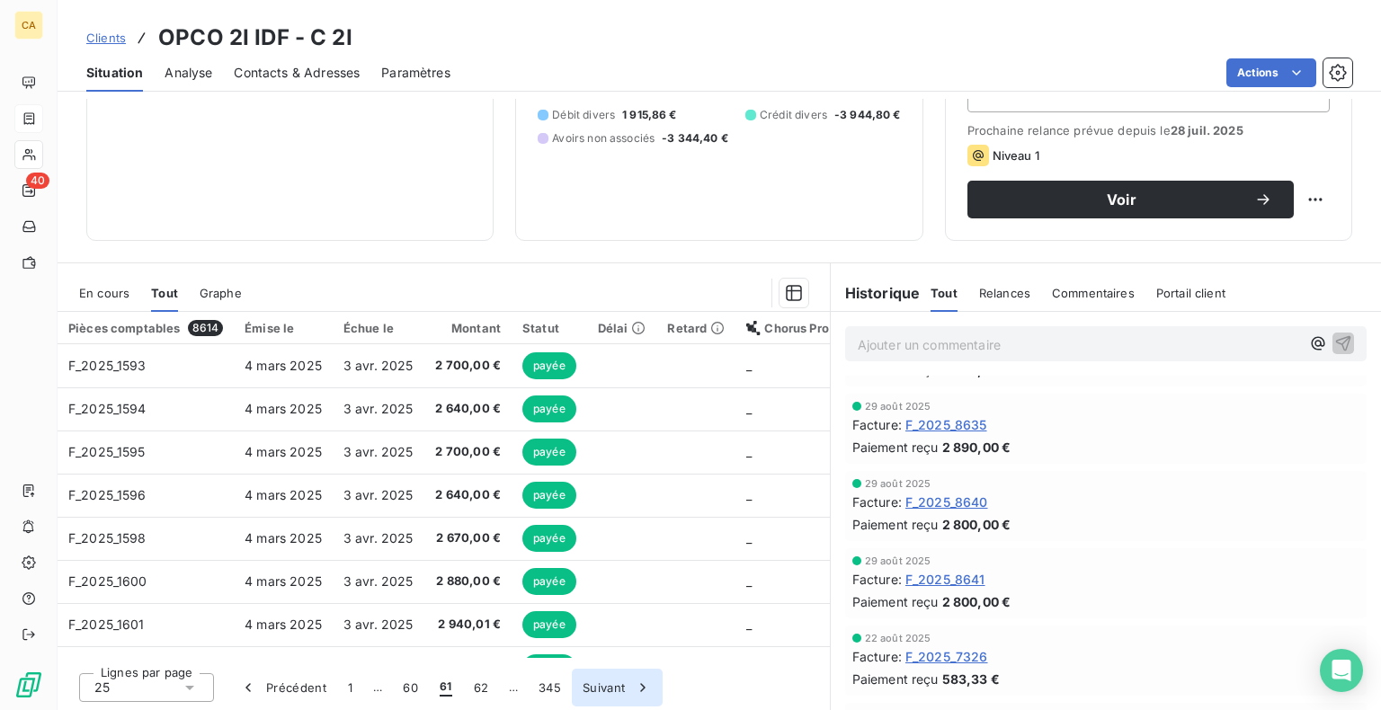
click at [610, 685] on button "Suivant" at bounding box center [617, 688] width 91 height 38
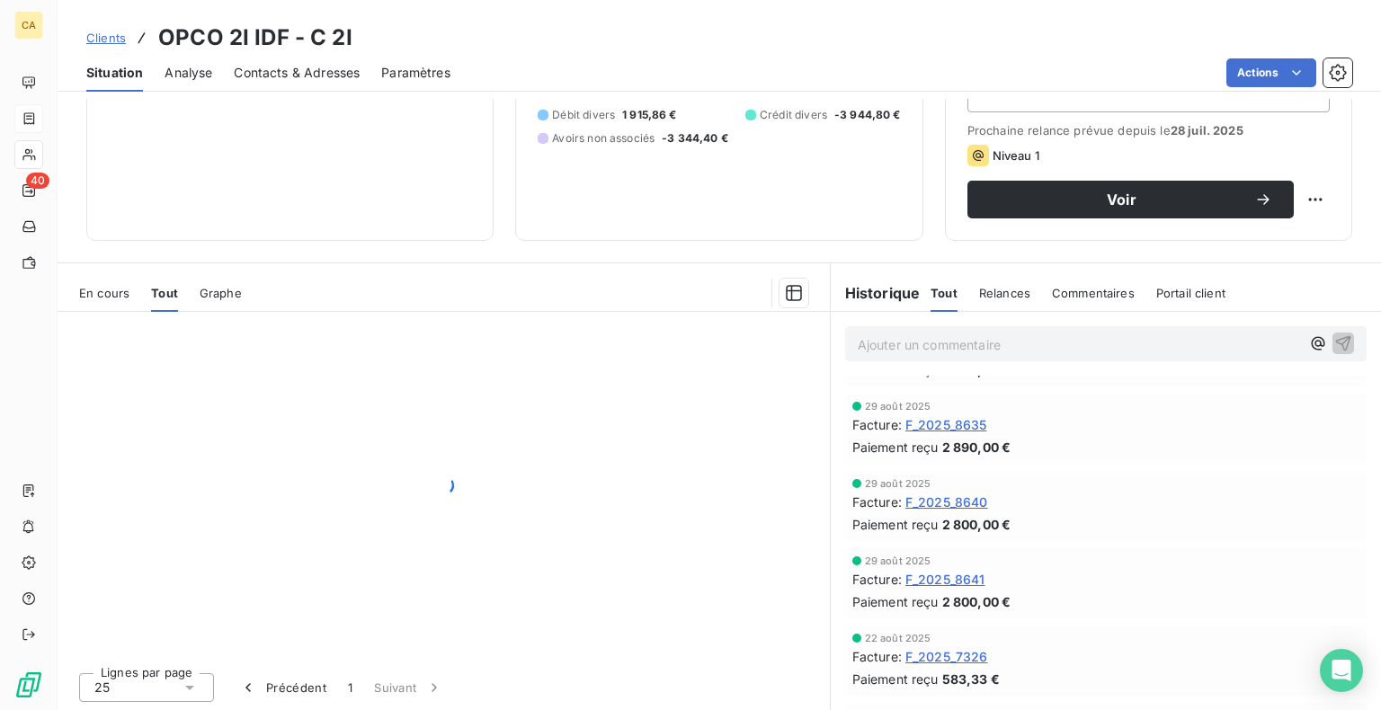
click at [610, 685] on div "Lignes par page 25 Précédent 1 Suivant" at bounding box center [444, 685] width 772 height 54
click at [454, 685] on button "Suivant" at bounding box center [408, 688] width 91 height 38
click at [610, 685] on div "Lignes par page 25 Précédent 1 Suivant" at bounding box center [444, 685] width 772 height 54
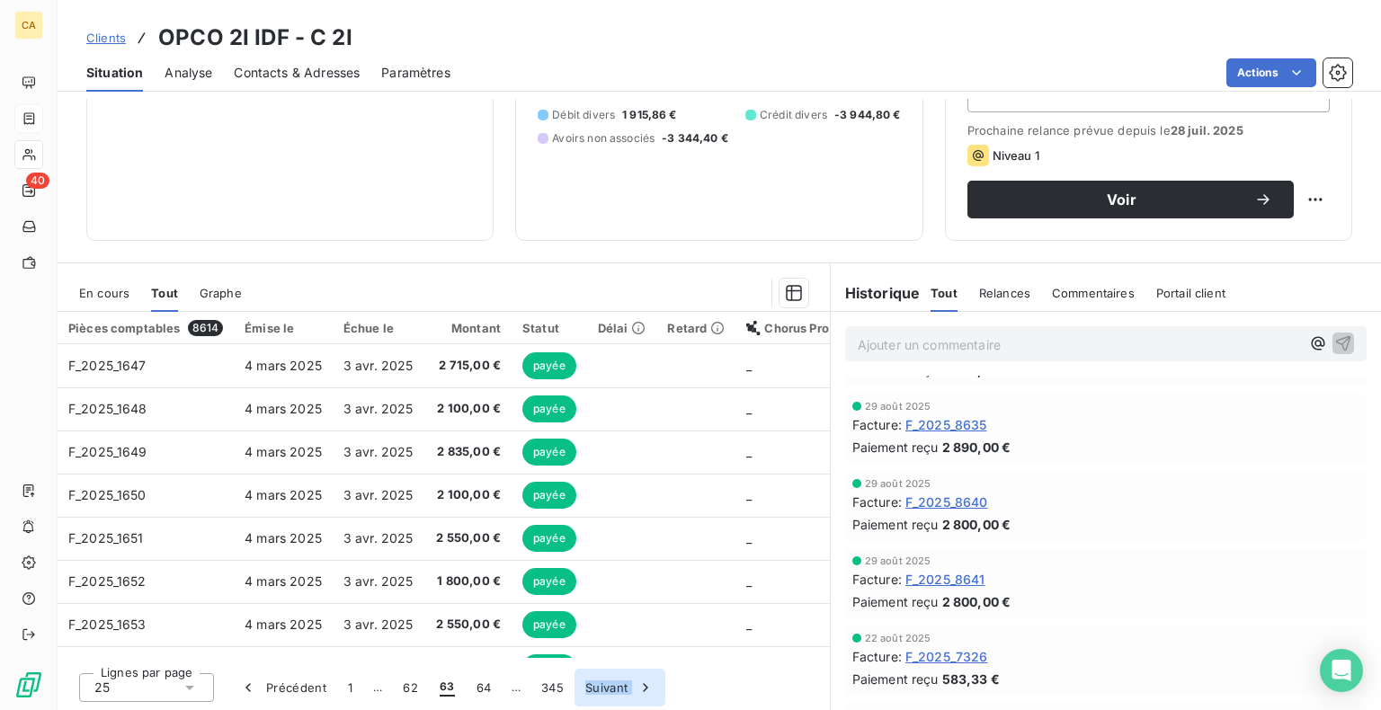
click at [610, 685] on button "Suivant" at bounding box center [619, 688] width 91 height 38
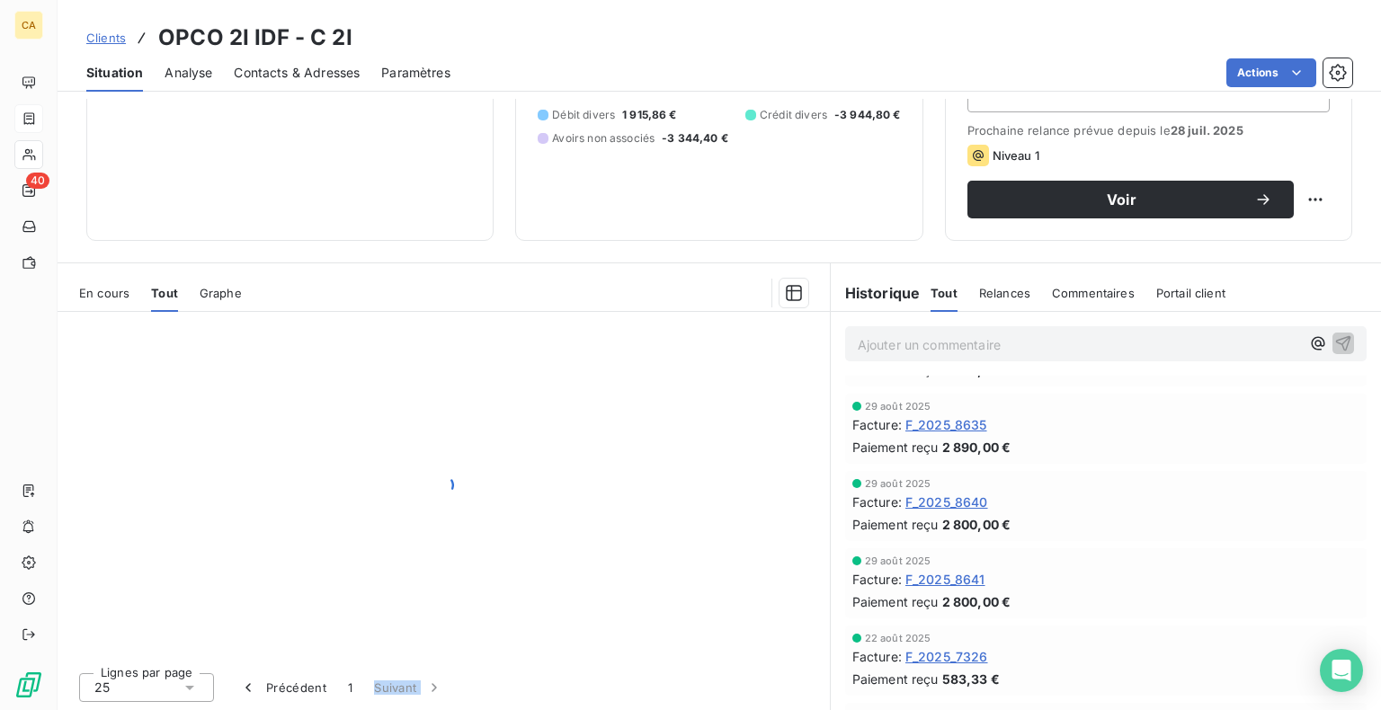
click at [610, 685] on div "Lignes par page 25 Précédent 1 Suivant" at bounding box center [444, 685] width 772 height 54
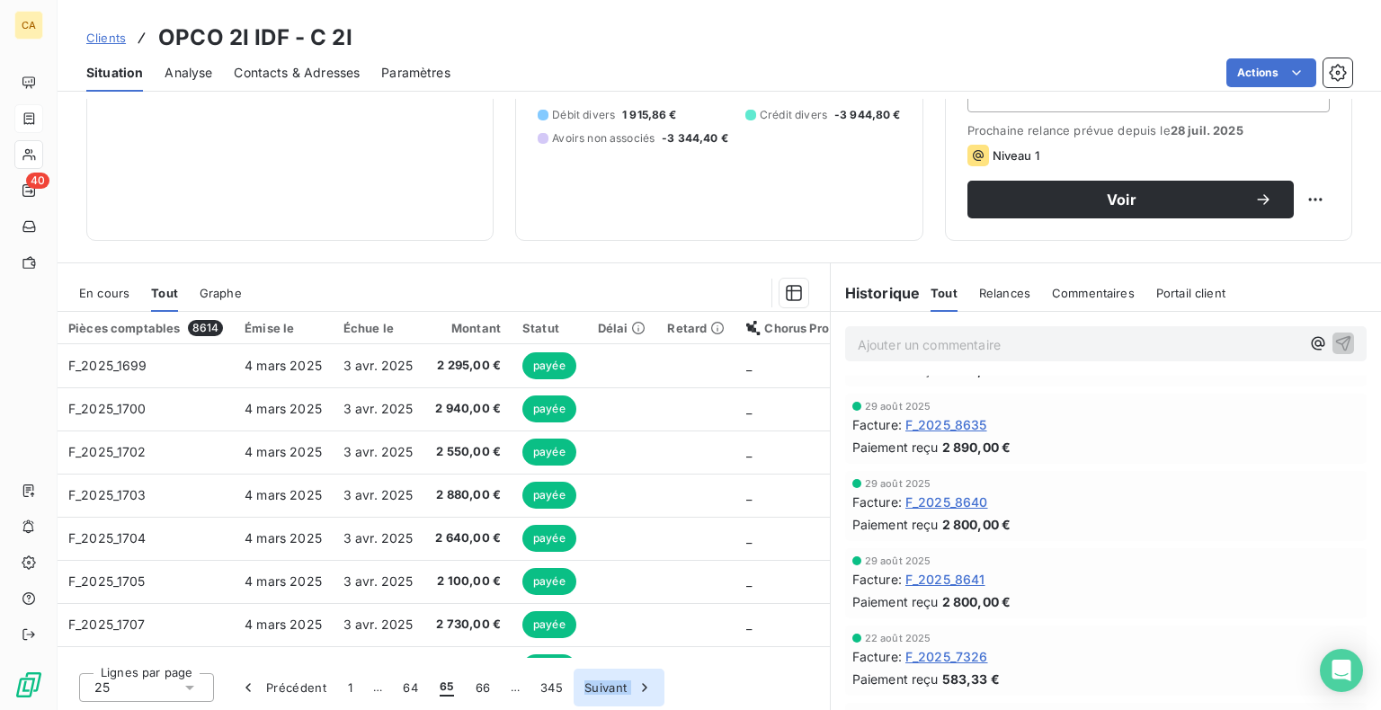
click at [610, 685] on button "Suivant" at bounding box center [618, 688] width 91 height 38
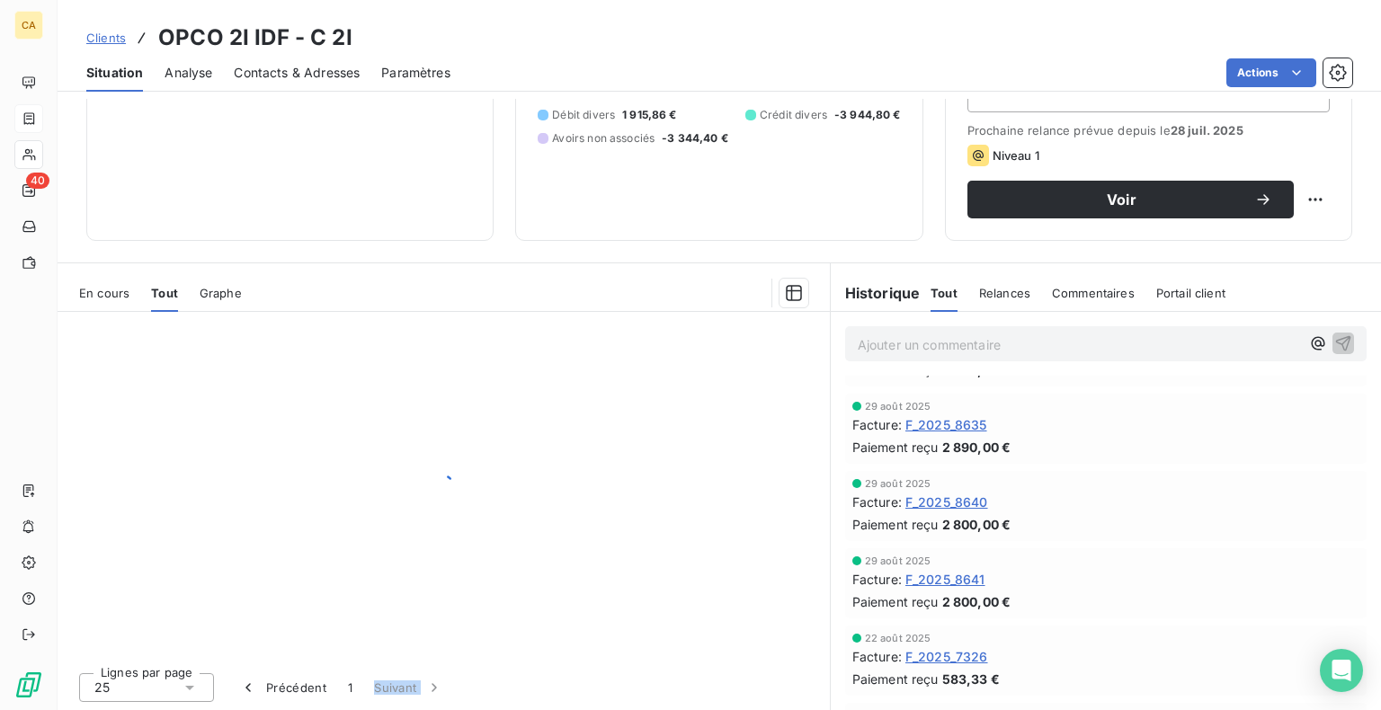
click at [610, 685] on div "Lignes par page 25 Précédent 1 Suivant" at bounding box center [444, 685] width 772 height 54
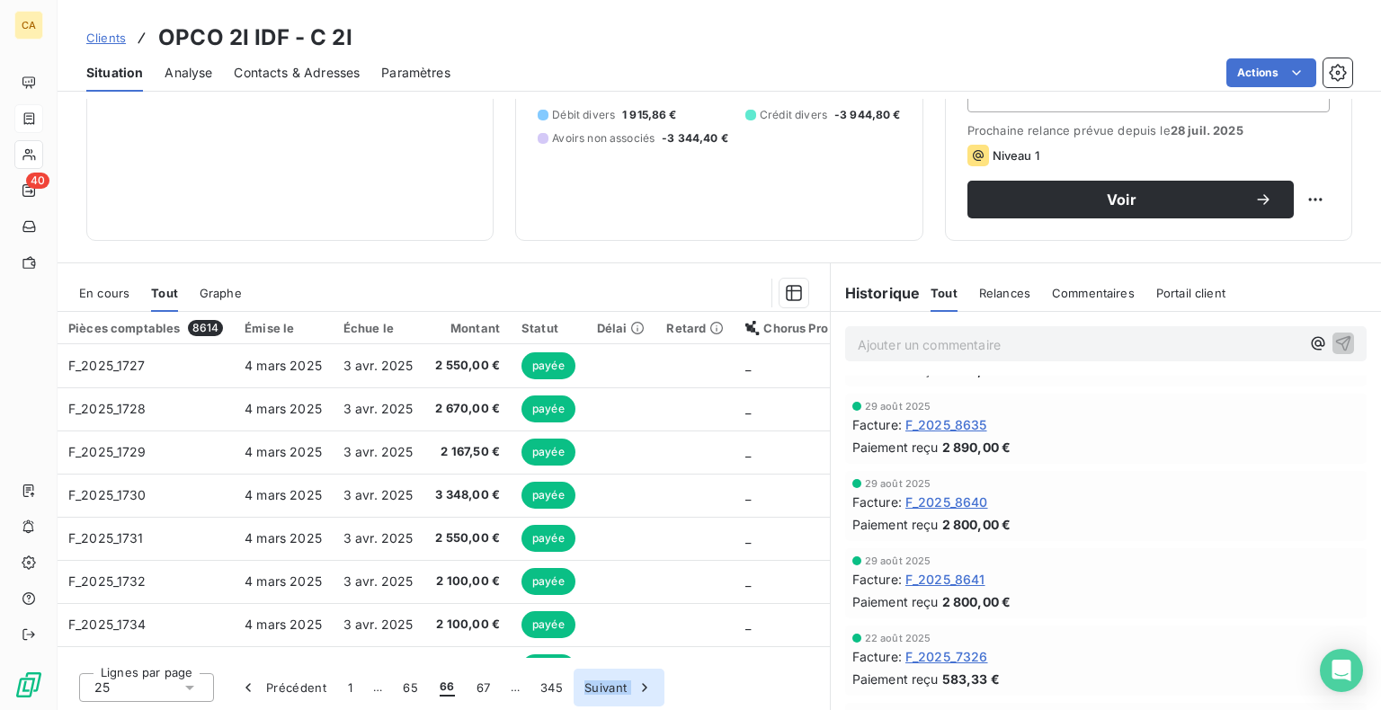
click at [610, 685] on button "Suivant" at bounding box center [618, 688] width 91 height 38
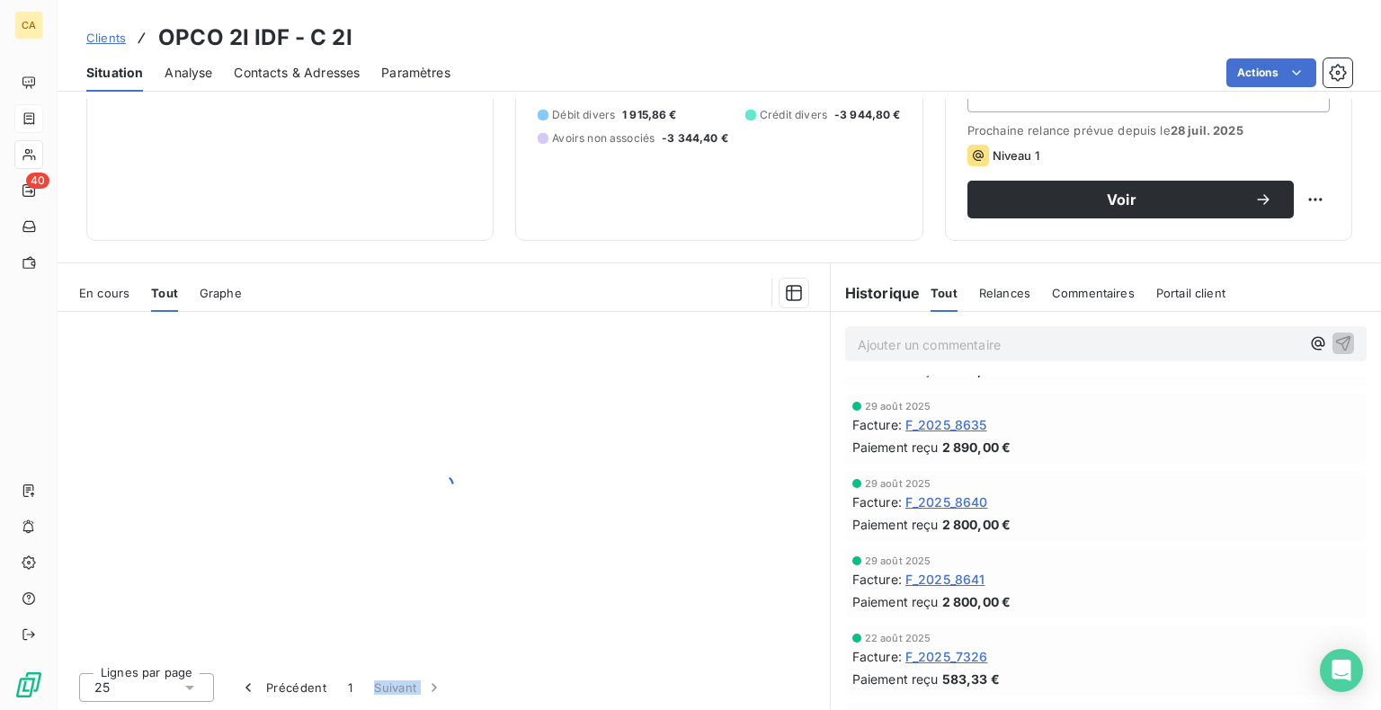
click at [610, 685] on div "Lignes par page 25 Précédent 1 Suivant" at bounding box center [444, 685] width 772 height 54
click at [454, 685] on button "Suivant" at bounding box center [408, 688] width 91 height 38
click at [610, 685] on div "Lignes par page 25 Précédent 1 Suivant" at bounding box center [444, 685] width 772 height 54
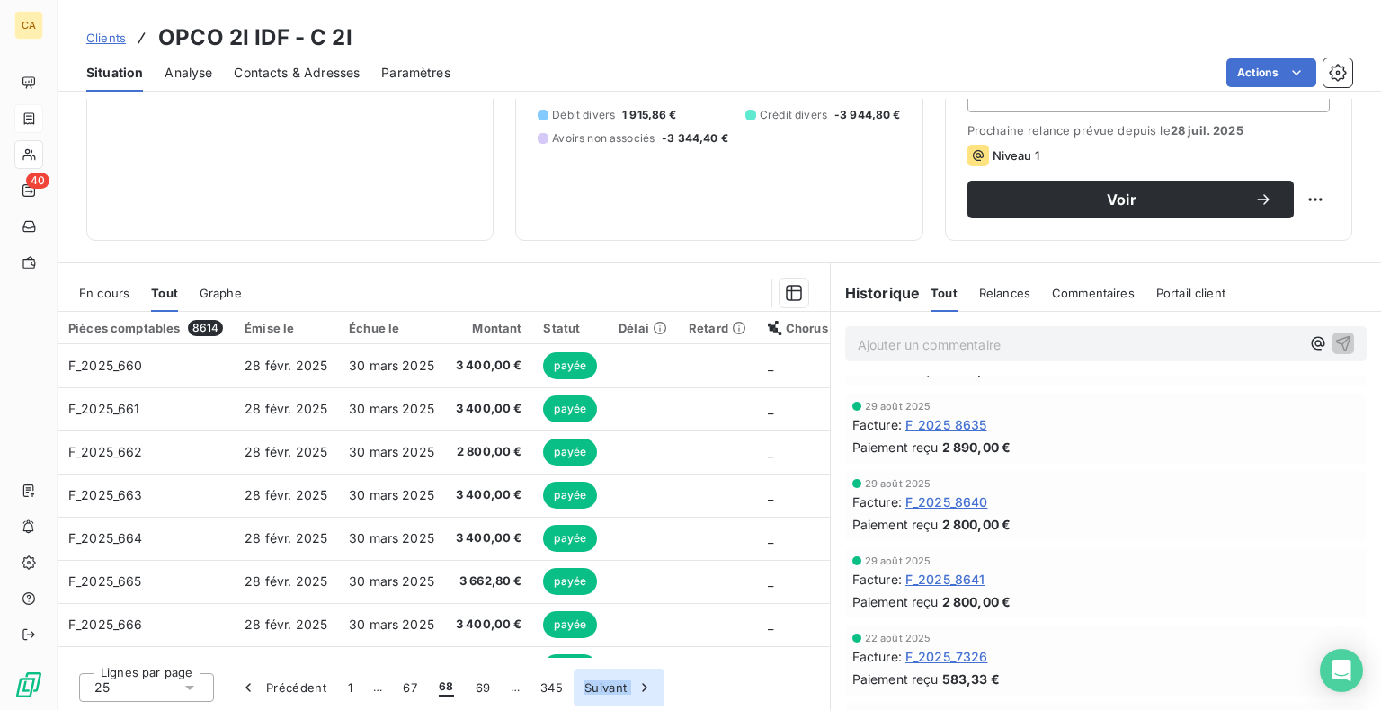
click at [610, 685] on button "Suivant" at bounding box center [618, 688] width 91 height 38
click at [610, 685] on div "Lignes par page 25 Précédent 1 … 68 69 70 … 345 Suivant" at bounding box center [444, 685] width 772 height 54
click at [610, 685] on button "Suivant" at bounding box center [618, 688] width 91 height 38
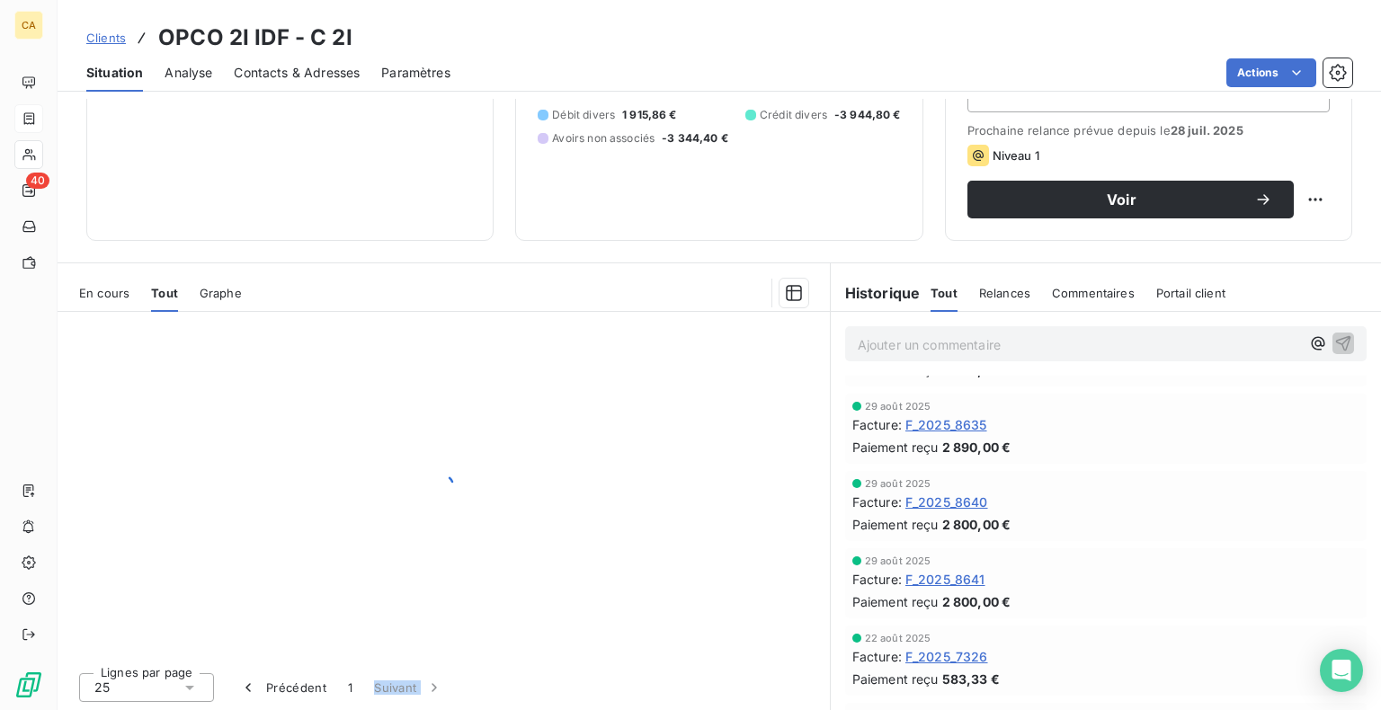
click at [610, 685] on div "Lignes par page 25 Précédent 1 Suivant" at bounding box center [444, 685] width 772 height 54
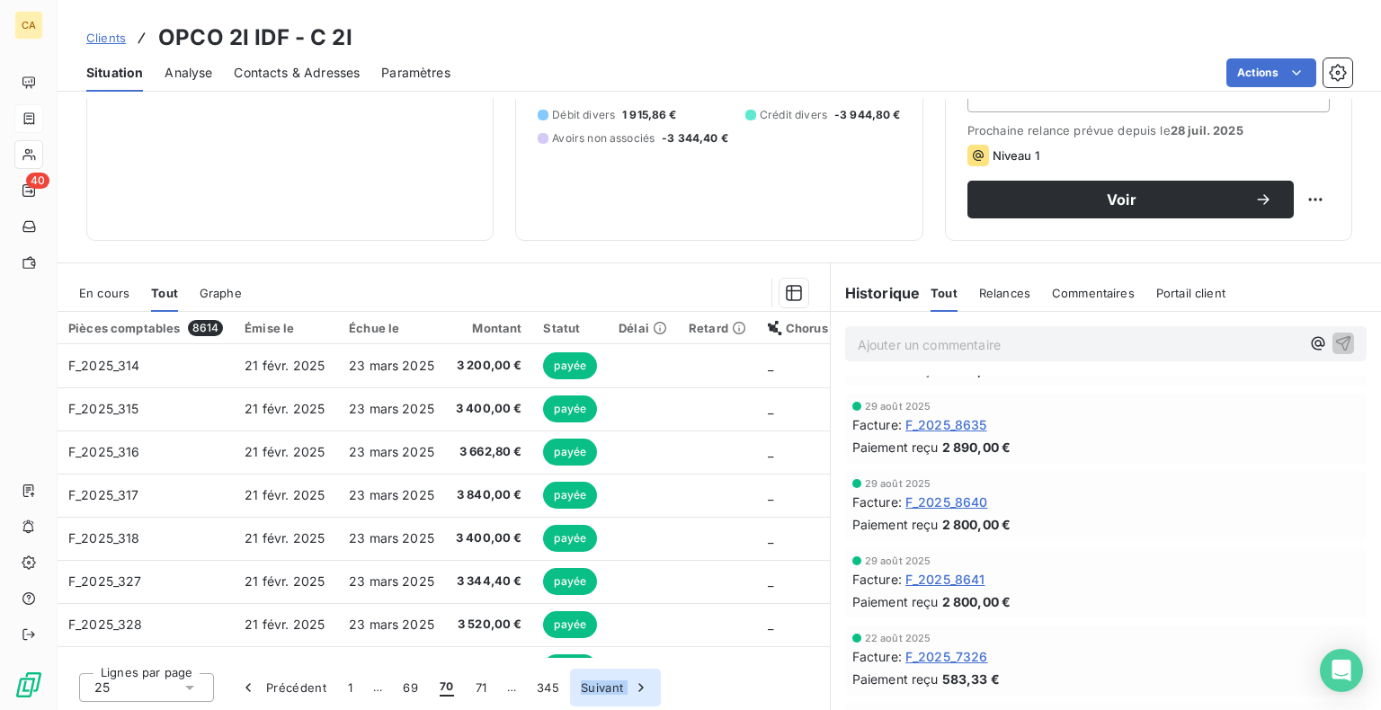
click at [610, 685] on button "Suivant" at bounding box center [615, 688] width 91 height 38
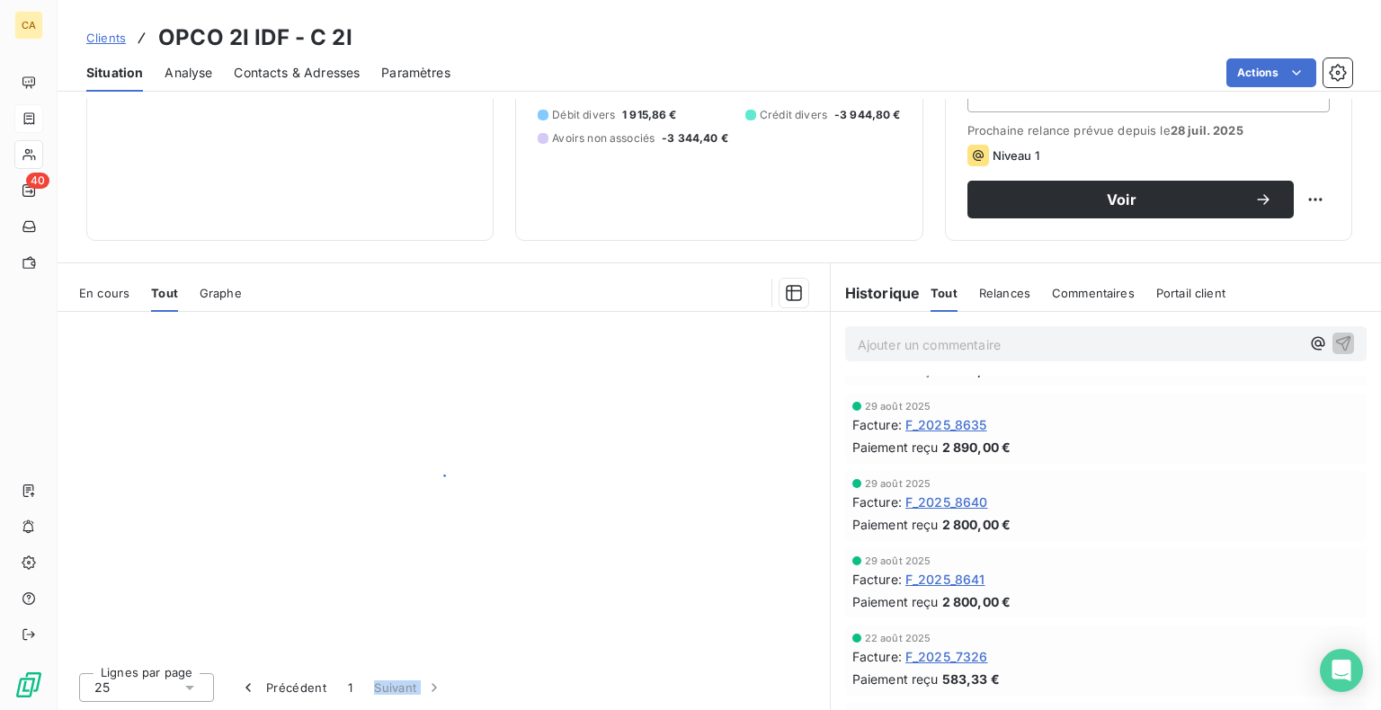
click at [610, 685] on div "Lignes par page 25 Précédent 1 Suivant" at bounding box center [444, 685] width 772 height 54
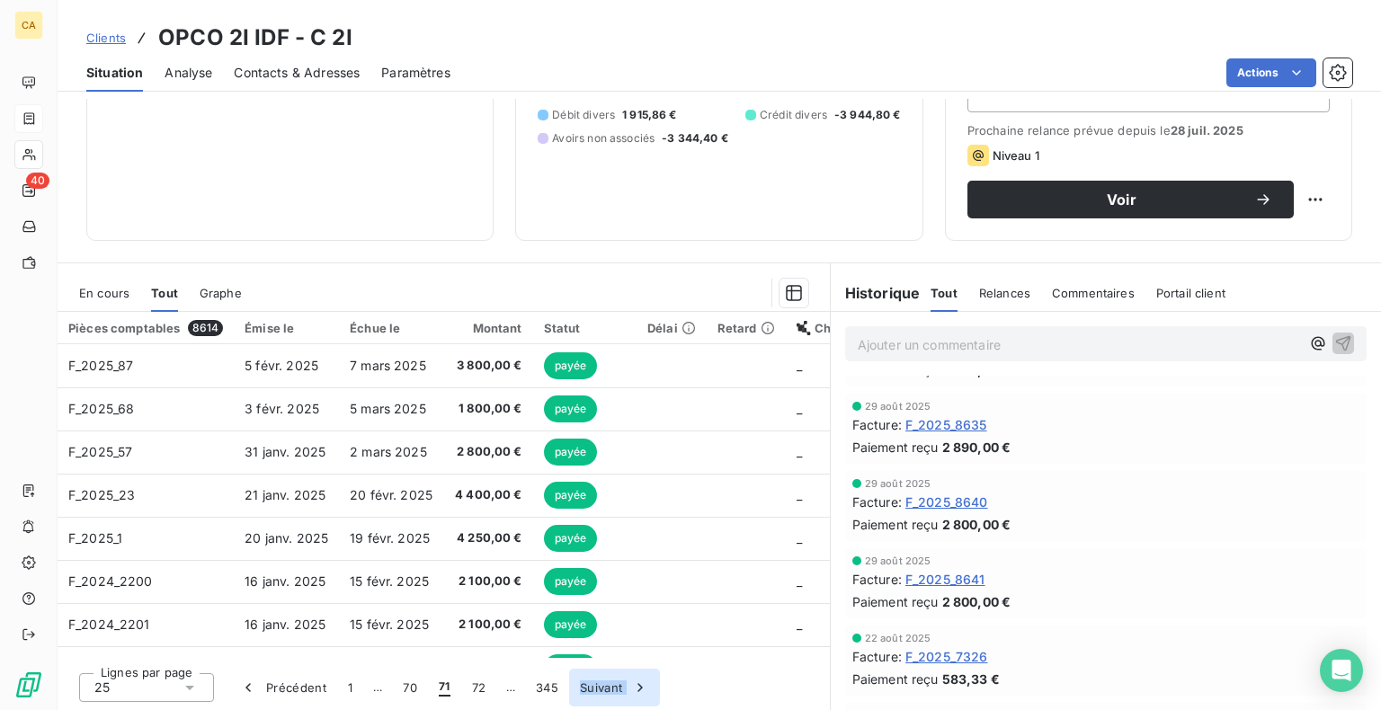
click at [610, 685] on button "Suivant" at bounding box center [614, 688] width 91 height 38
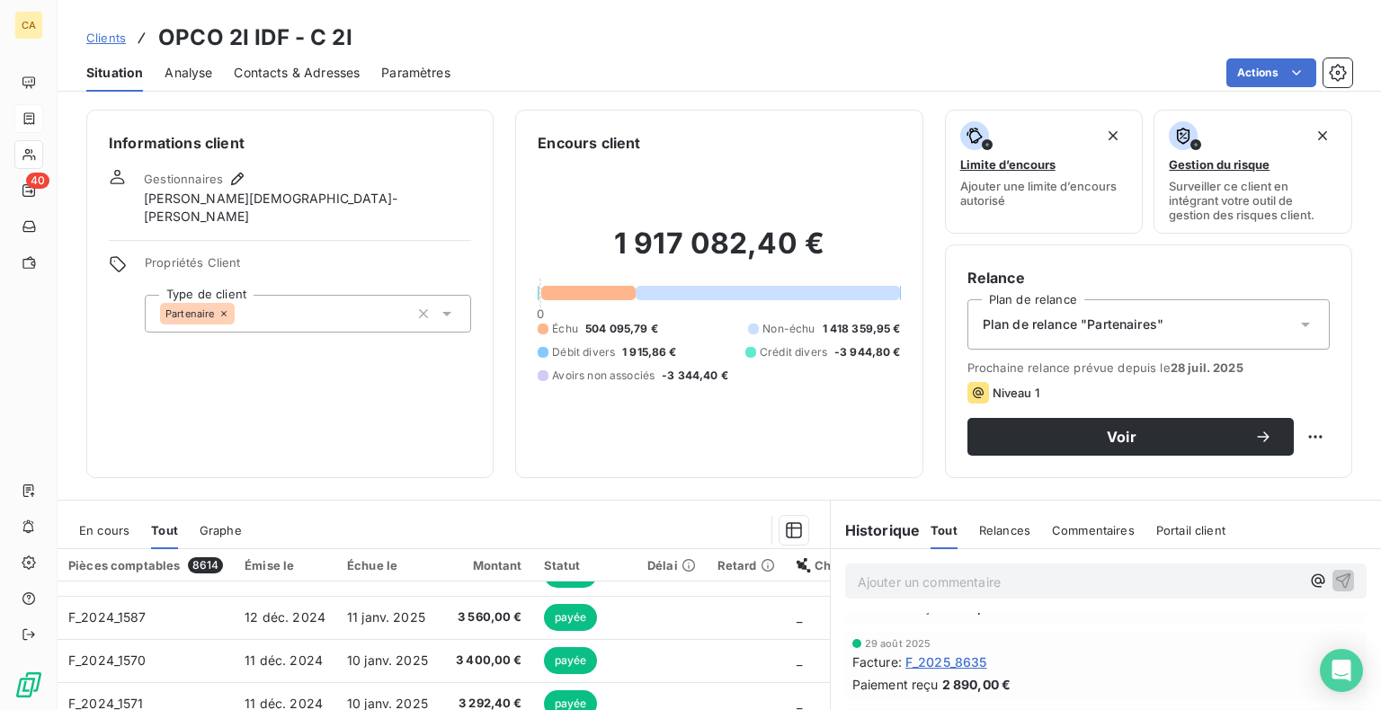
scroll to position [237, 0]
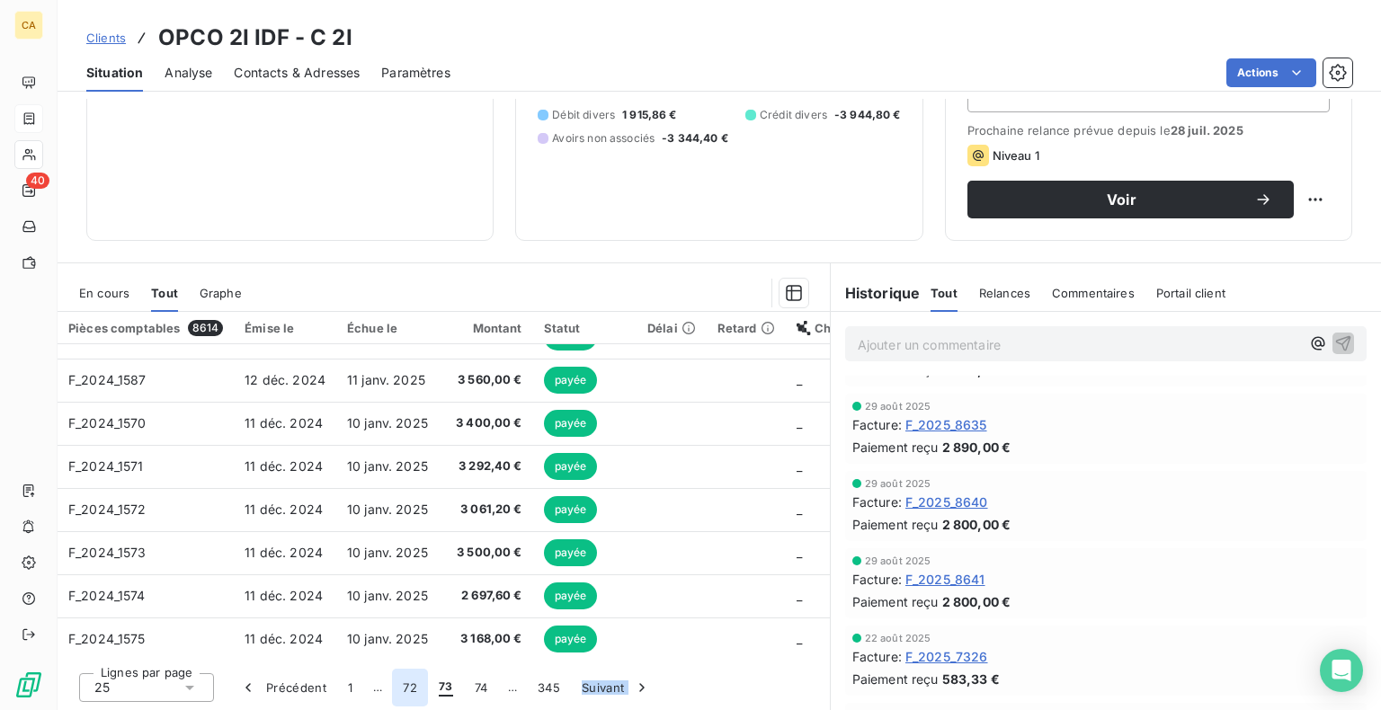
click at [413, 688] on button "72" at bounding box center [410, 688] width 36 height 38
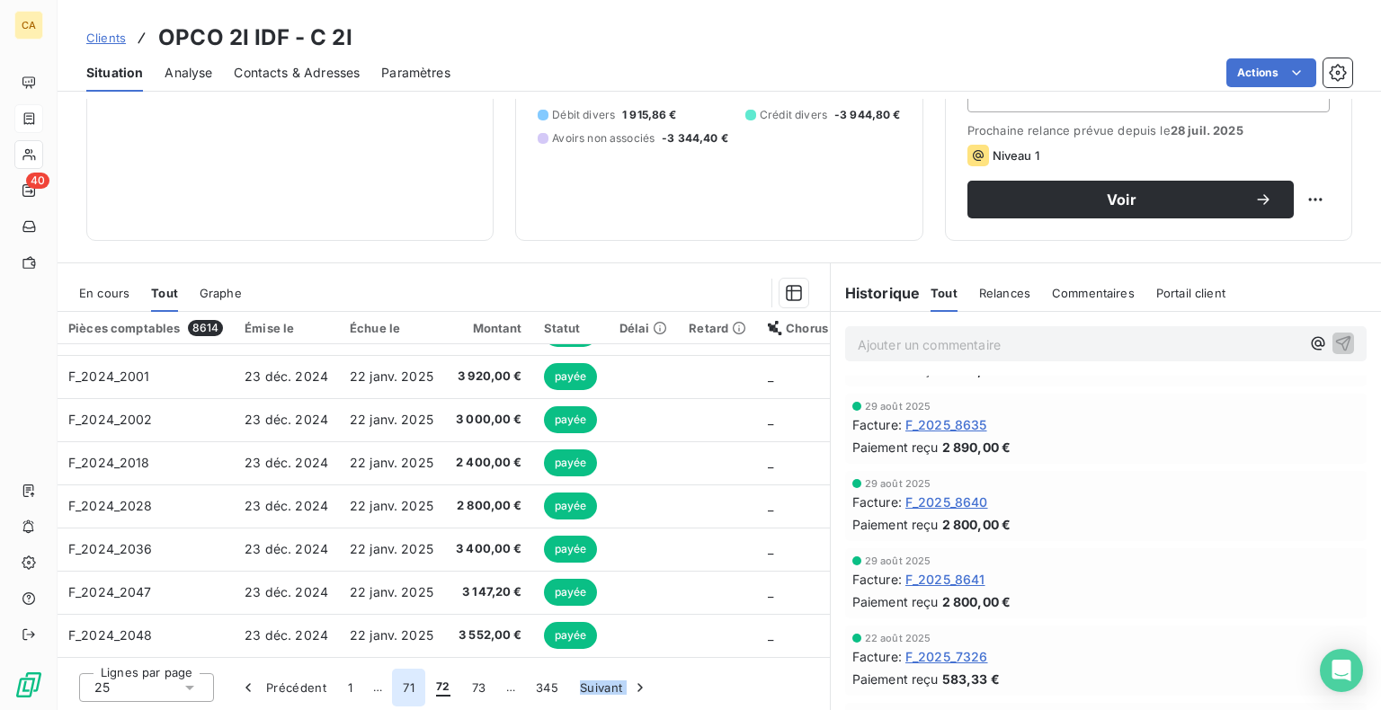
click at [406, 688] on button "71" at bounding box center [408, 688] width 33 height 38
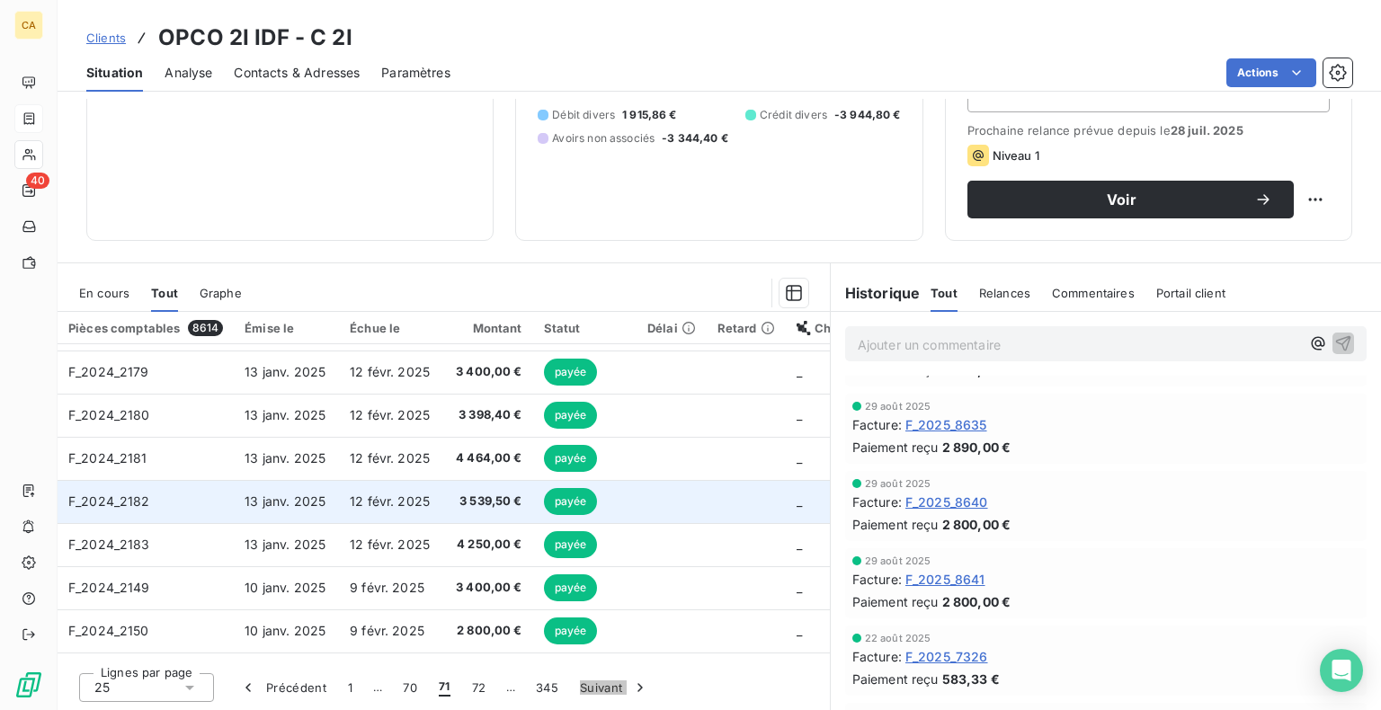
scroll to position [413, 0]
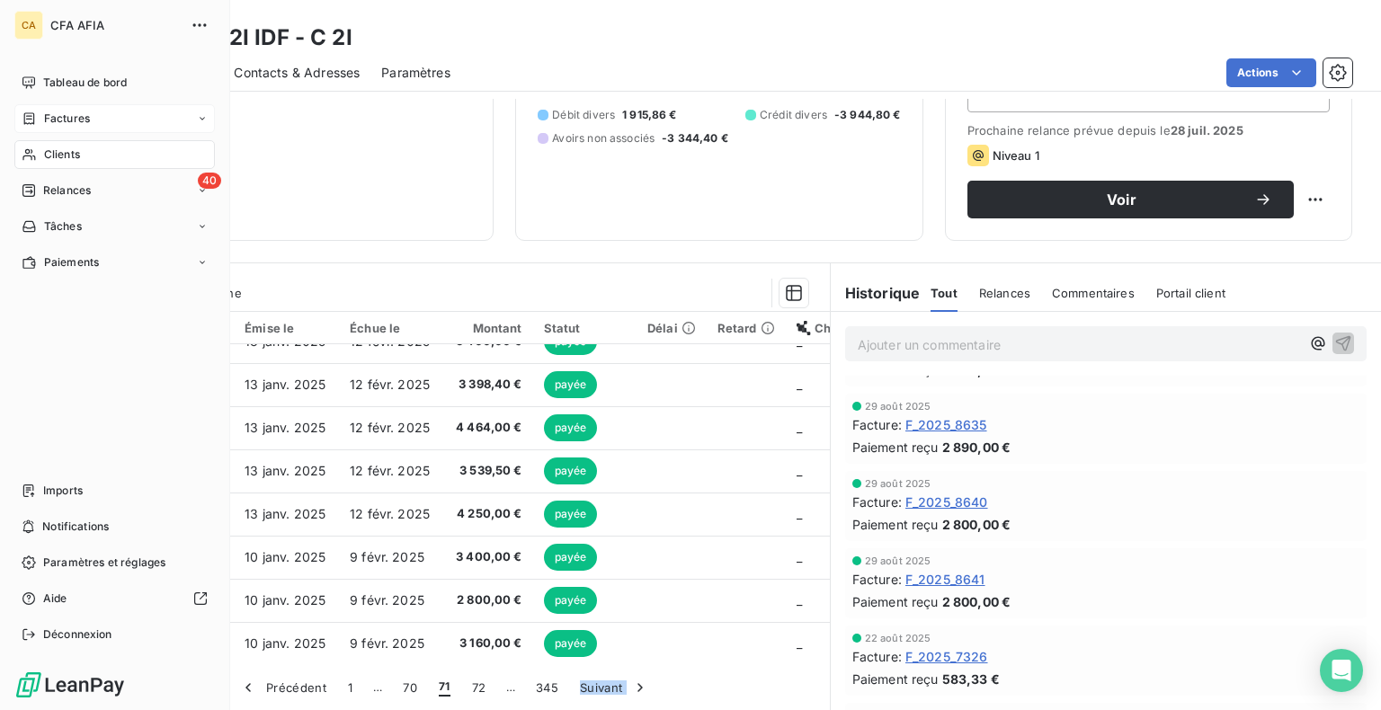
click at [66, 120] on span "Factures" at bounding box center [67, 119] width 46 height 16
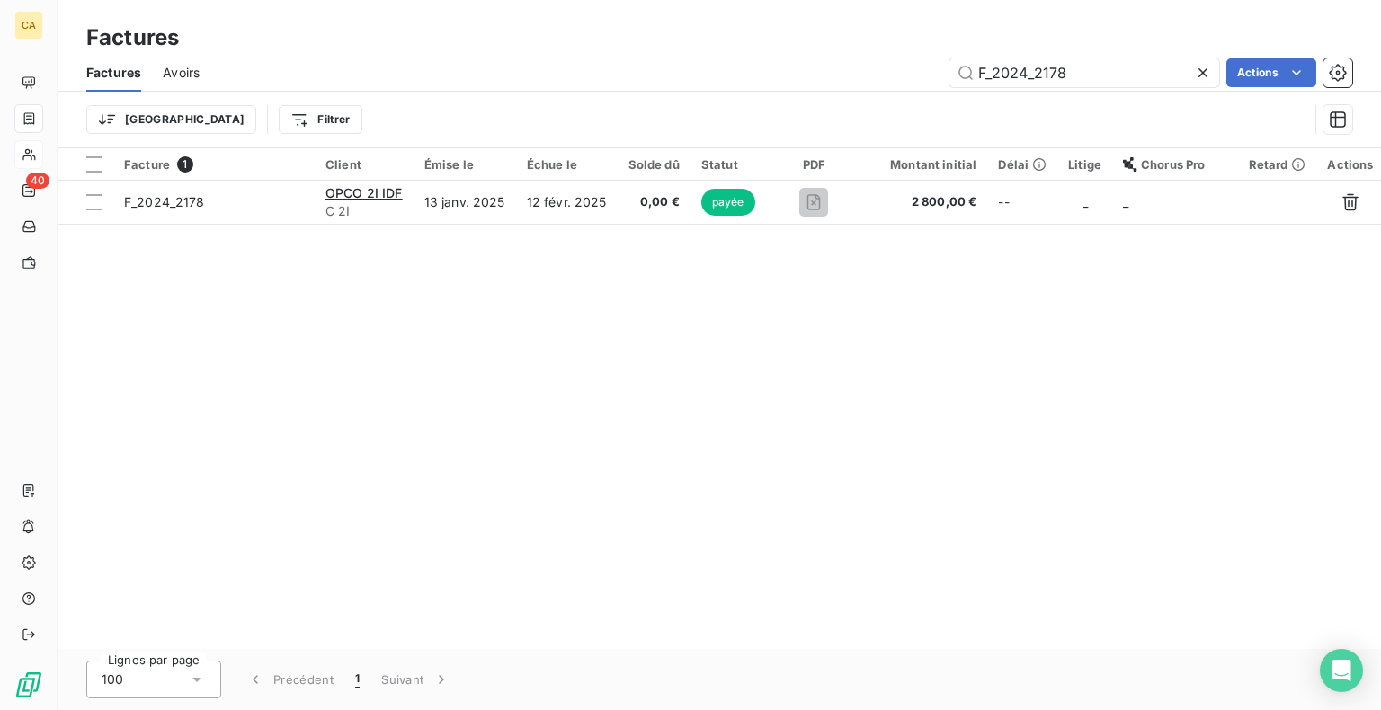
click at [1201, 73] on icon at bounding box center [1202, 72] width 9 height 9
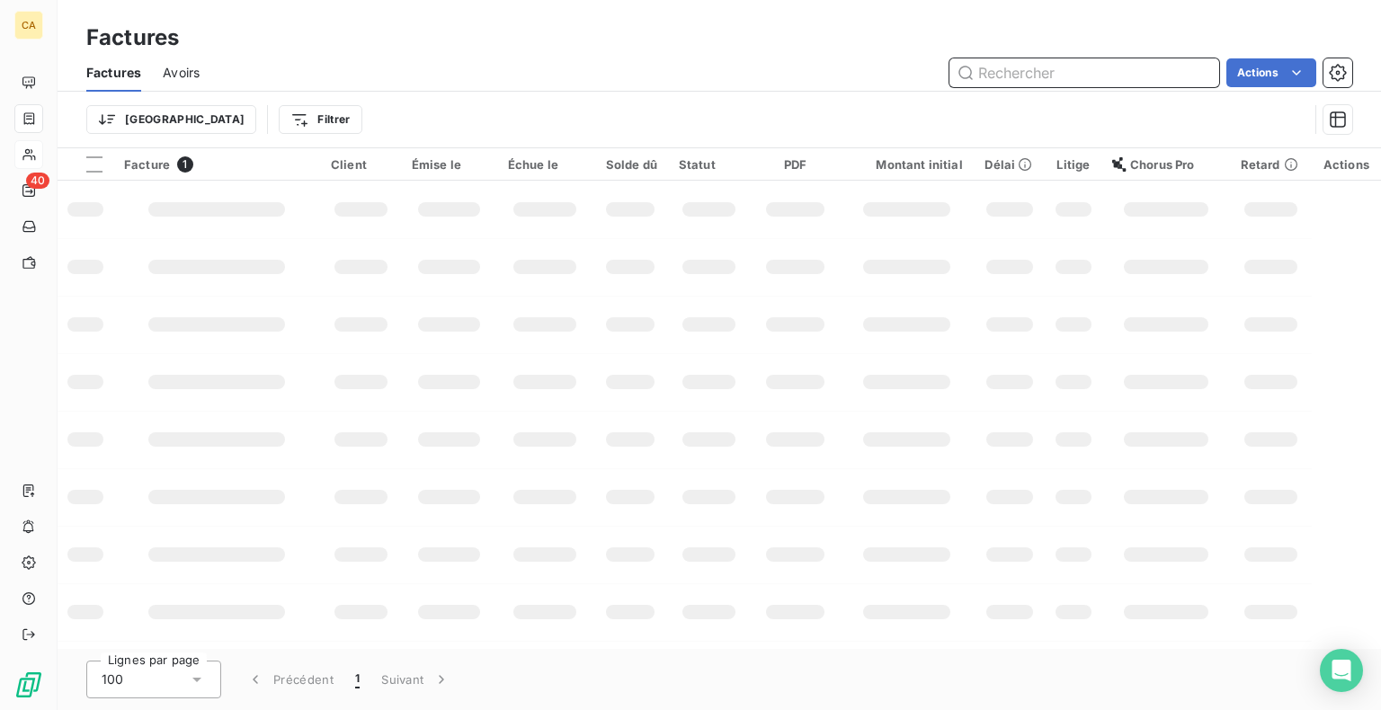
click at [1093, 73] on input "text" at bounding box center [1084, 72] width 270 height 29
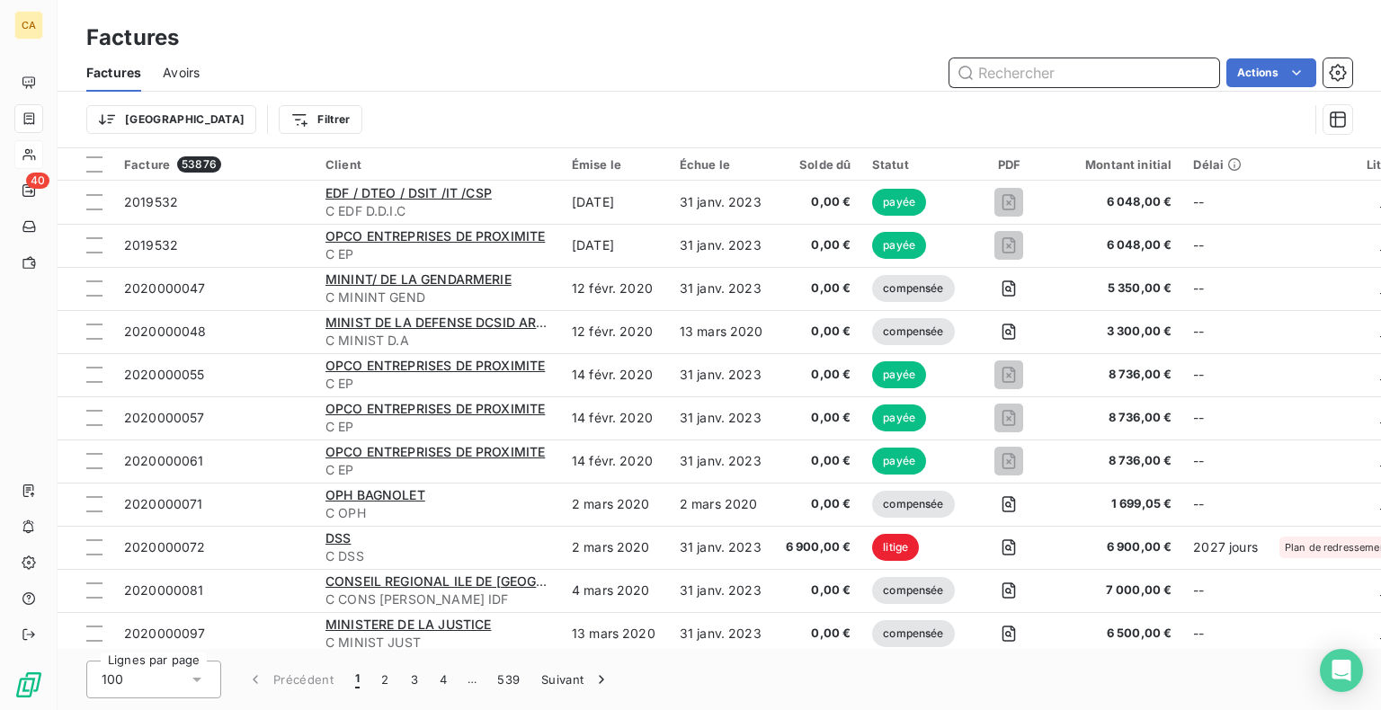
paste input "F_2025_102"
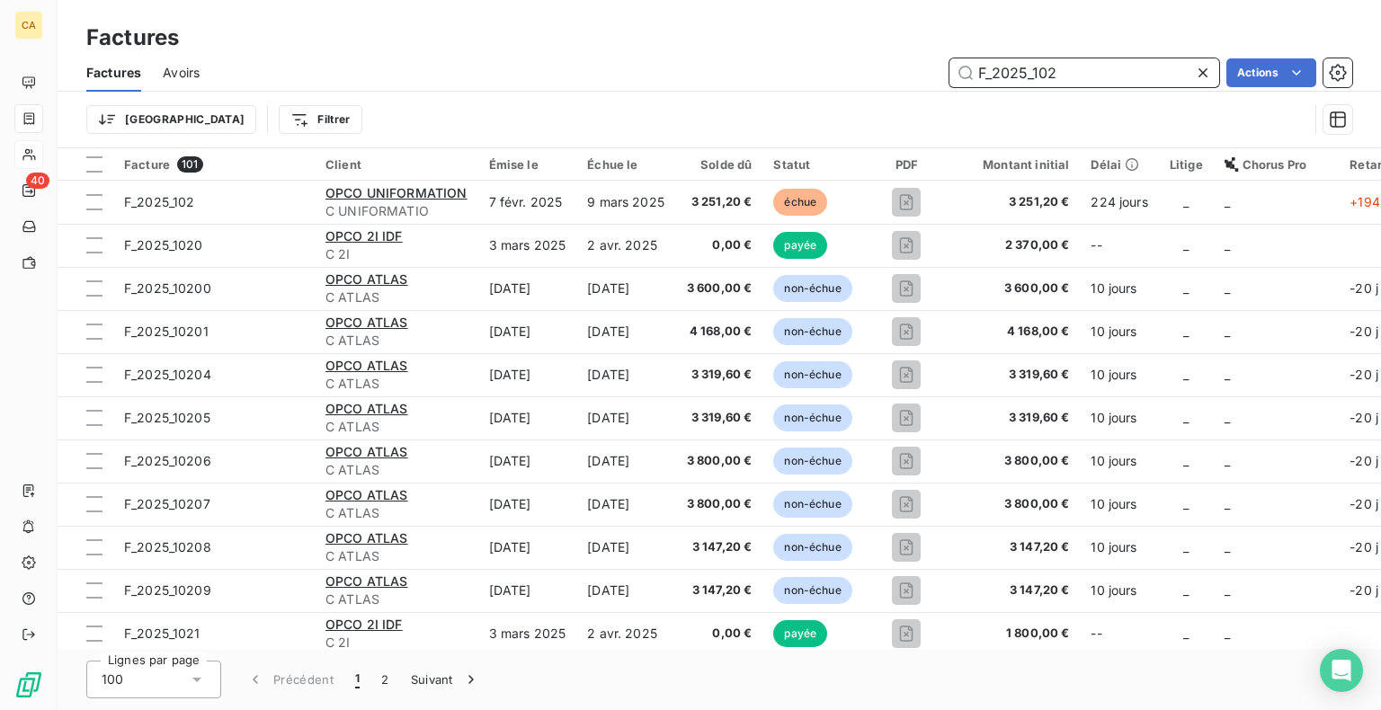
drag, startPoint x: 1071, startPoint y: 66, endPoint x: 813, endPoint y: 70, distance: 258.0
click at [819, 70] on div "F_2025_102 Actions" at bounding box center [786, 72] width 1131 height 29
paste input "9"
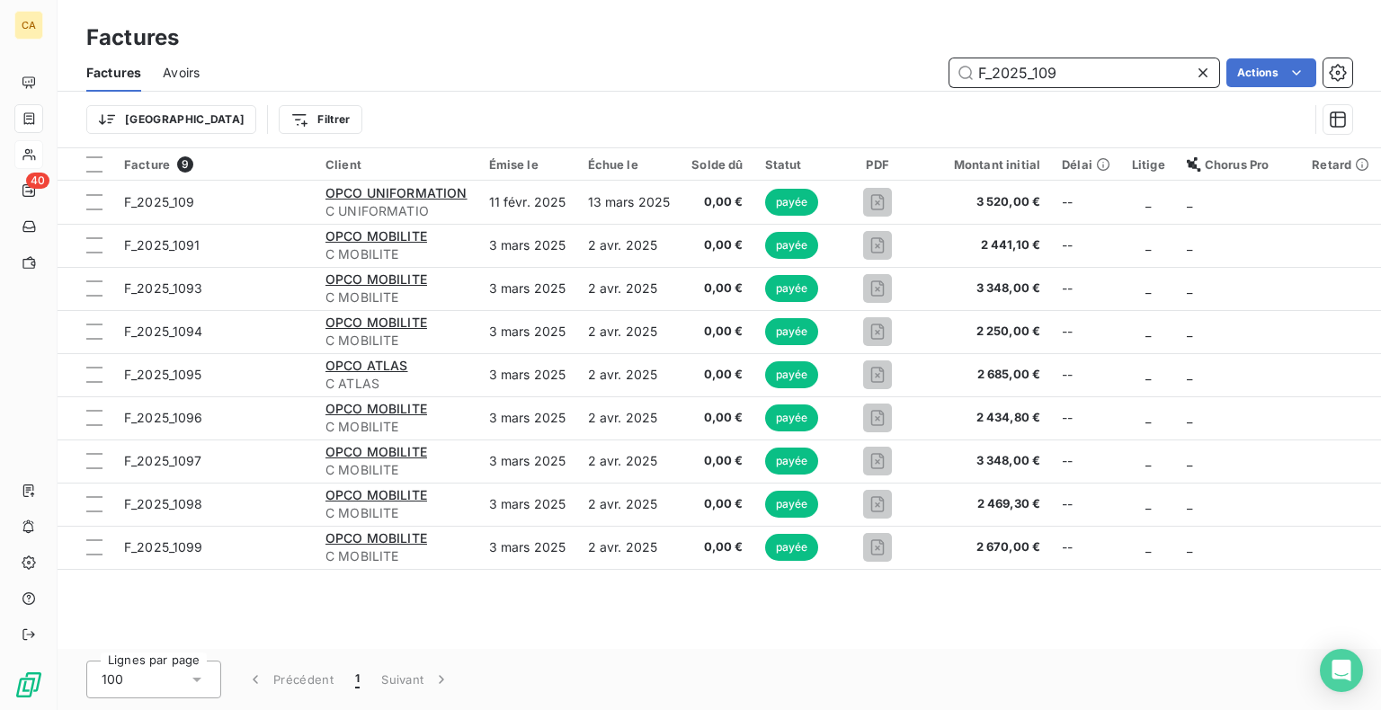
drag, startPoint x: 1075, startPoint y: 75, endPoint x: 791, endPoint y: 62, distance: 284.3
click at [794, 62] on div "F_2025_109 Actions" at bounding box center [786, 72] width 1131 height 29
paste input "195"
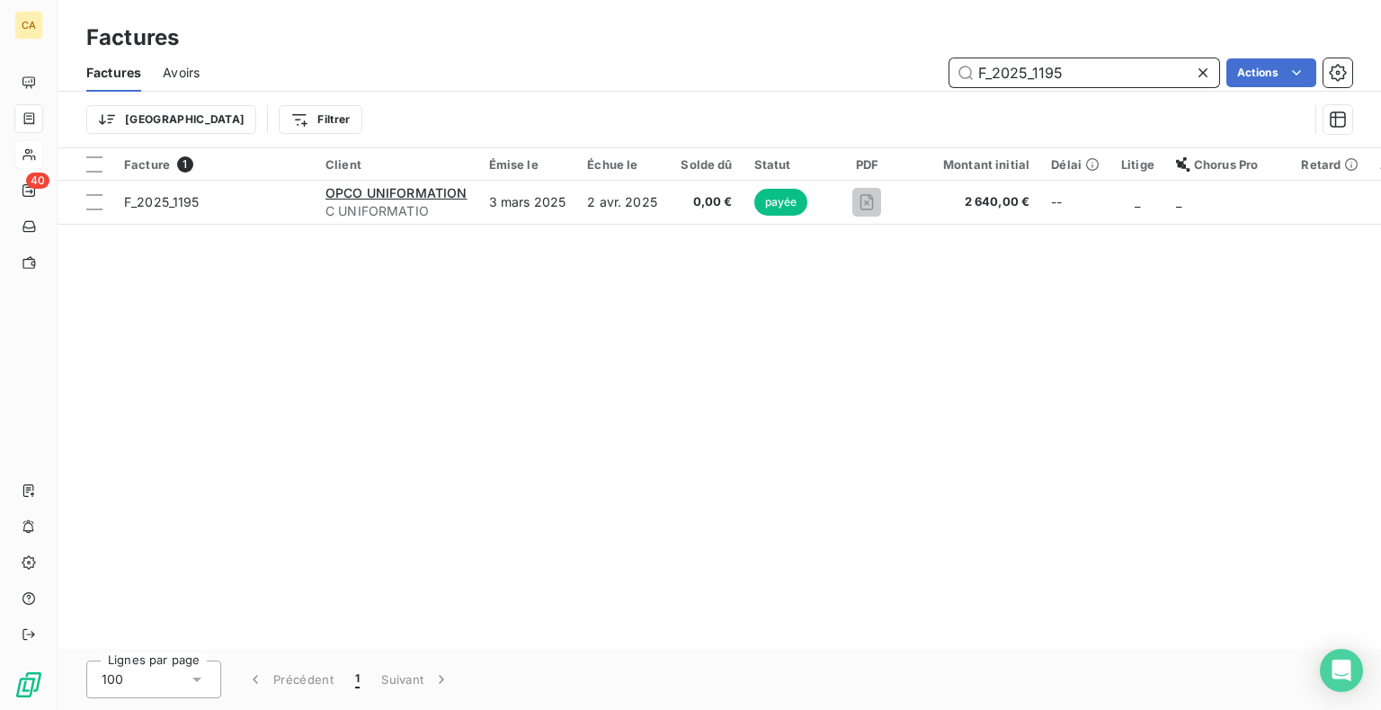
drag, startPoint x: 1084, startPoint y: 66, endPoint x: 757, endPoint y: 54, distance: 327.4
click at [757, 54] on div "Factures Avoirs F_2025_1195 Actions" at bounding box center [719, 73] width 1323 height 38
paste input "8"
drag, startPoint x: 1073, startPoint y: 77, endPoint x: 699, endPoint y: 69, distance: 374.0
click at [734, 59] on div "F_2025_1198 Actions" at bounding box center [786, 72] width 1131 height 29
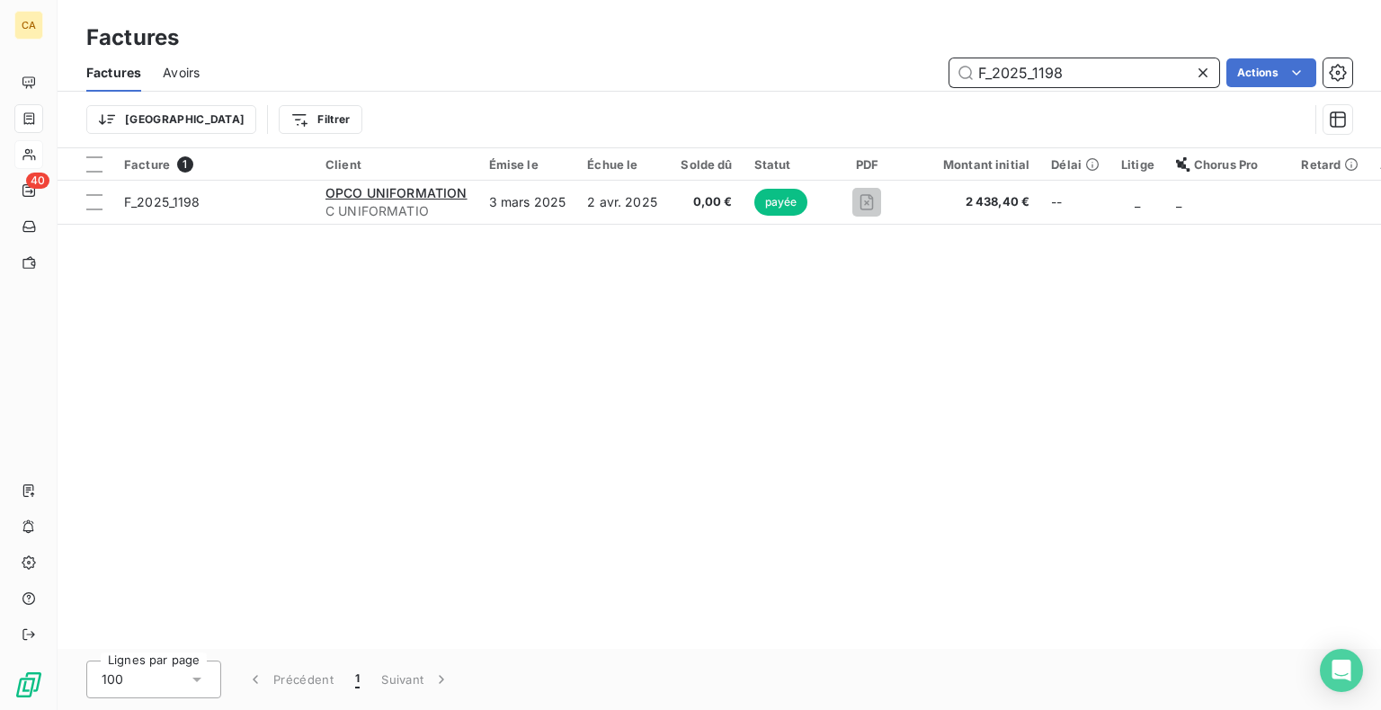
paste input "9"
drag, startPoint x: 1090, startPoint y: 76, endPoint x: 704, endPoint y: 52, distance: 387.2
click at [715, 50] on div "Factures Factures Avoirs F_2025_1199 Actions Trier Filtrer" at bounding box center [719, 74] width 1323 height 148
paste input "528"
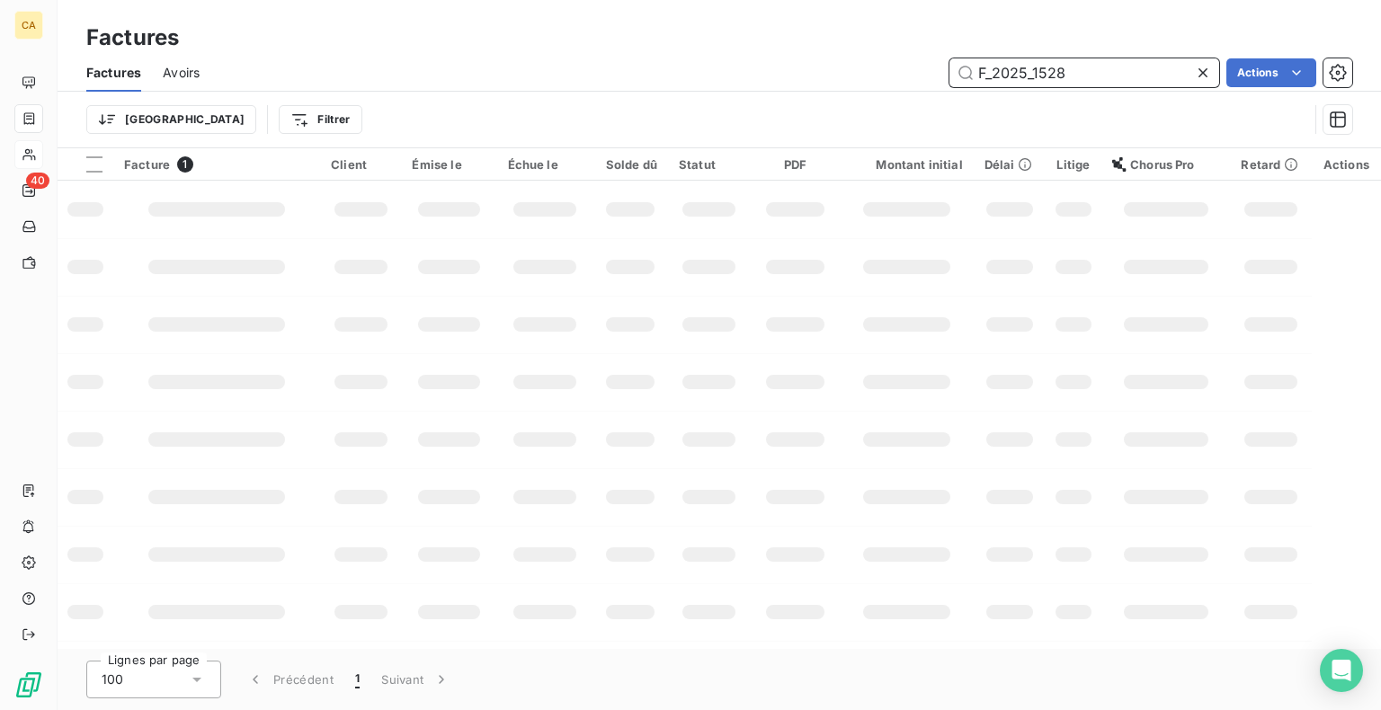
drag, startPoint x: 698, startPoint y: 56, endPoint x: 671, endPoint y: 56, distance: 27.9
click at [671, 56] on div "Factures Avoirs F_2025_1528 Actions" at bounding box center [719, 73] width 1323 height 38
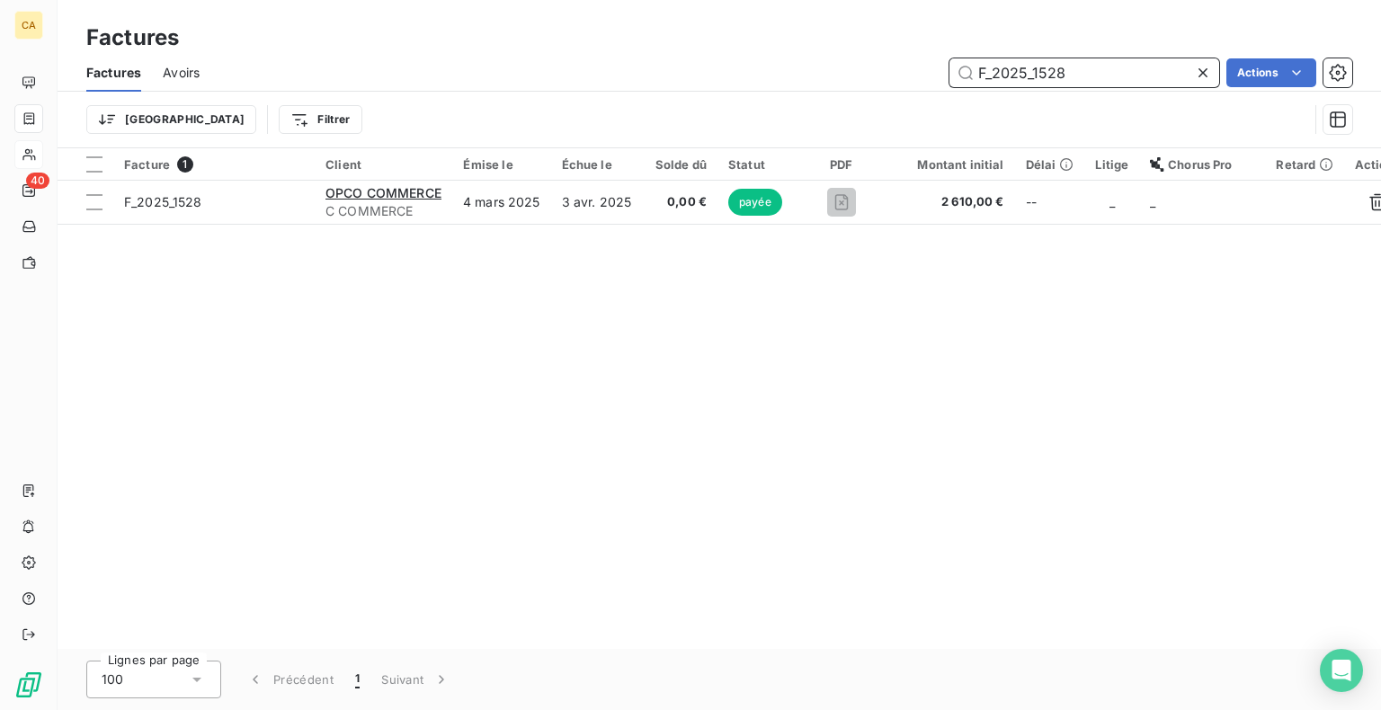
paste input "32"
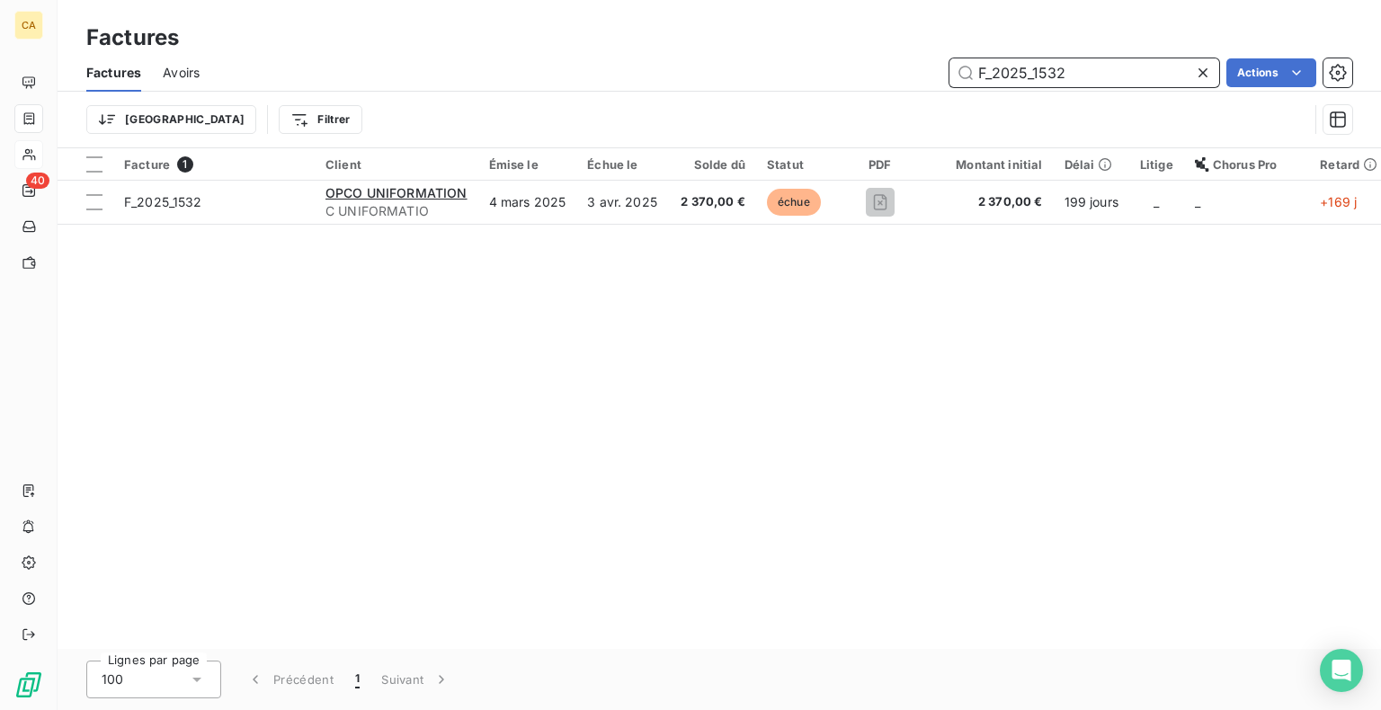
drag, startPoint x: 1076, startPoint y: 71, endPoint x: 572, endPoint y: 72, distance: 504.2
click at [572, 72] on div "F_2025_1532 Actions" at bounding box center [786, 72] width 1131 height 29
paste input "840"
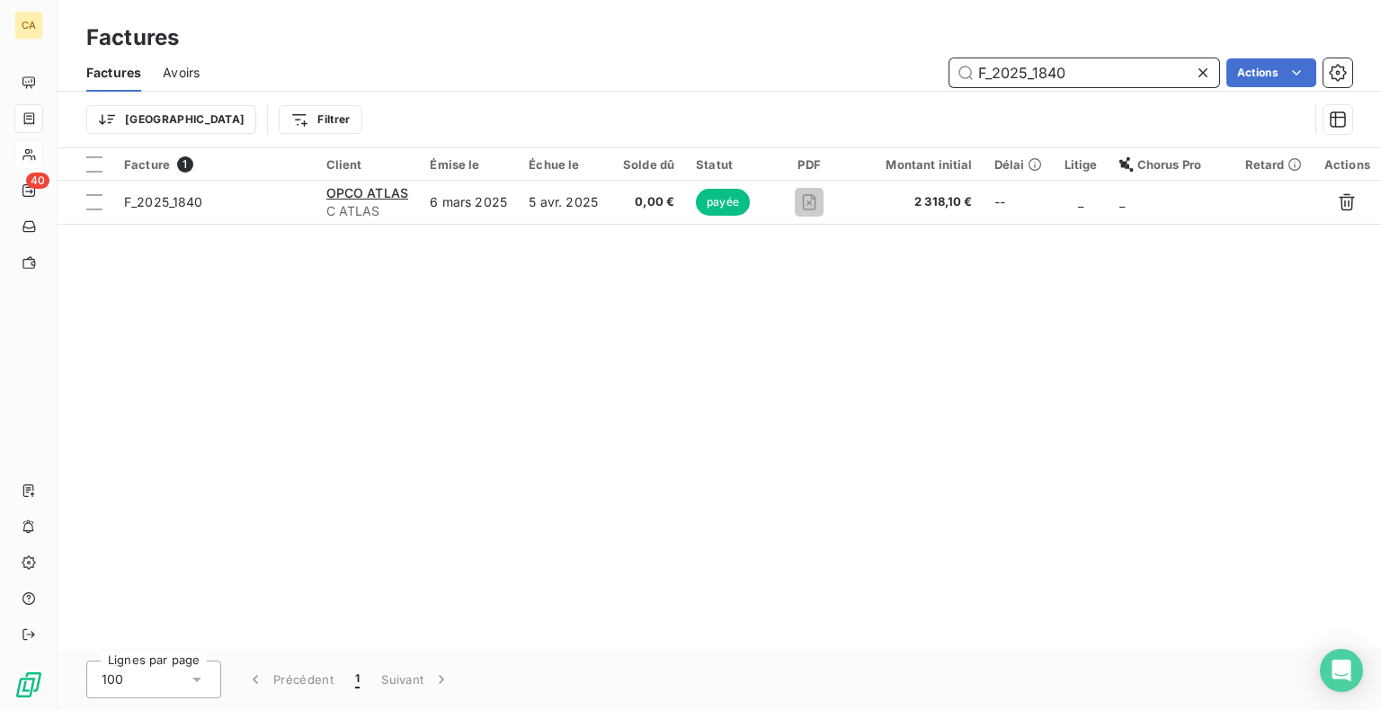
drag, startPoint x: 1079, startPoint y: 75, endPoint x: 644, endPoint y: 53, distance: 435.6
click at [644, 54] on div "Factures Avoirs F_2025_1840 Actions" at bounding box center [719, 73] width 1323 height 38
paste input "931"
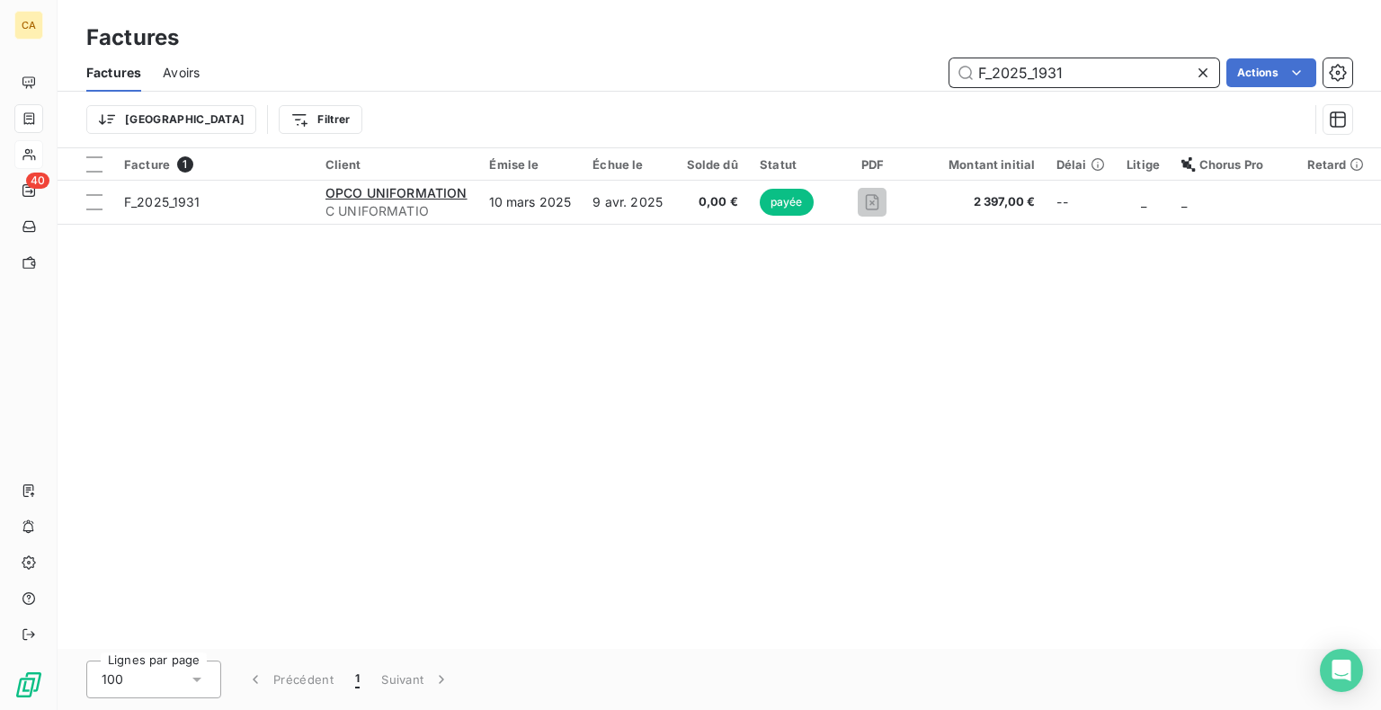
type input "F_2025_1931"
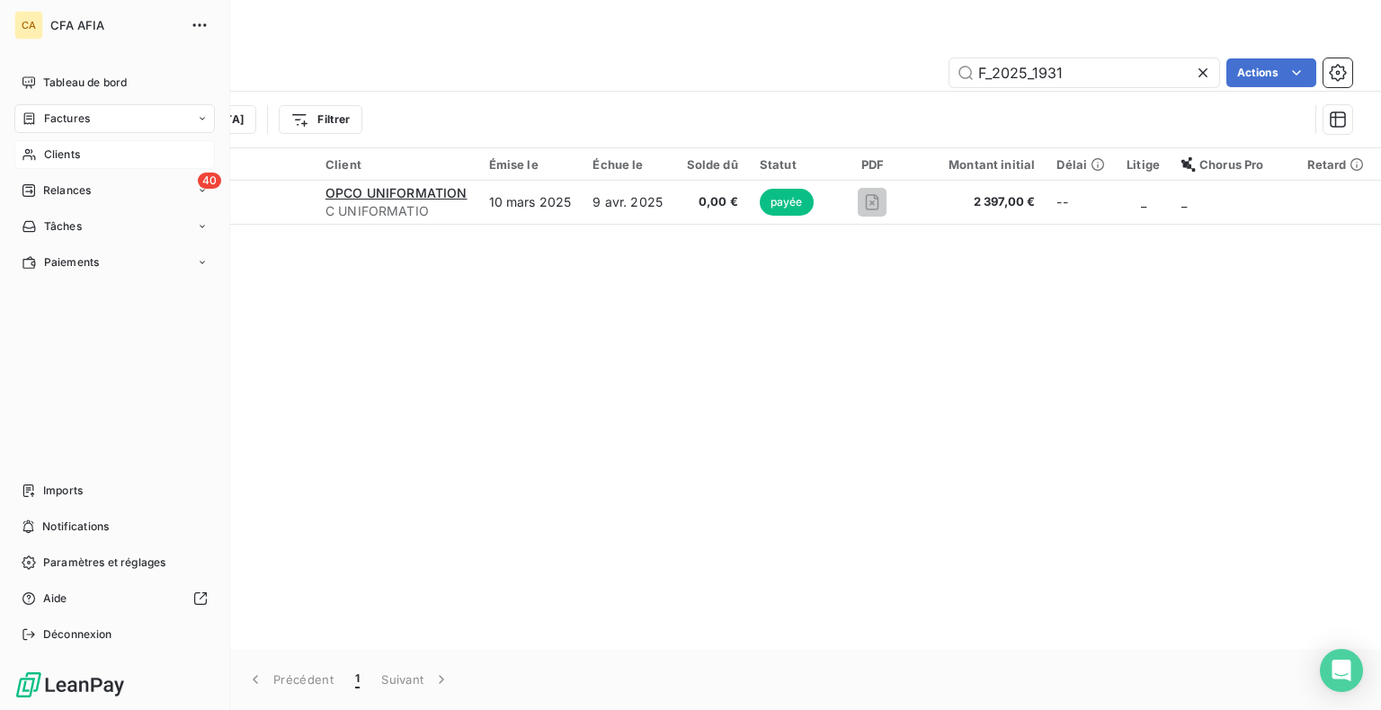
click at [60, 156] on span "Clients" at bounding box center [62, 155] width 36 height 16
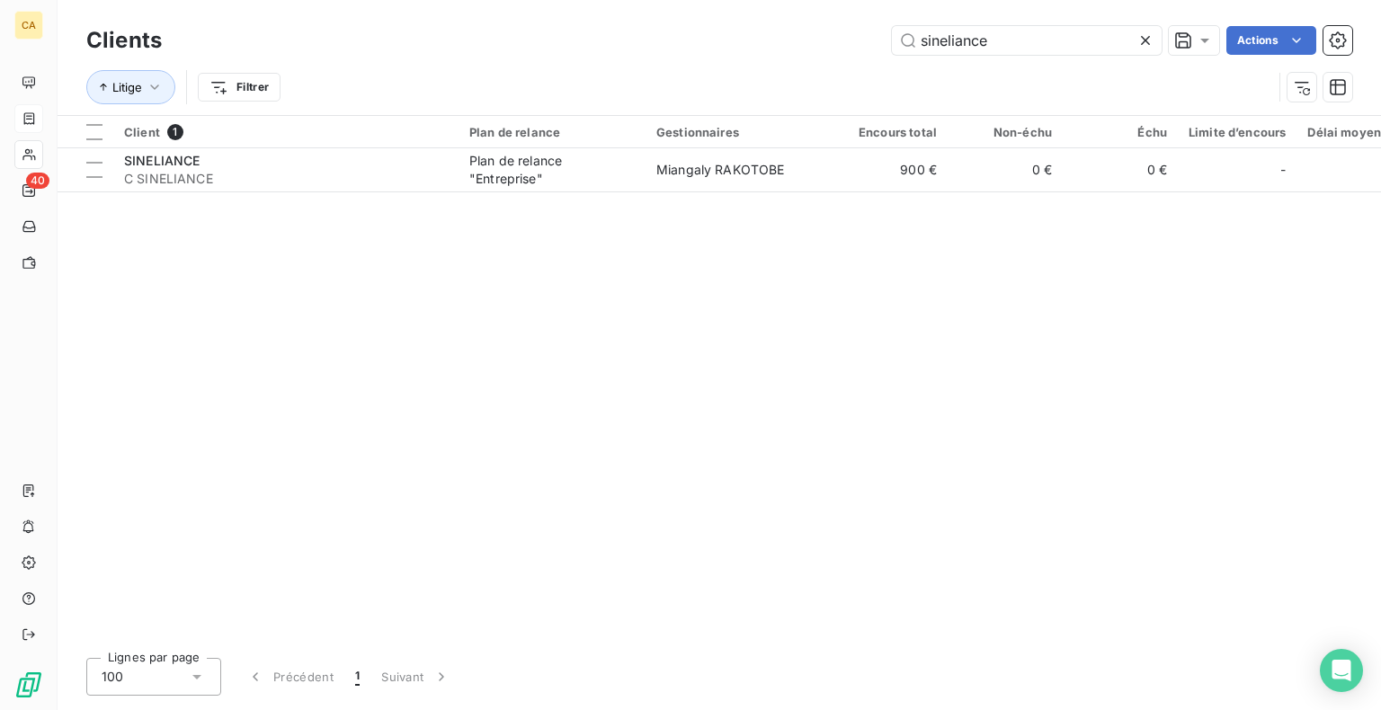
click at [1149, 41] on icon at bounding box center [1145, 40] width 18 height 18
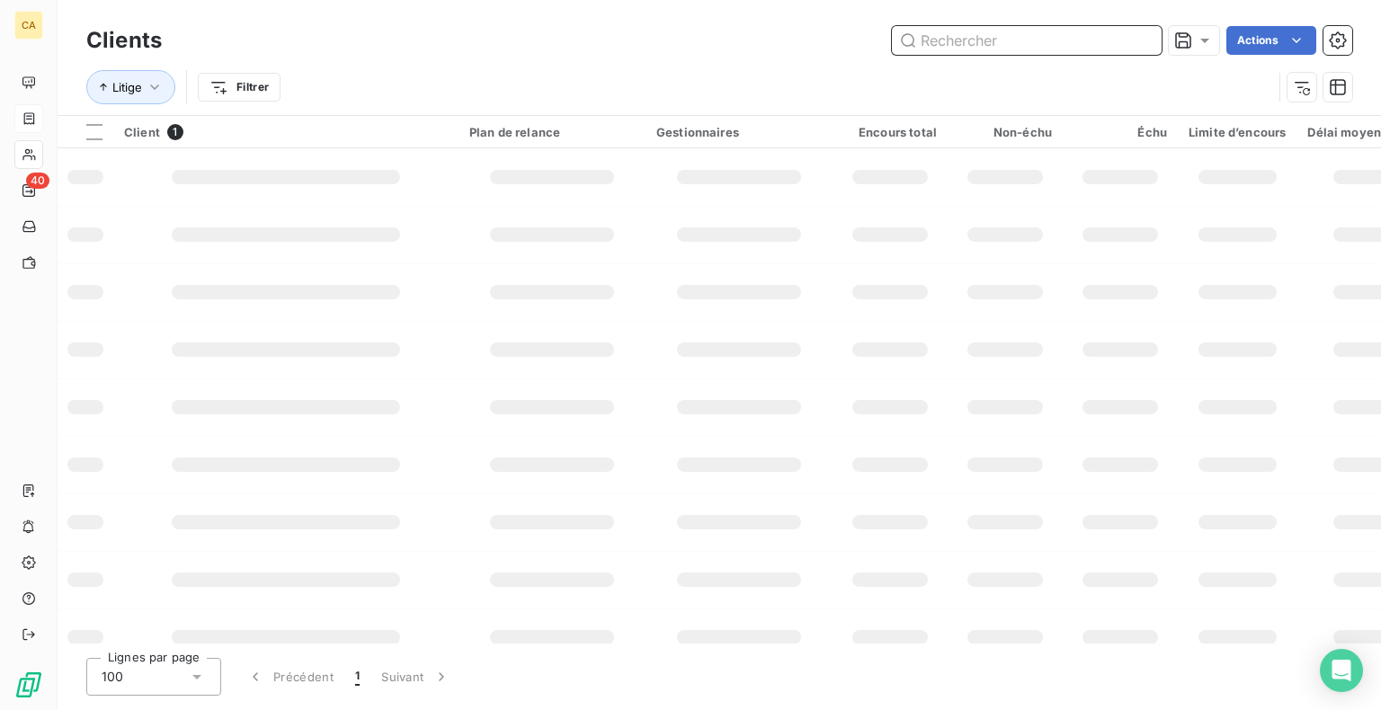
click at [956, 40] on input "text" at bounding box center [1027, 40] width 270 height 29
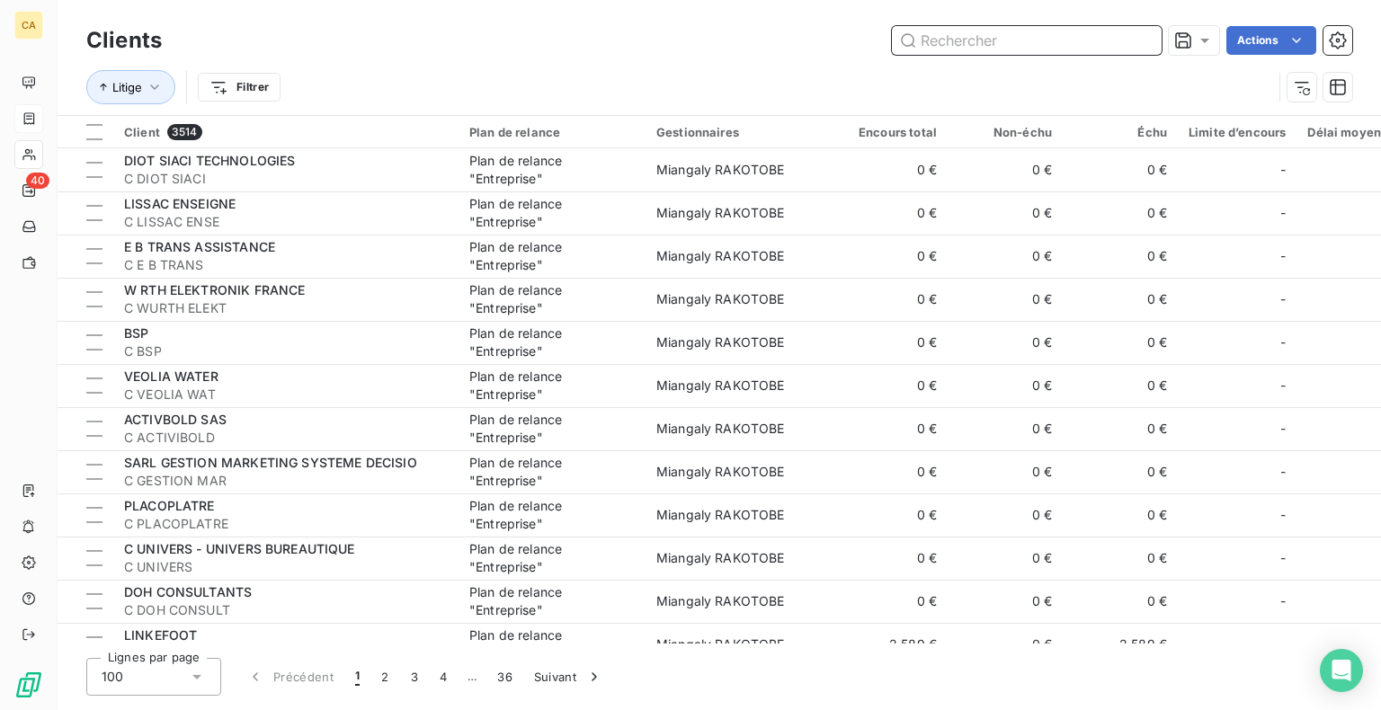
paste input "PLURIAL NOVILIA"
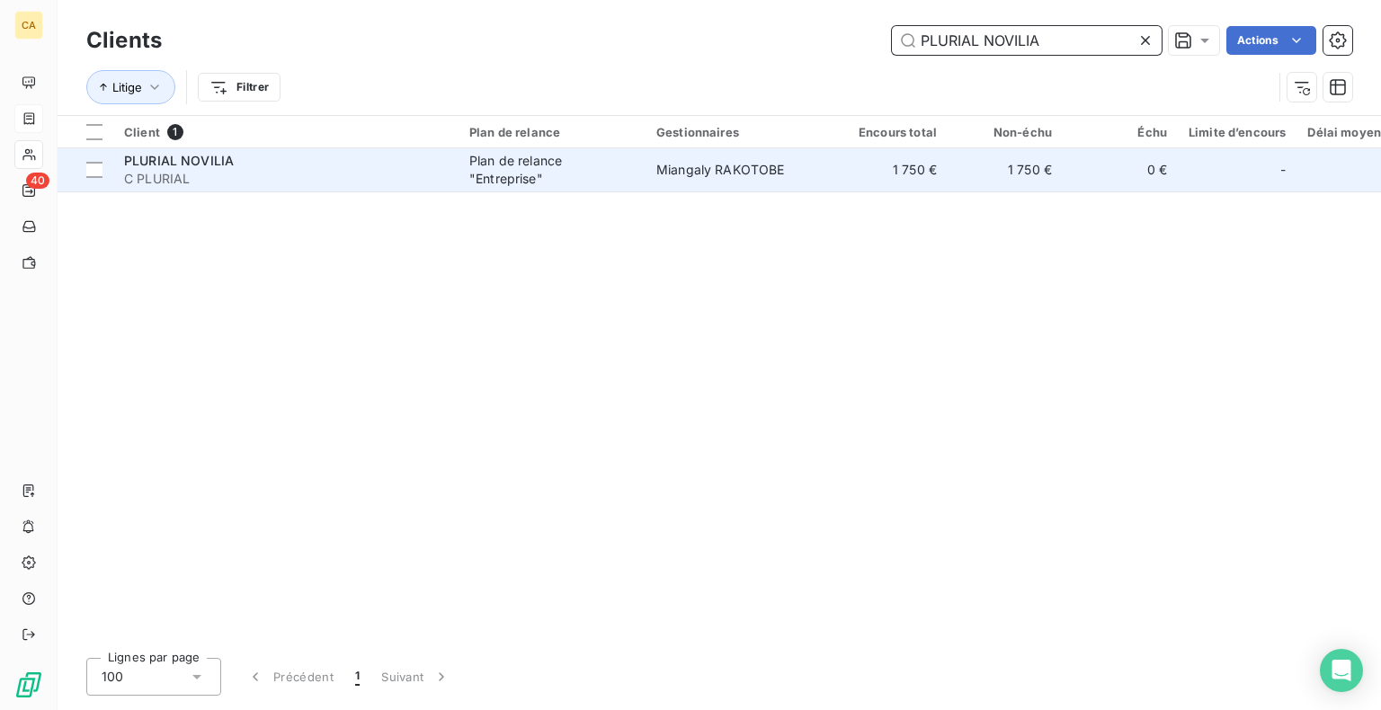
type input "PLURIAL NOVILIA"
click at [467, 190] on td "Plan de relance "Entreprise"" at bounding box center [551, 169] width 187 height 43
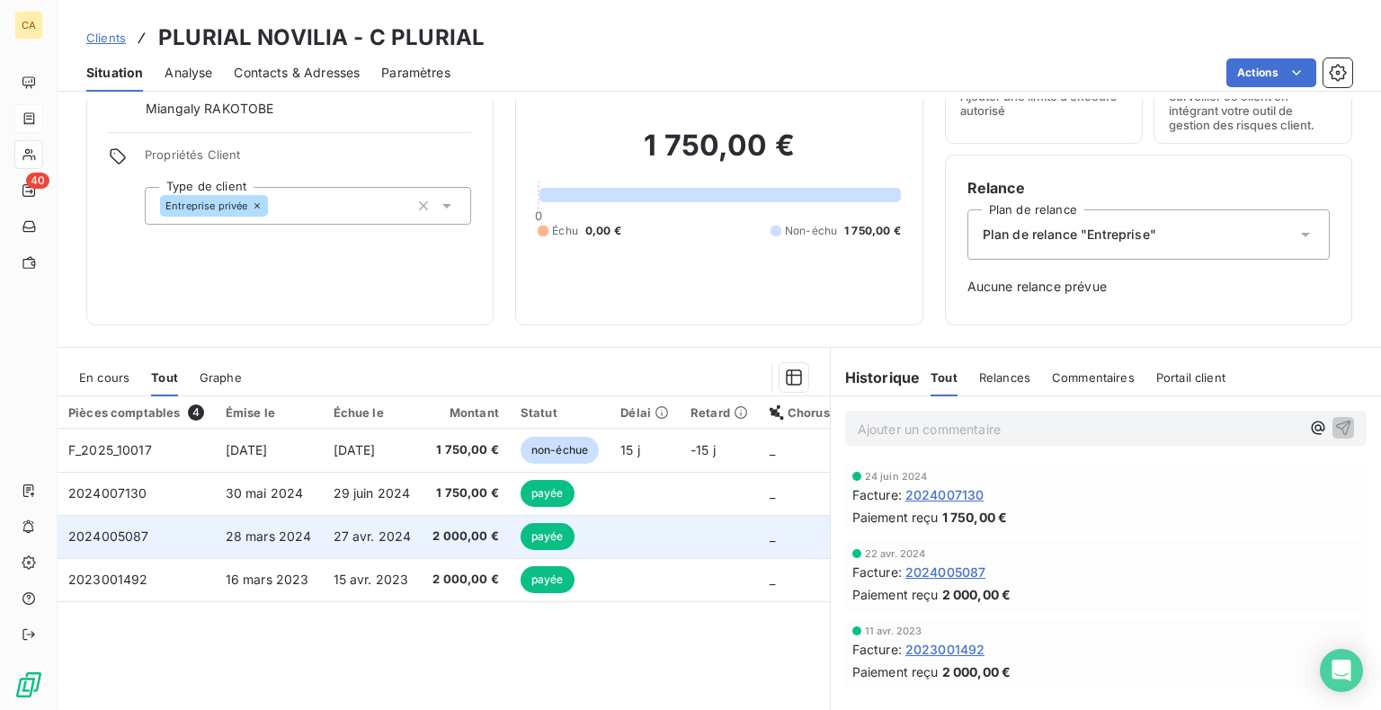
scroll to position [174, 0]
